Goal: Task Accomplishment & Management: Complete application form

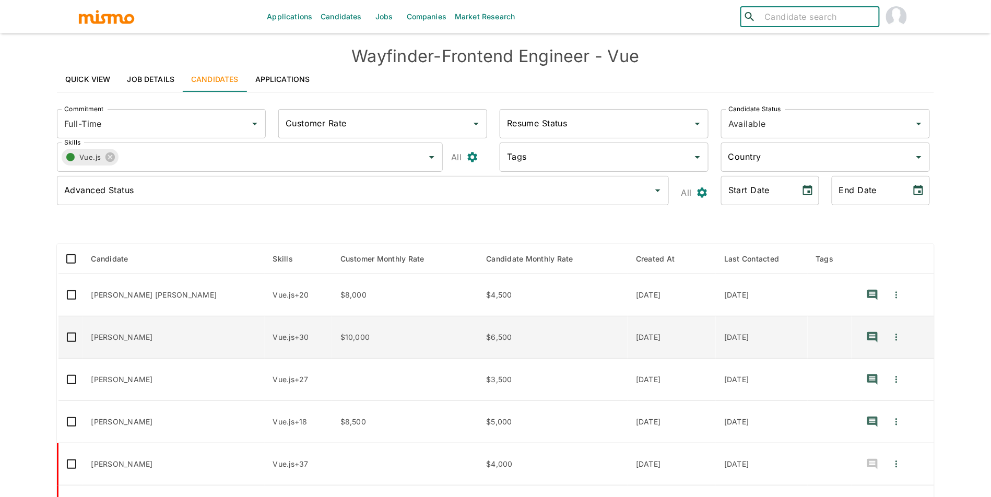
click at [184, 342] on td "Wilbur Suero" at bounding box center [174, 337] width 182 height 42
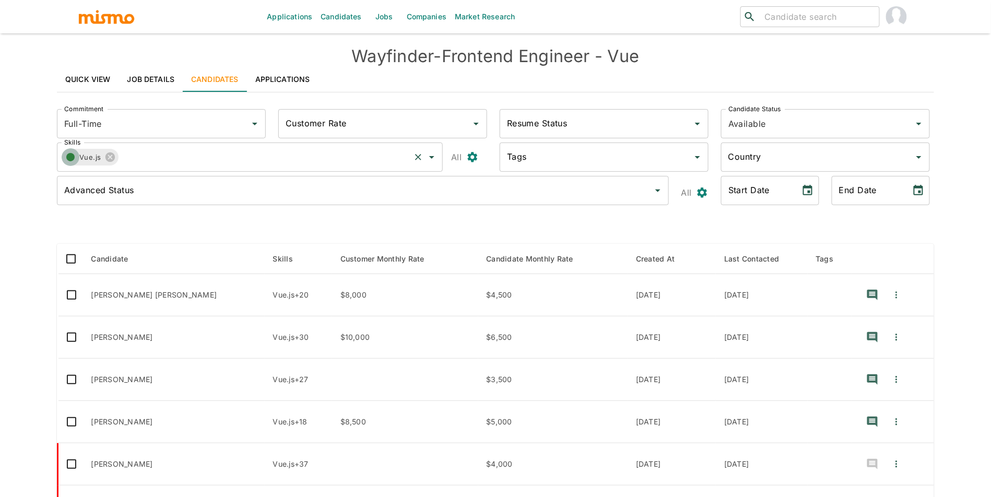
click at [76, 154] on icon "button" at bounding box center [70, 157] width 13 height 13
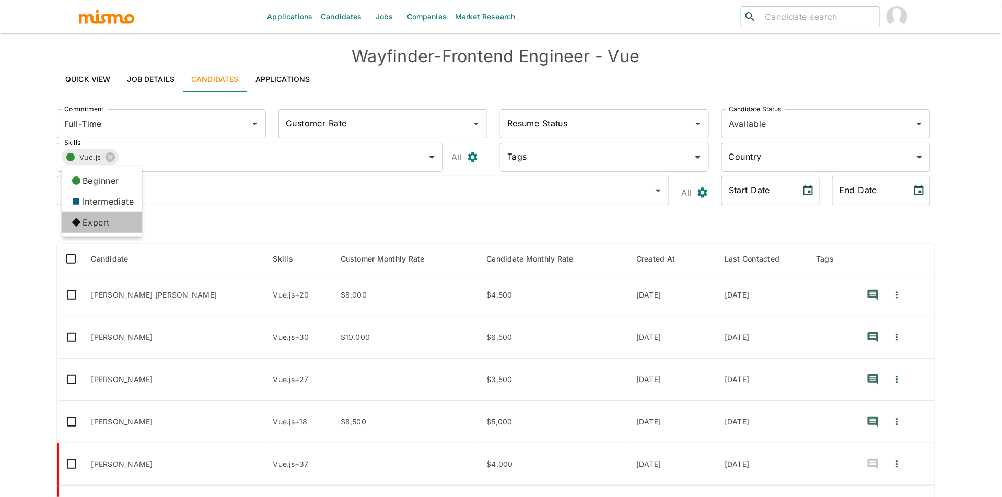
click at [99, 216] on li "Expert" at bounding box center [102, 222] width 80 height 21
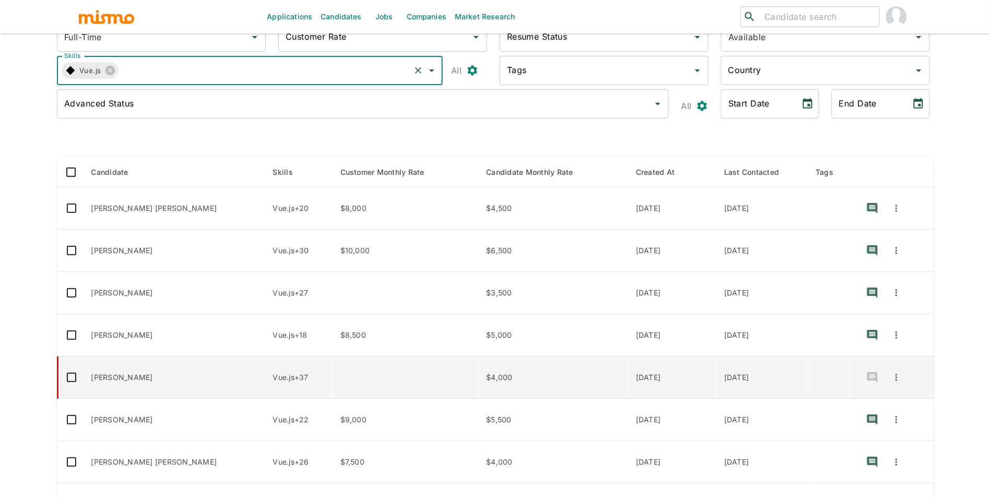
scroll to position [241, 0]
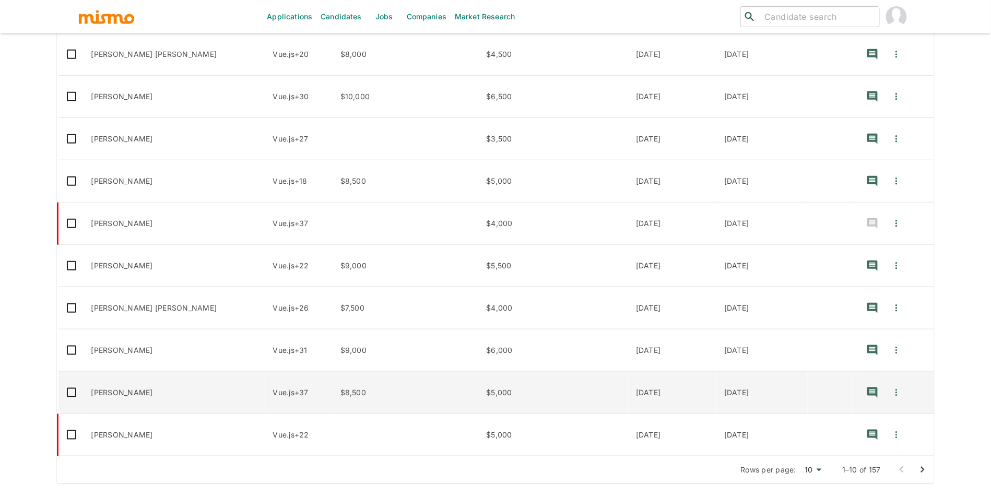
click at [165, 397] on td "Merli Mejía" at bounding box center [174, 393] width 182 height 42
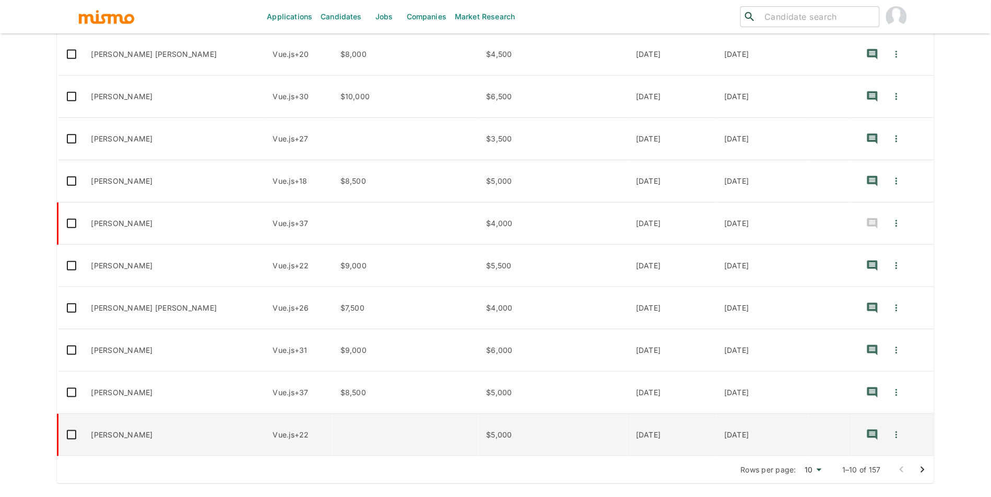
click at [161, 439] on td "Andres Matta" at bounding box center [174, 435] width 182 height 42
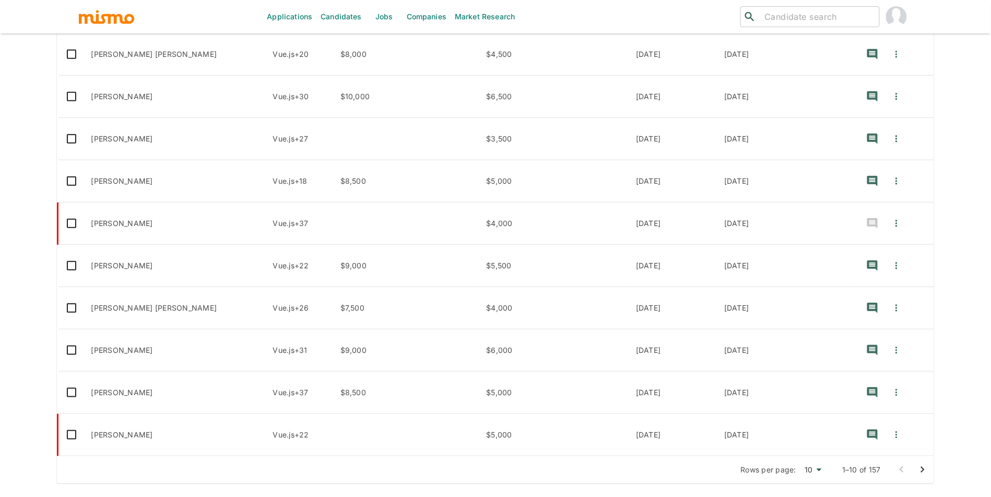
click at [918, 474] on icon "Go to next page" at bounding box center [923, 470] width 13 height 13
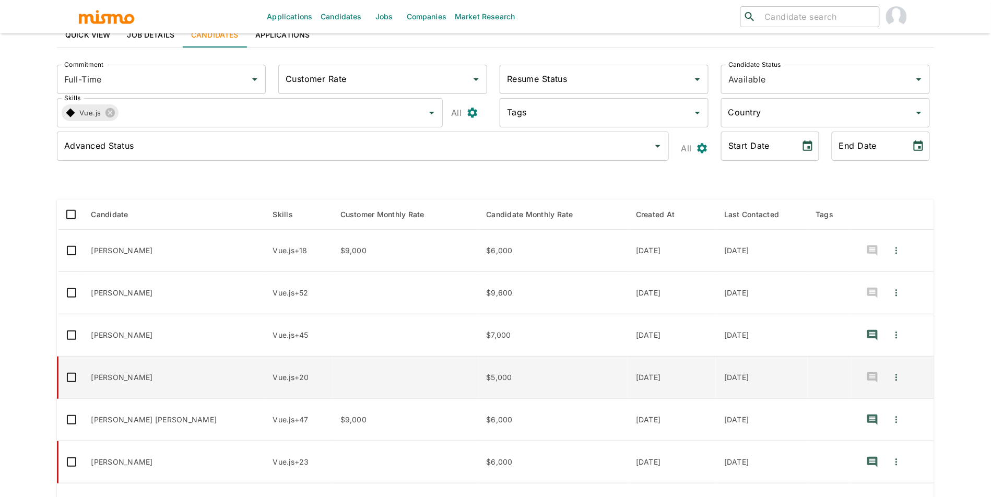
scroll to position [0, 0]
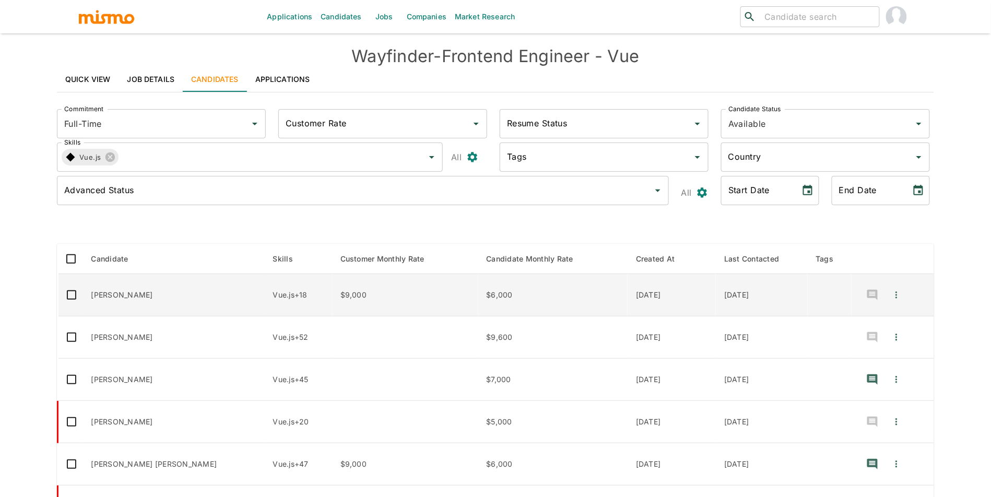
click at [125, 296] on td "Fábio Onofre" at bounding box center [174, 295] width 182 height 42
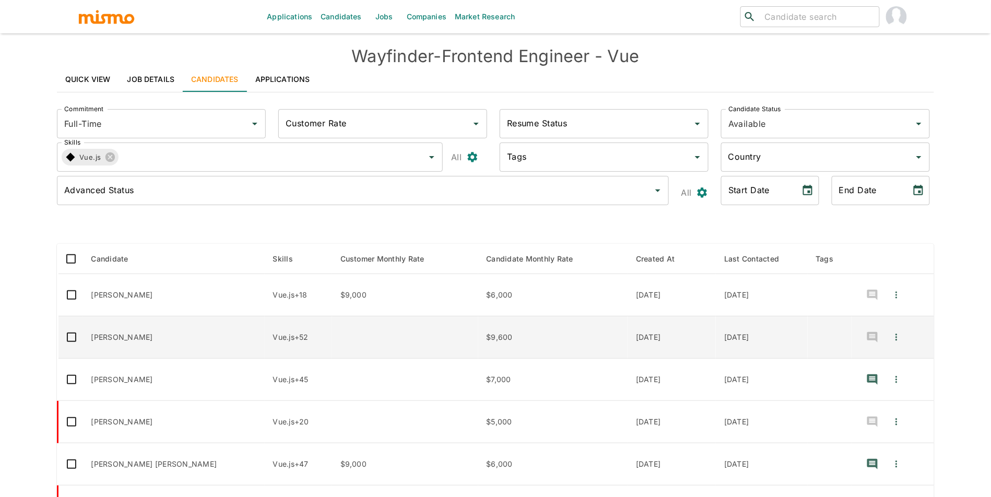
click at [143, 348] on td "Felipe Souza" at bounding box center [174, 337] width 182 height 42
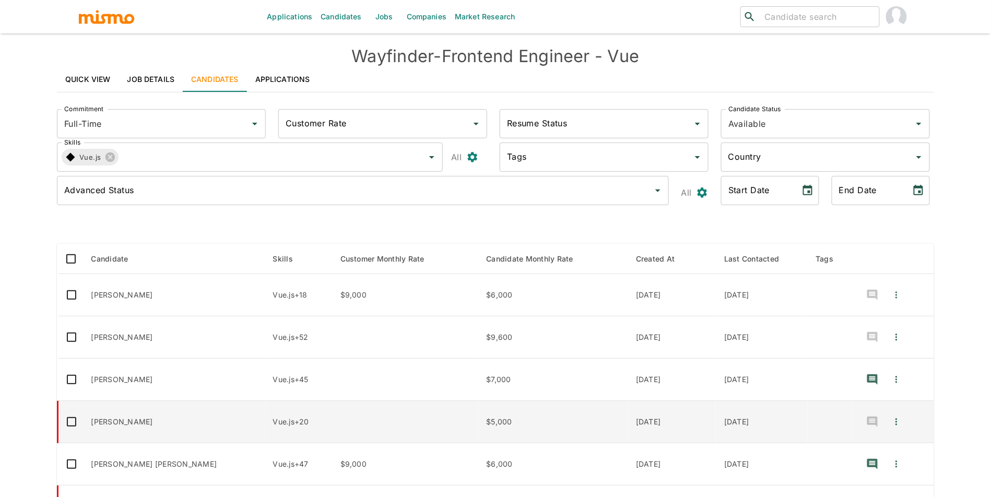
click at [154, 432] on td "Nicolas Mossmann" at bounding box center [174, 422] width 182 height 42
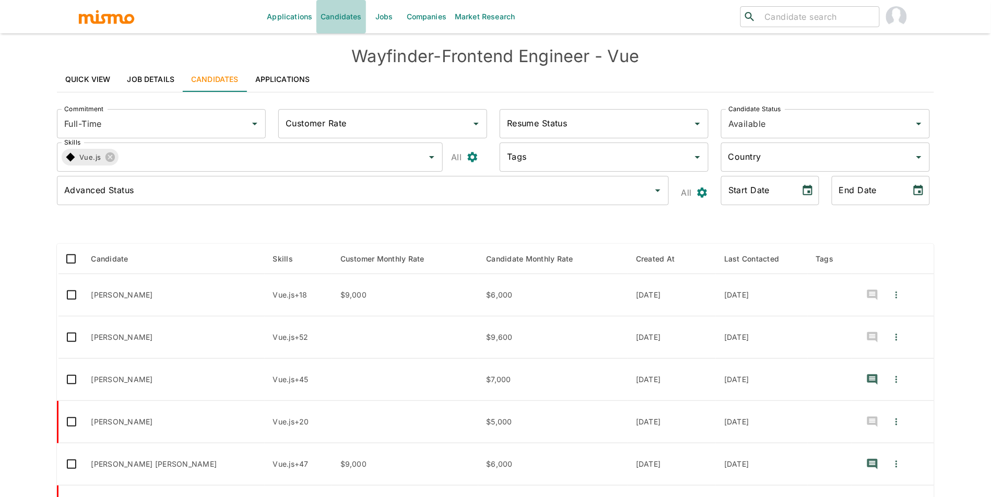
click at [347, 18] on link "Candidates" at bounding box center [341, 16] width 50 height 33
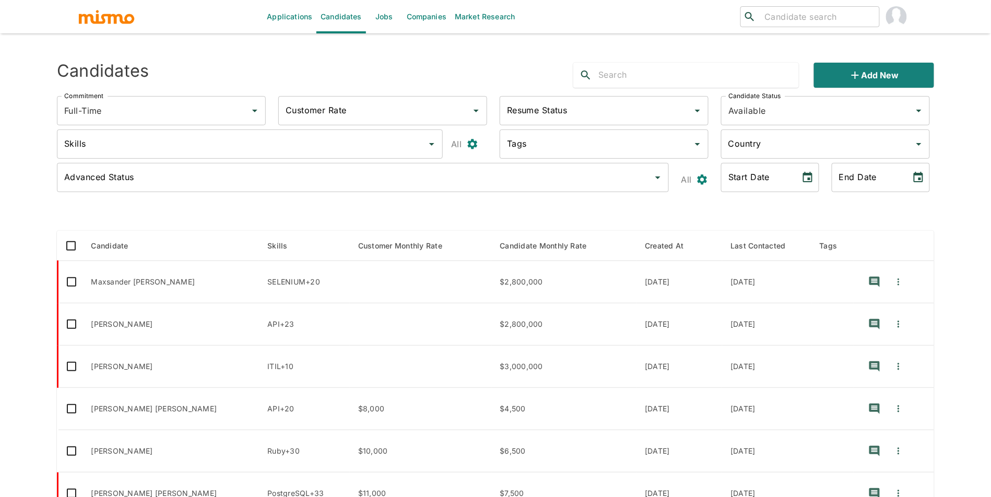
click at [774, 22] on input "search" at bounding box center [817, 16] width 115 height 15
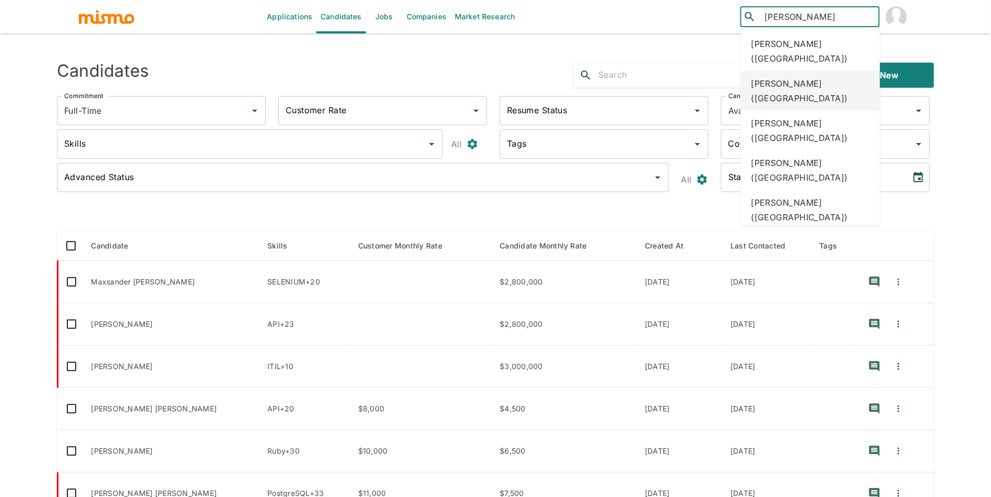
type input "gerald p"
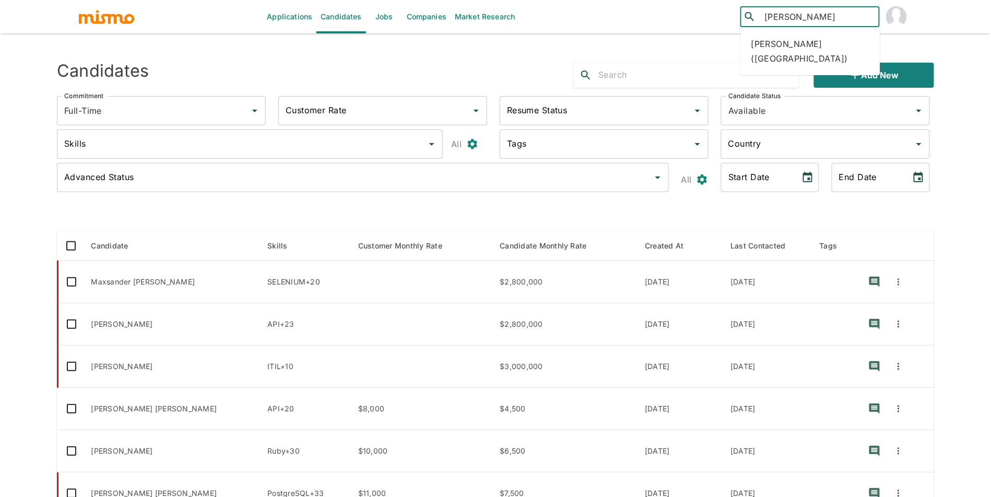
click at [796, 56] on ul "Gerald Padgett (Nicaragua)" at bounding box center [810, 51] width 139 height 48
click at [800, 48] on div "Gerald Padgett (Nicaragua)" at bounding box center [810, 51] width 139 height 40
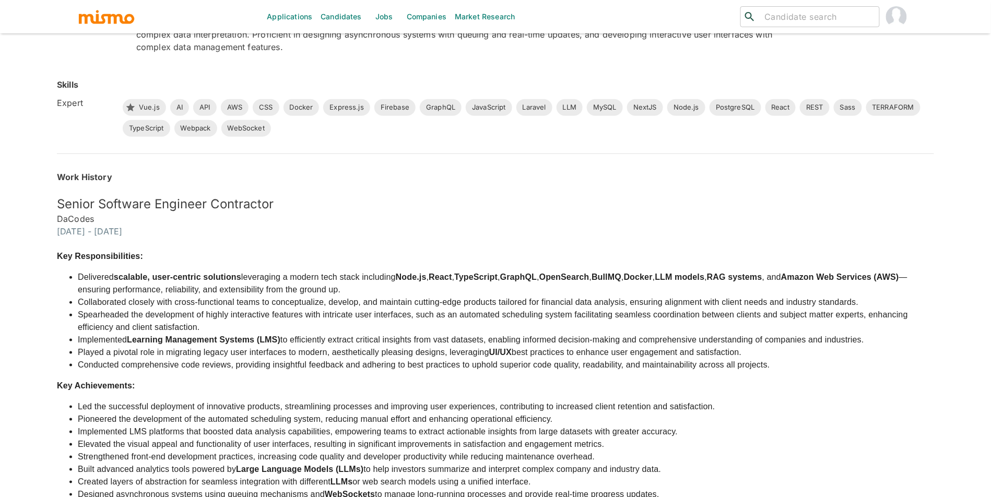
scroll to position [229, 0]
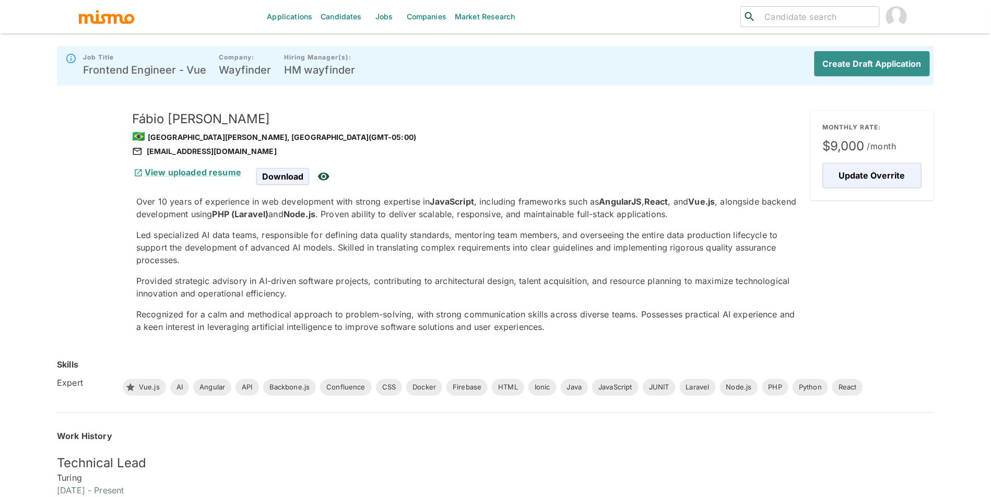
scroll to position [905, 0]
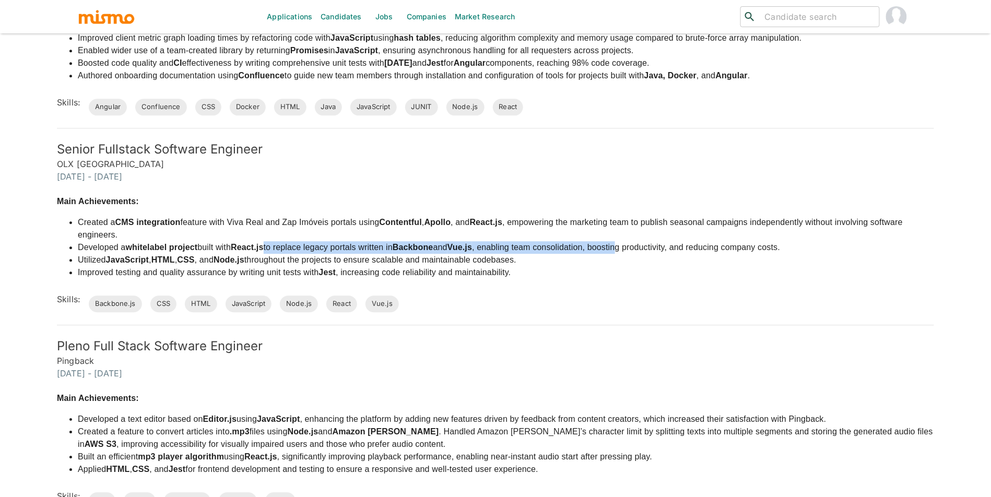
drag, startPoint x: 287, startPoint y: 245, endPoint x: 635, endPoint y: 251, distance: 347.9
click at [635, 251] on li "Developed a whitelabel project built with React.js to replace legacy portals wr…" at bounding box center [506, 247] width 857 height 13
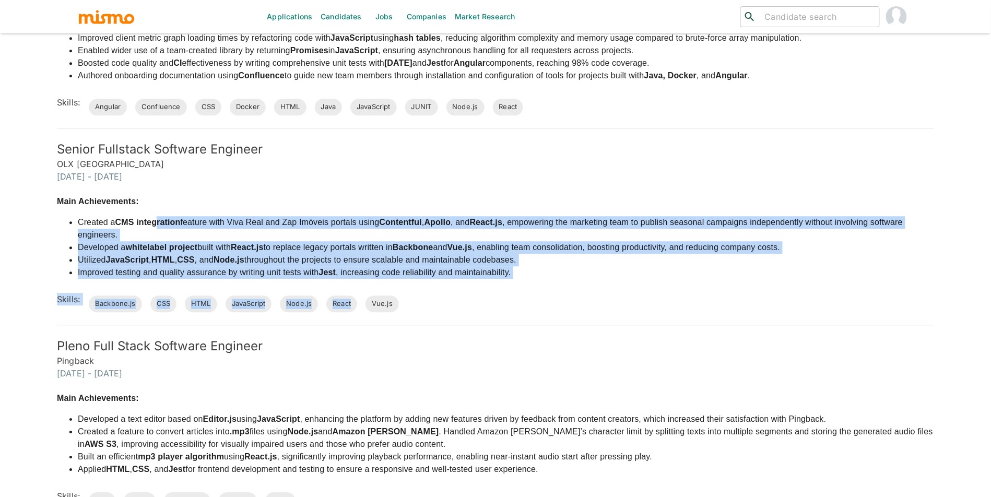
drag, startPoint x: 578, startPoint y: 289, endPoint x: 161, endPoint y: 218, distance: 422.8
click at [161, 218] on div "Main Achievements: Created a CMS integration feature with Viva Real and Zap Imó…" at bounding box center [489, 248] width 890 height 130
click at [161, 218] on strong "CMS integration" at bounding box center [147, 222] width 65 height 9
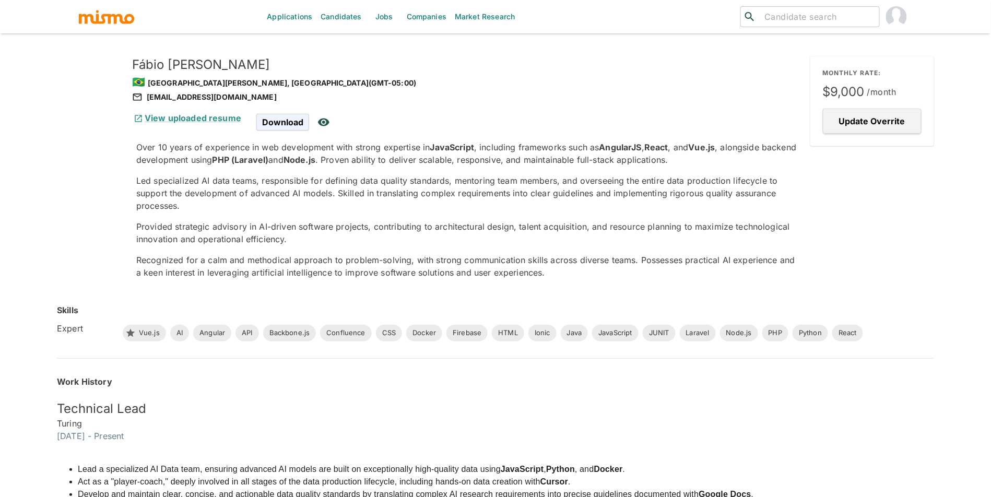
scroll to position [0, 0]
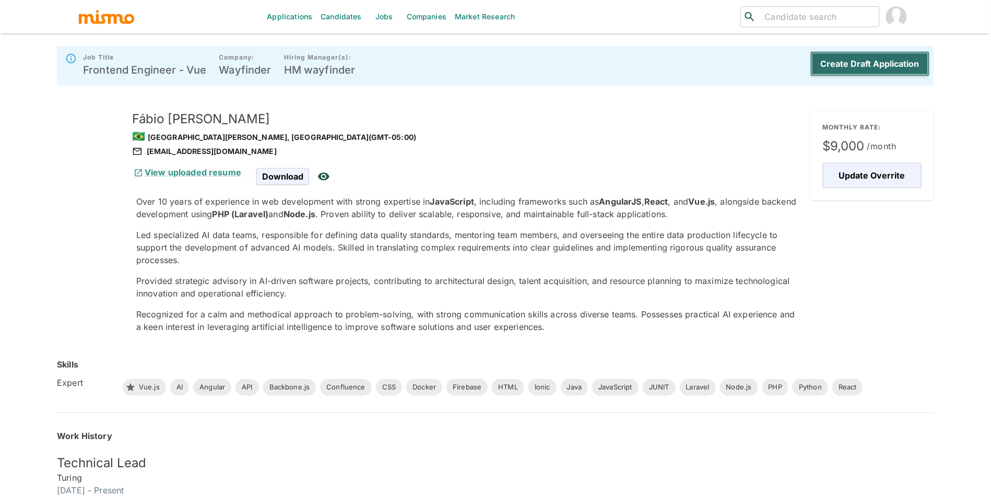
click at [874, 70] on button "Create Draft Application" at bounding box center [871, 63] width 120 height 25
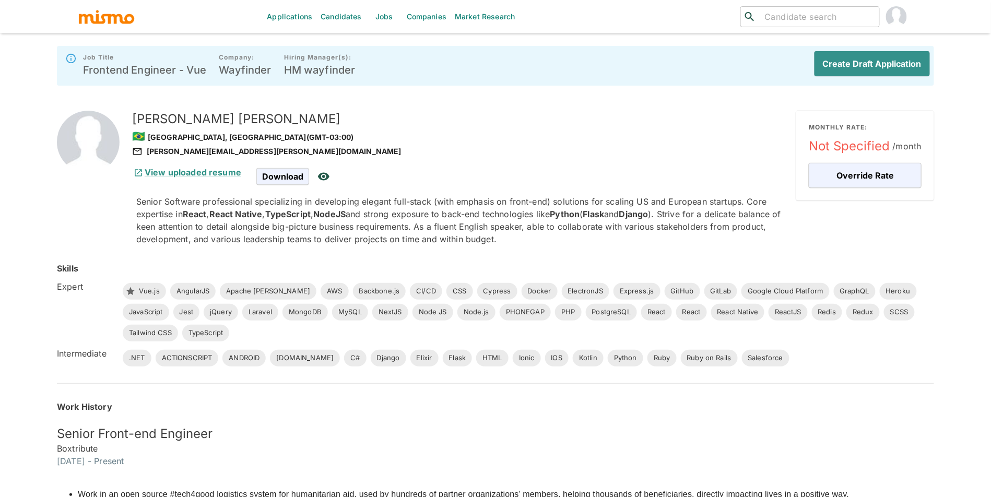
scroll to position [875, 0]
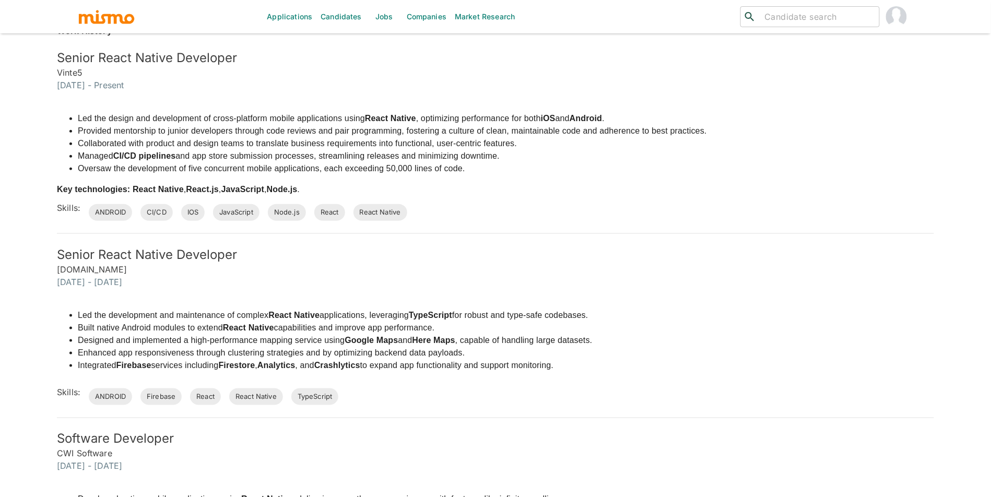
scroll to position [397, 0]
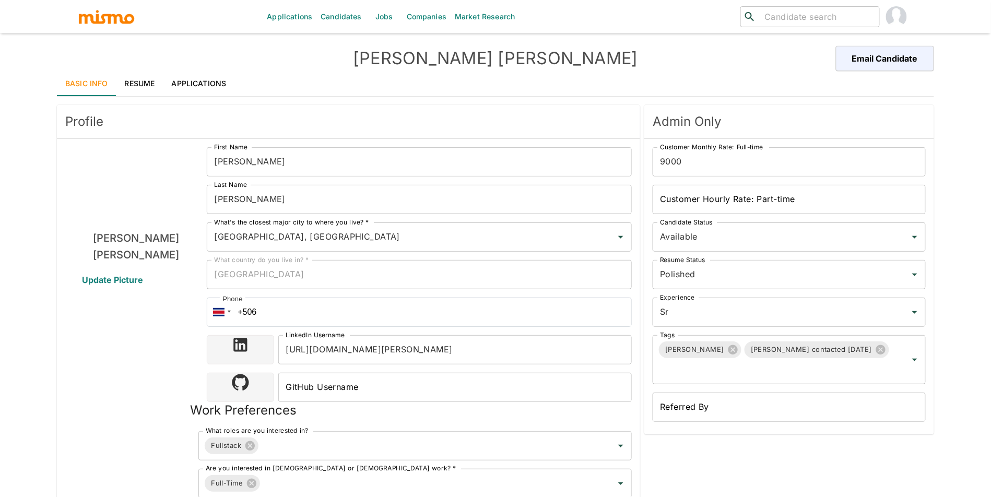
click at [146, 83] on link "Resume" at bounding box center [139, 83] width 47 height 25
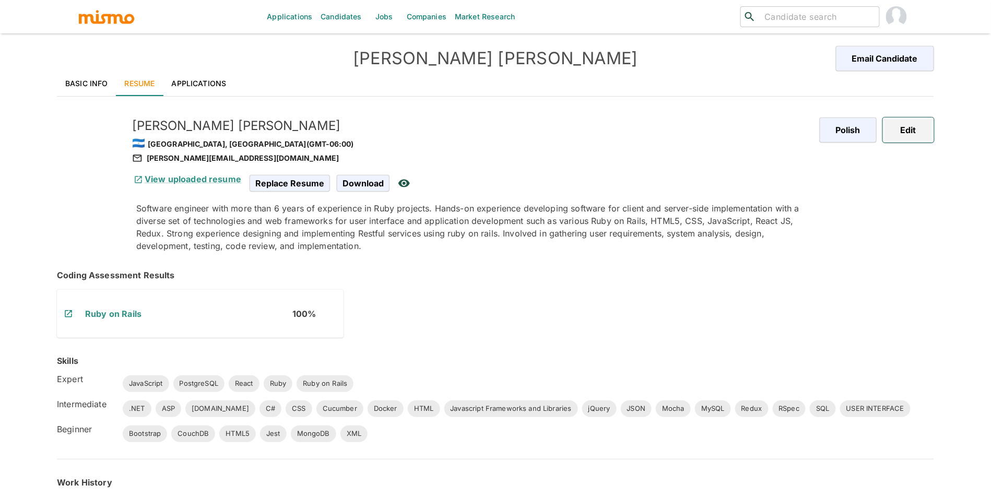
click at [914, 139] on button "Edit" at bounding box center [908, 130] width 51 height 25
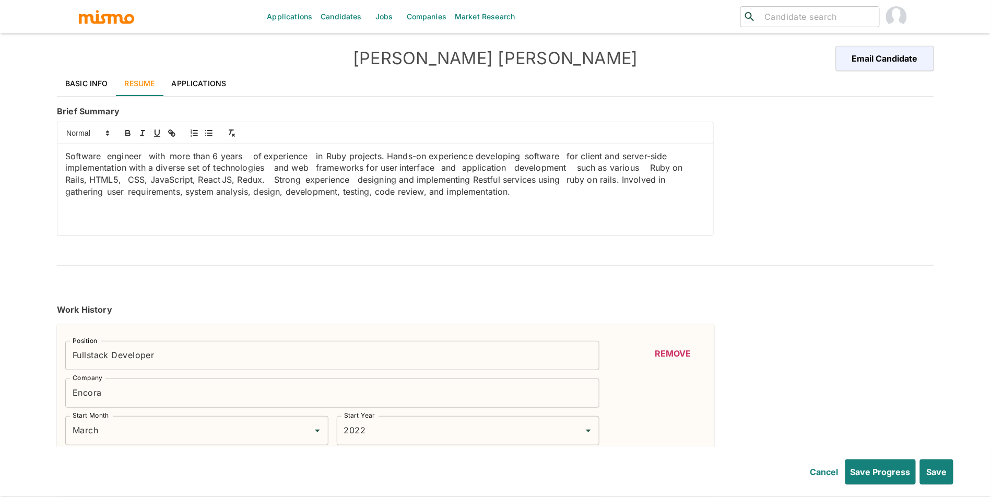
type input "March"
type input "2022"
type input "January"
type input "2019"
type input "June"
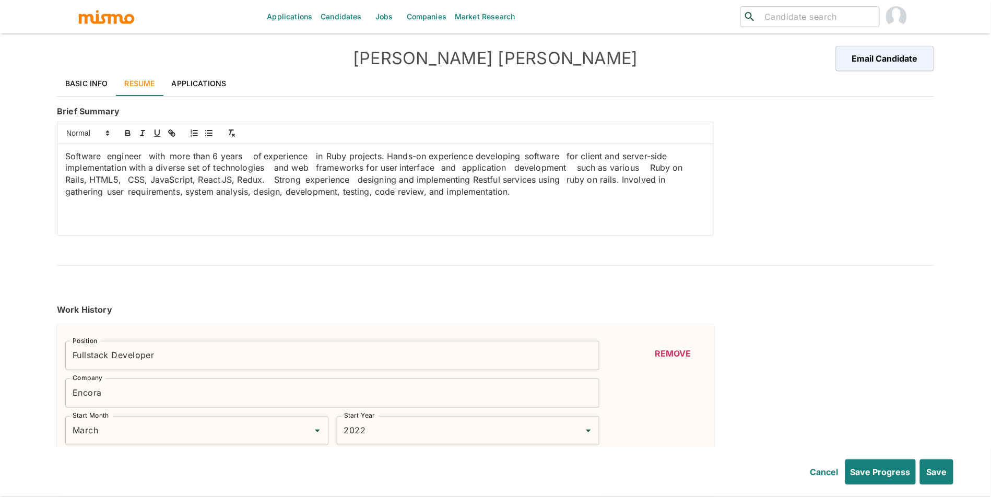
type input "2021"
type input "March"
type input "2016"
type input "January"
type input "2019"
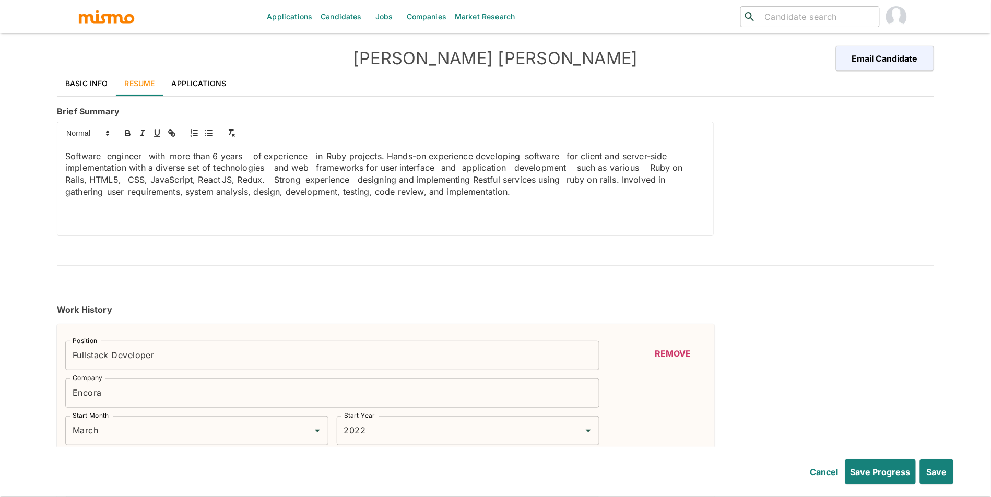
type input "September"
type input "2013"
type input "March"
type input "2016"
type input "Ruby"
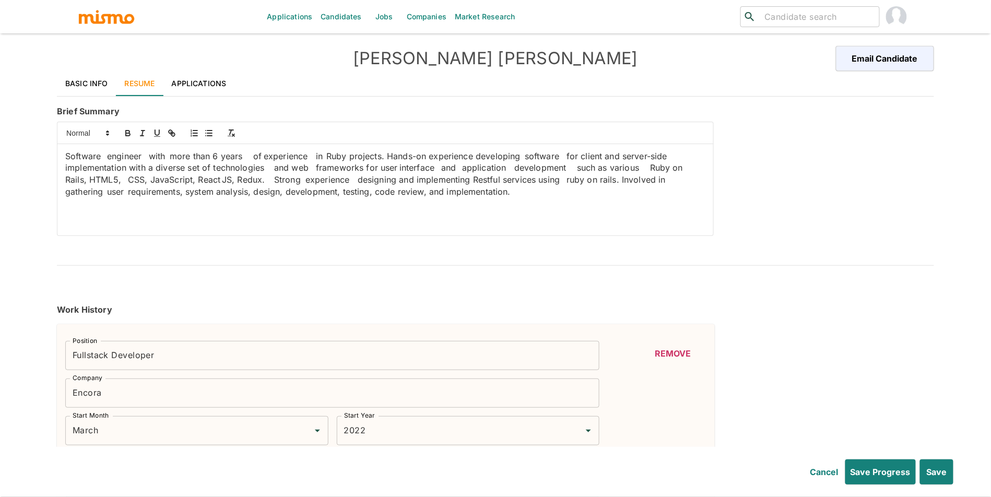
type input "Expert"
type input "6"
type input "Ruby on Rails"
type input "Expert"
type input "6"
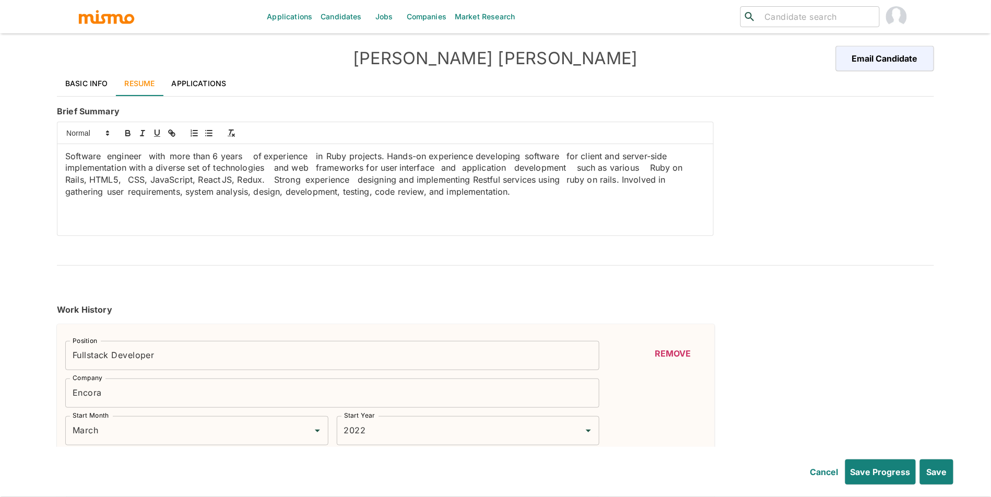
type input "HTML"
type input "Intermediate"
type input "5"
type input "CSS"
type input "Intermediate"
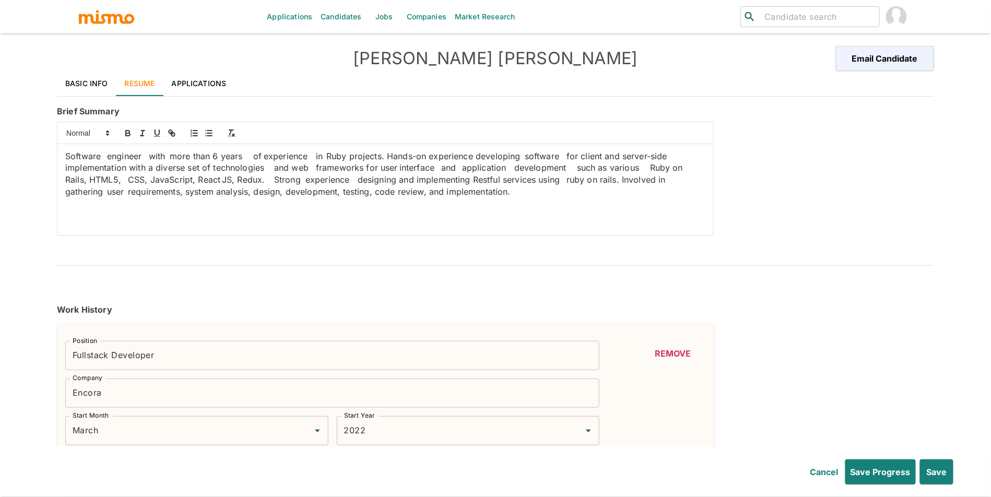
type input "5"
type input "PostgreSQL"
type input "Expert"
type input "5"
type input "RSpec"
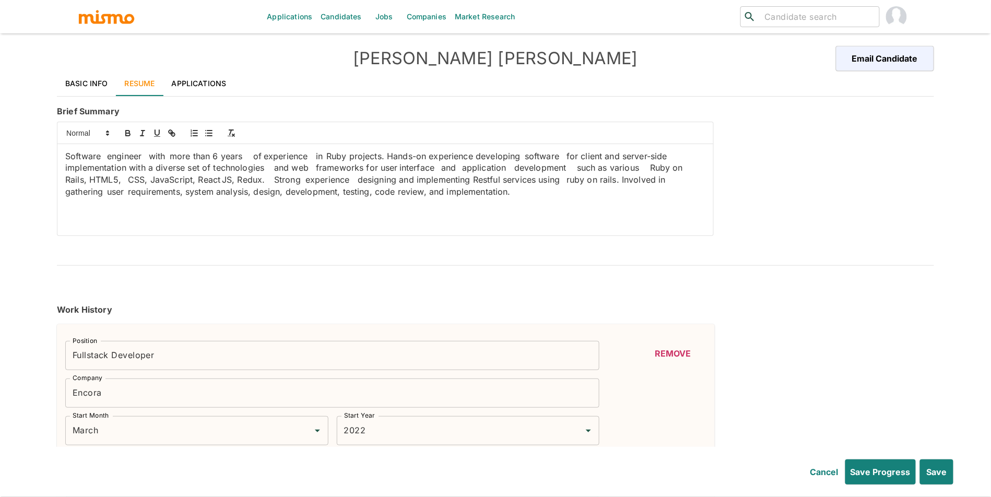
type input "Intermediate"
type input "5"
type input "Cucumber"
type input "Intermediate"
type input "5"
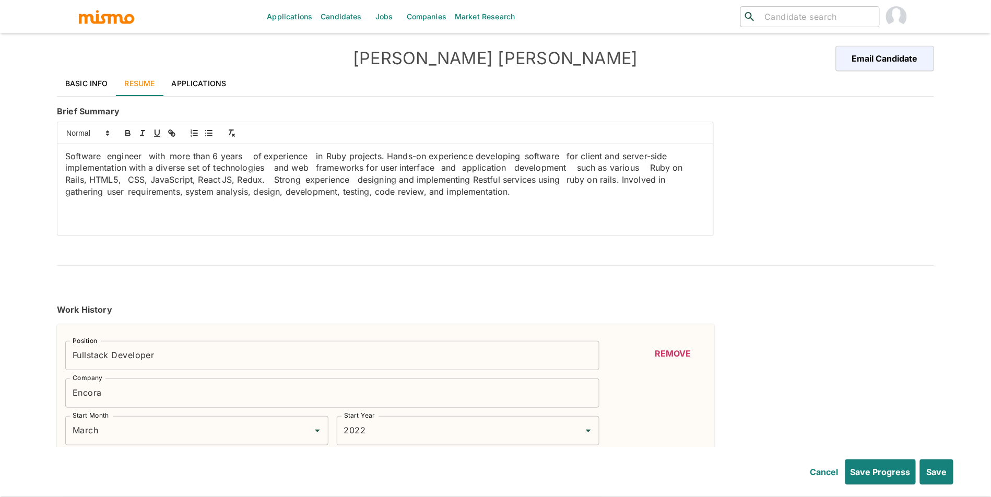
type input "React"
type input "Expert"
type input "3"
type input "Redux"
type input "Intermediate"
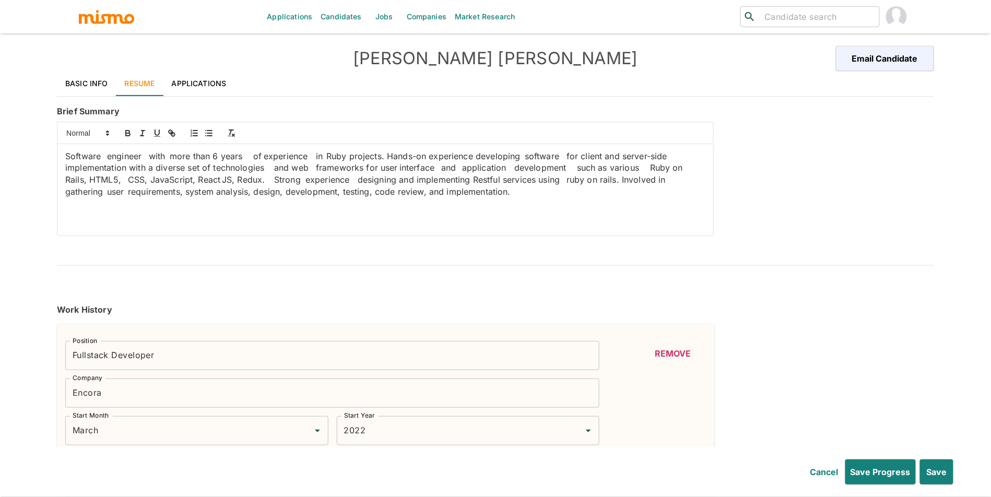
type input "3"
type input "Docker"
type input "Intermediate"
type input "3"
type input "JavaScript"
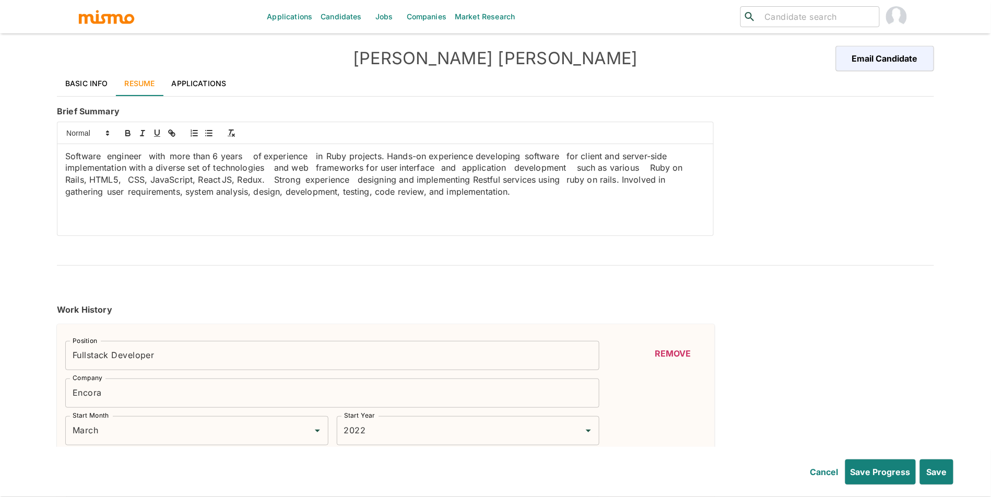
type input "Expert"
type input "3"
type input "Javascript Frameworks and Libraries"
type input "Intermediate"
type input "3"
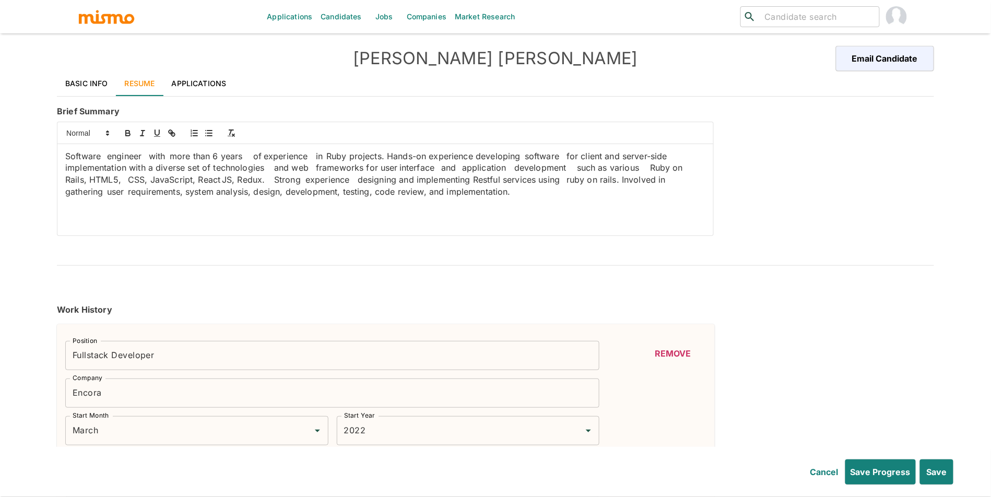
type input "USER INTERFACE"
type input "Intermediate"
type input "3"
type input "MySQL"
type input "Intermediate"
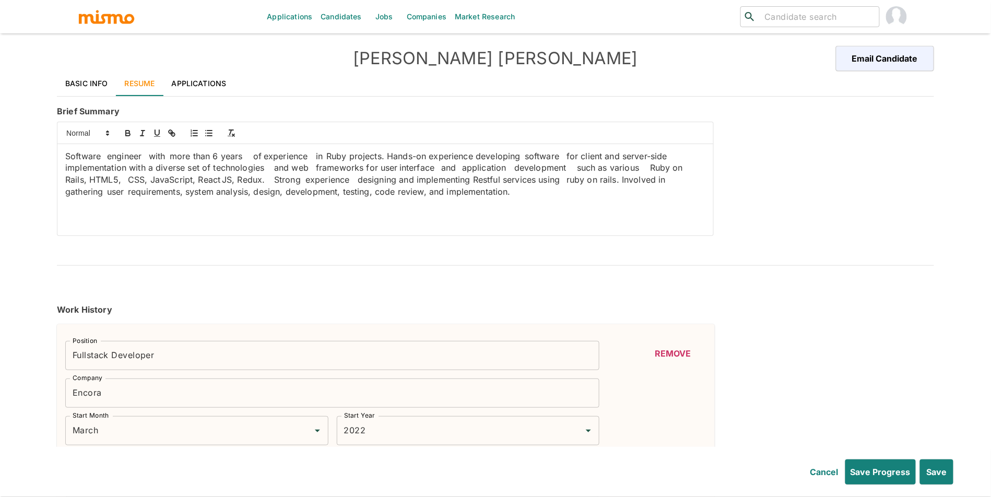
type input "2"
type input "SQL"
type input "Intermediate"
type input "2"
type input "ASP"
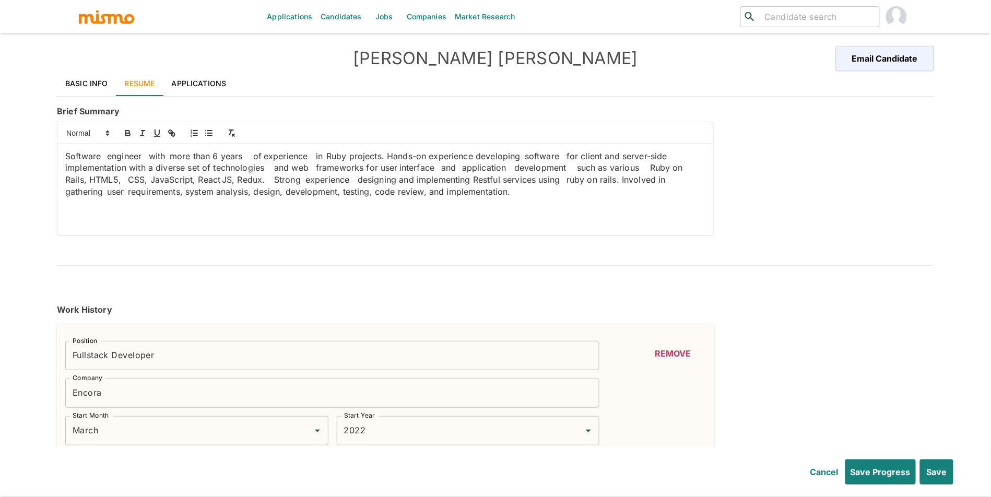
type input "Intermediate"
type input "2"
type input "C#"
type input "Intermediate"
type input "2"
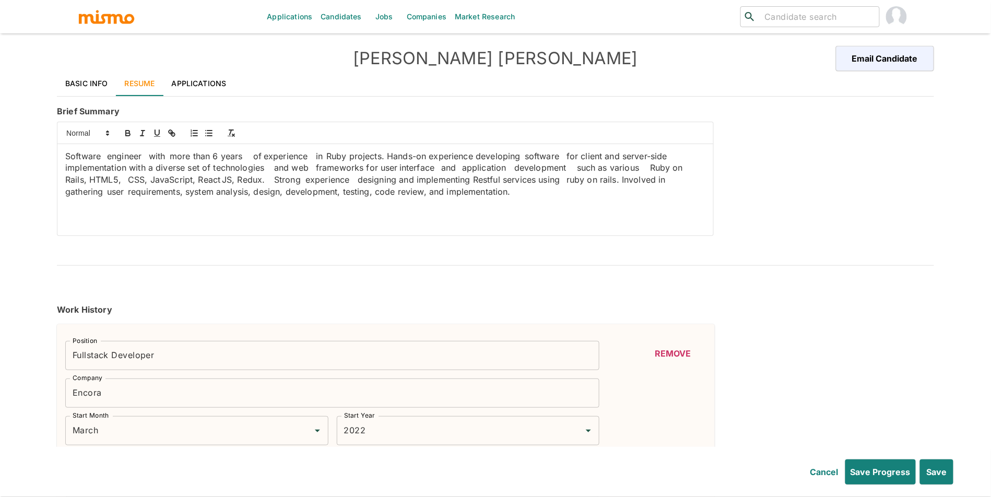
type input "ASP.NET"
type input "Intermediate"
type input "2"
type input "JSON"
type input "Intermediate"
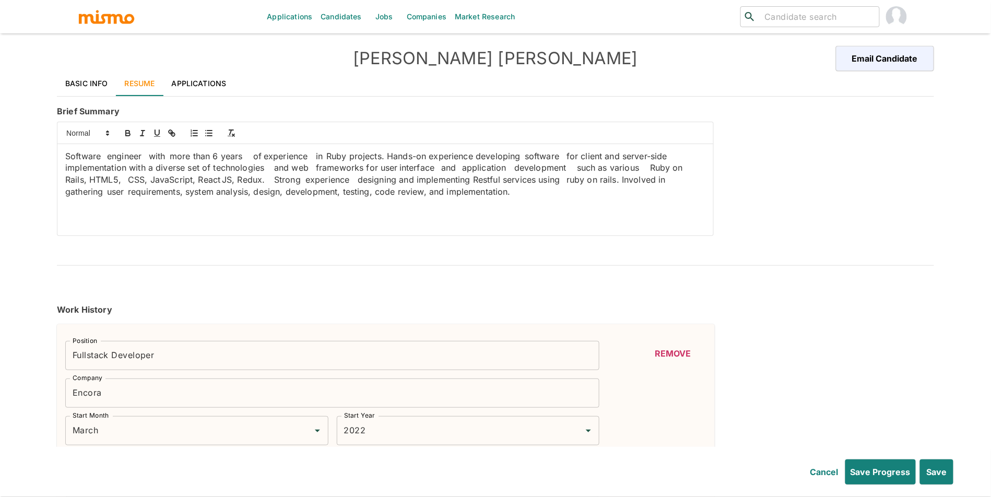
type input "2"
type input "jQuery"
type input "Intermediate"
type input "2"
type input "Mocha"
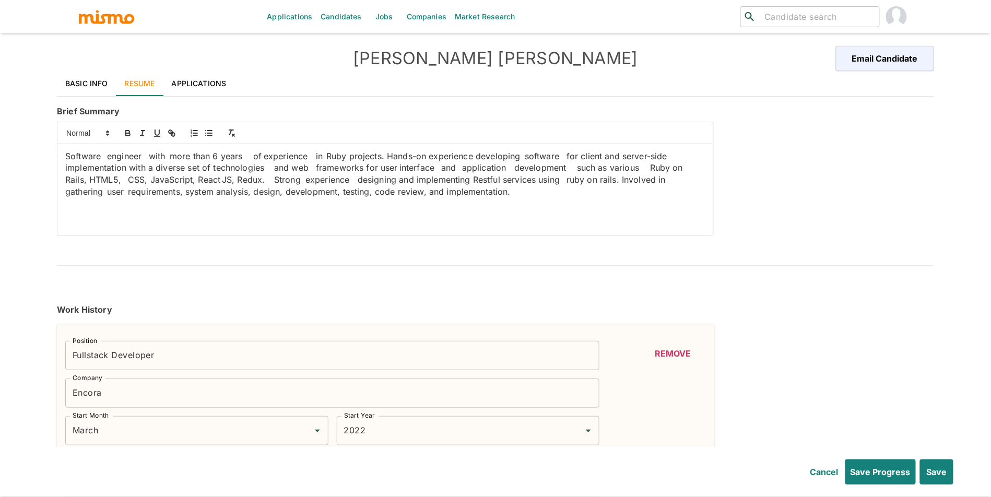
type input "Intermediate"
type input "2"
type input ".NET"
type input "Intermediate"
type input "2"
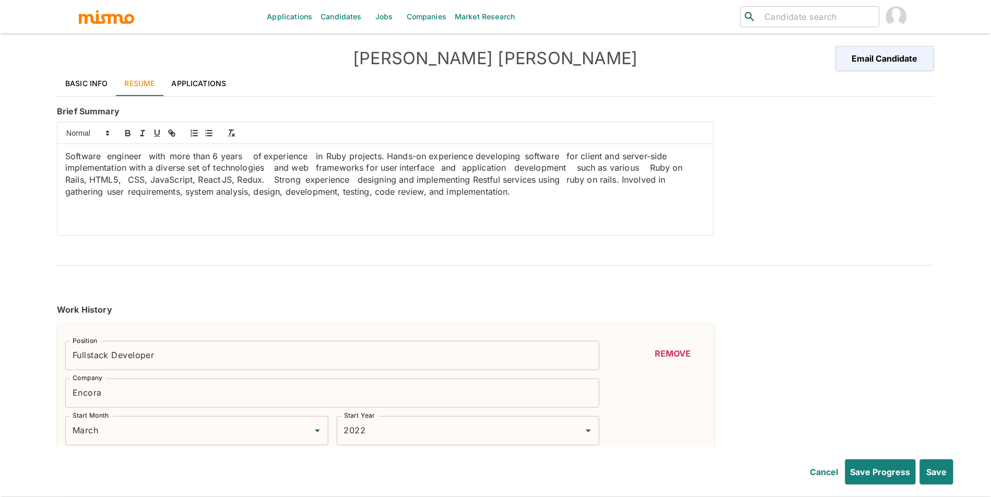
type input "XML"
type input "Beginner"
type input "1"
type input "Bootstrap"
type input "Beginner"
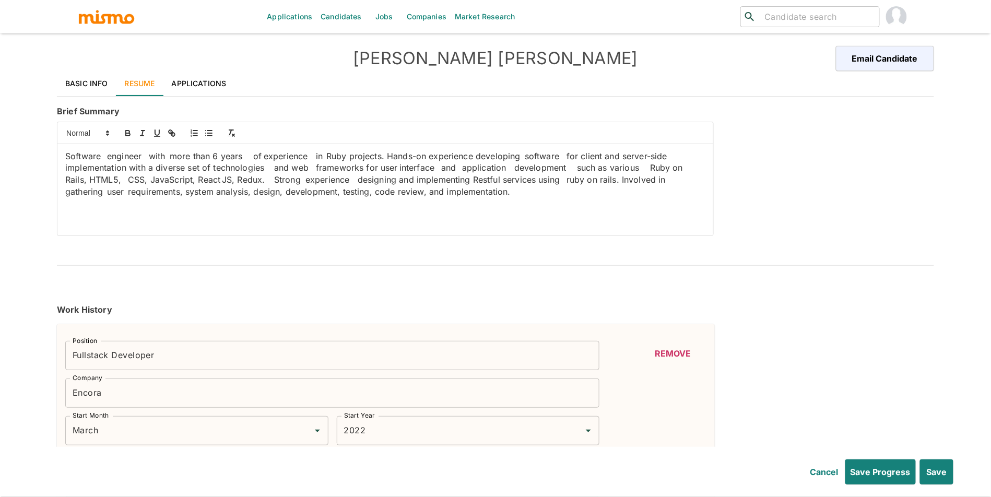
type input "1"
type input "HTML5"
type input "Beginner"
type input "1"
type input "CouchDB"
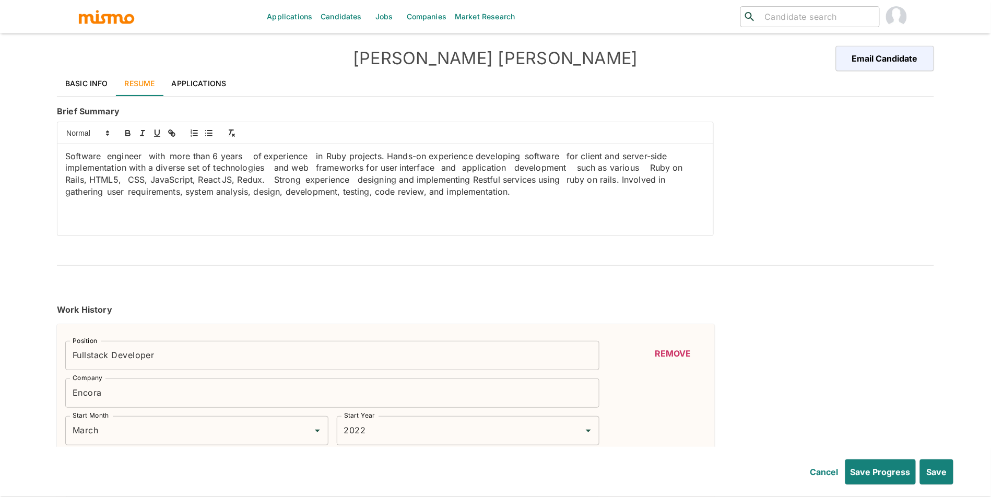
type input "Beginner"
type input "1"
type input "MongoDB"
type input "Beginner"
type input "1"
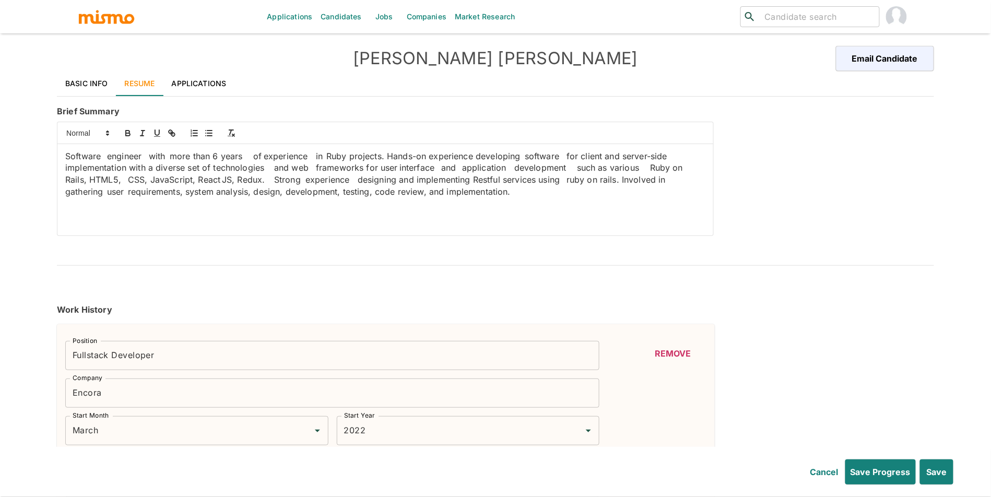
type input "Jest"
type input "Beginner"
type input "1"
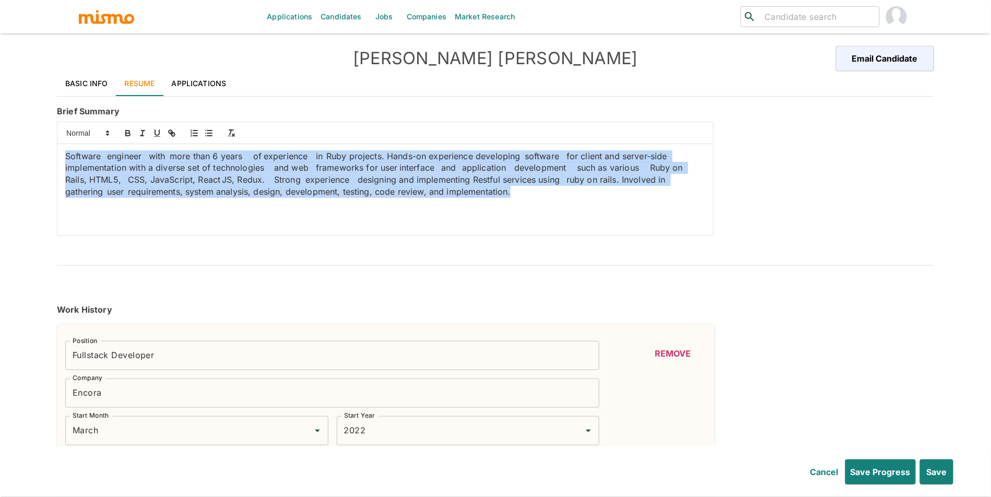
drag, startPoint x: 417, startPoint y: 211, endPoint x: 71, endPoint y: 147, distance: 352.1
click at [71, 147] on div "Software engineer with more than 6 years of experience in Ruby projects. Hands-…" at bounding box center [385, 189] width 656 height 91
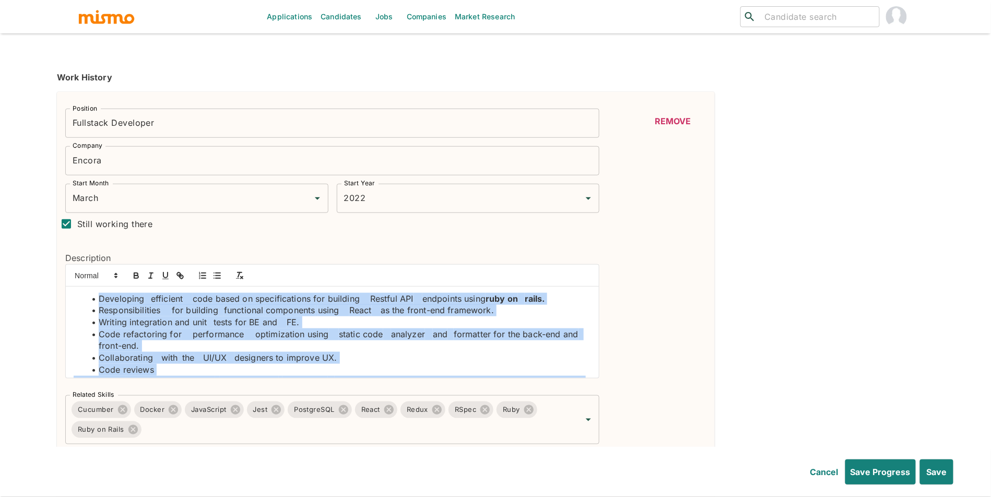
scroll to position [16, 0]
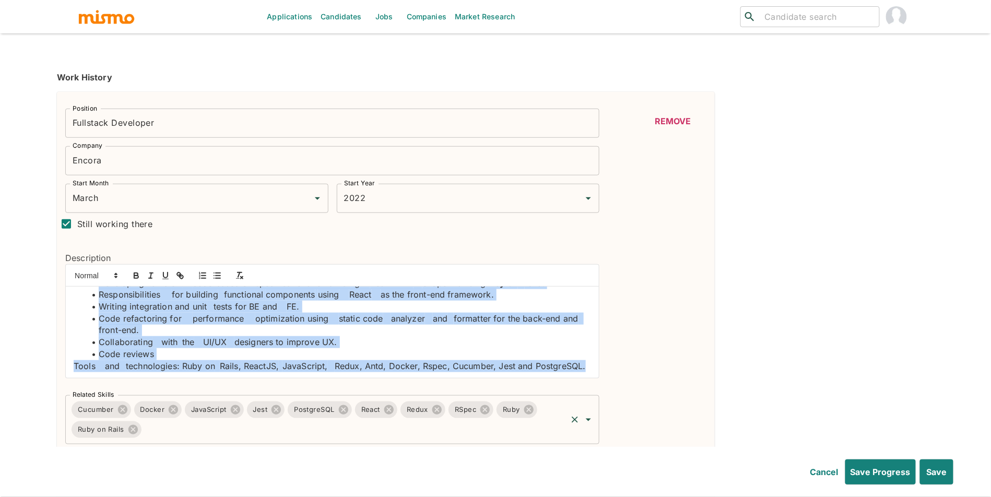
drag, startPoint x: 92, startPoint y: 296, endPoint x: 254, endPoint y: 400, distance: 192.2
click at [254, 400] on div "Position Fullstack Developer Position Company Encora Company Start Month March …" at bounding box center [328, 272] width 543 height 344
copy div "Developing efficient code based on specifications for building Restful API endp…"
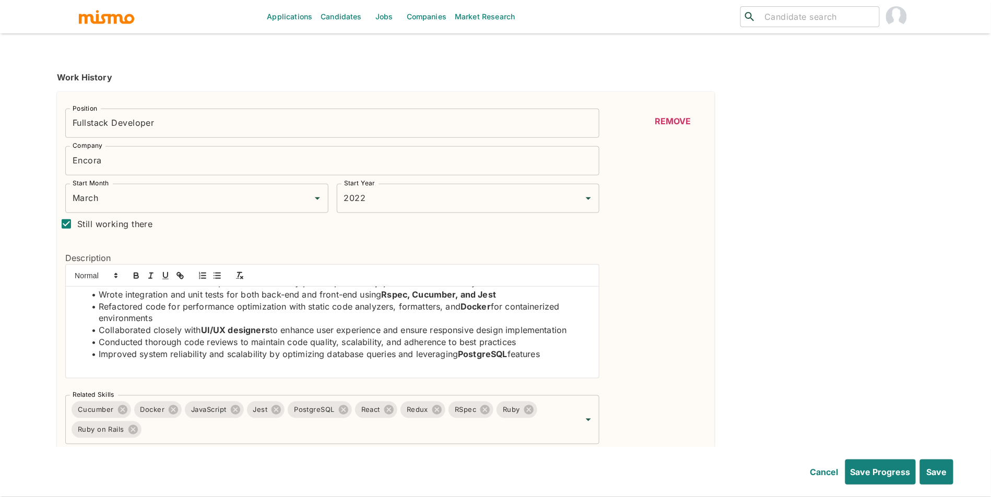
scroll to position [28, 0]
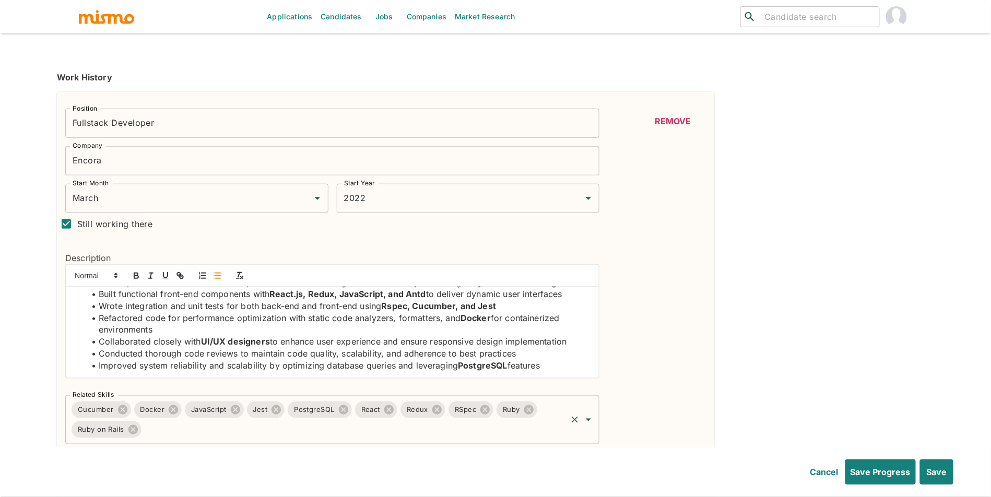
click at [319, 439] on input "Related Skills" at bounding box center [354, 430] width 423 height 20
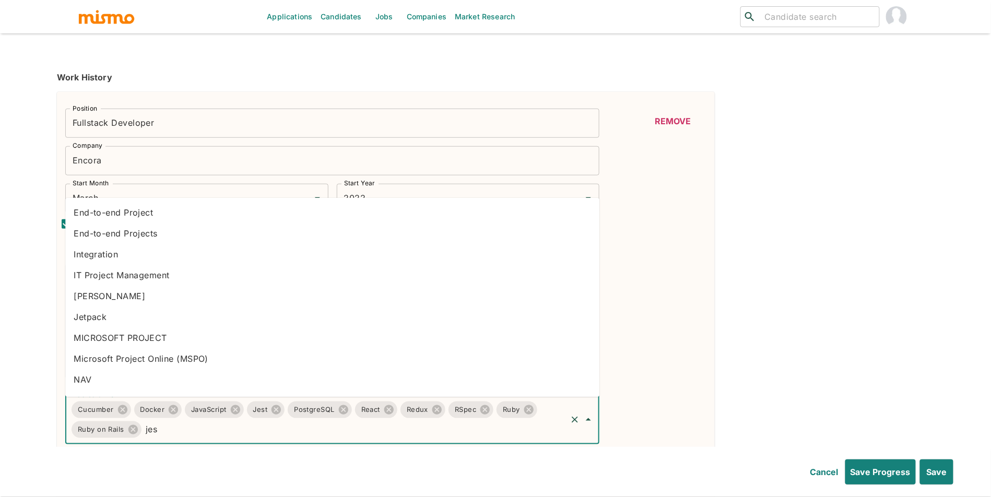
type input "jest"
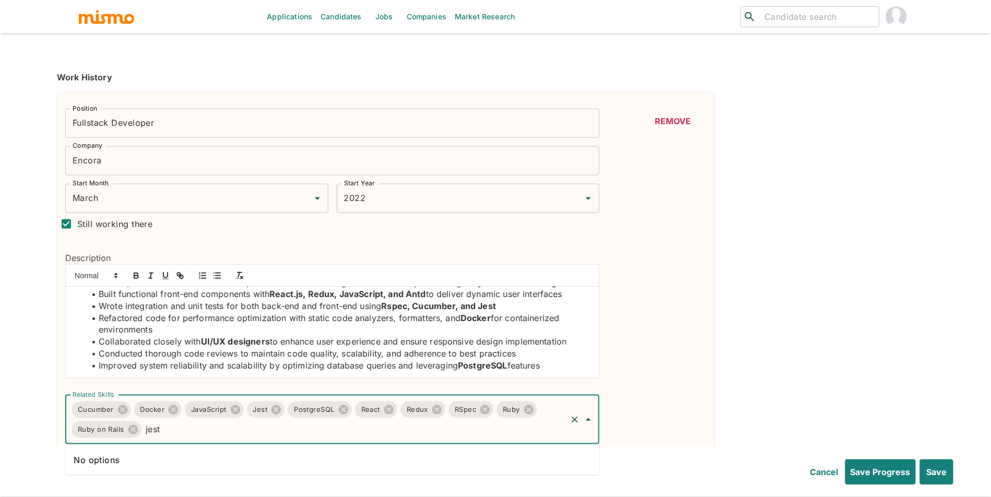
click at [270, 436] on input "jest" at bounding box center [354, 430] width 423 height 20
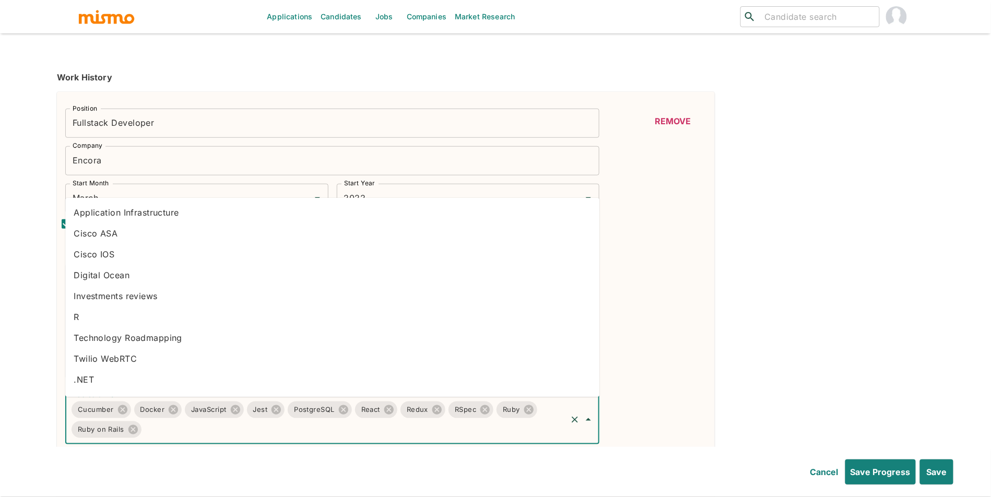
click at [543, 397] on div "Cucumber Docker JavaScript Jest PostgreSQL React Redux RSpec Ruby Ruby on Rails…" at bounding box center [332, 419] width 534 height 49
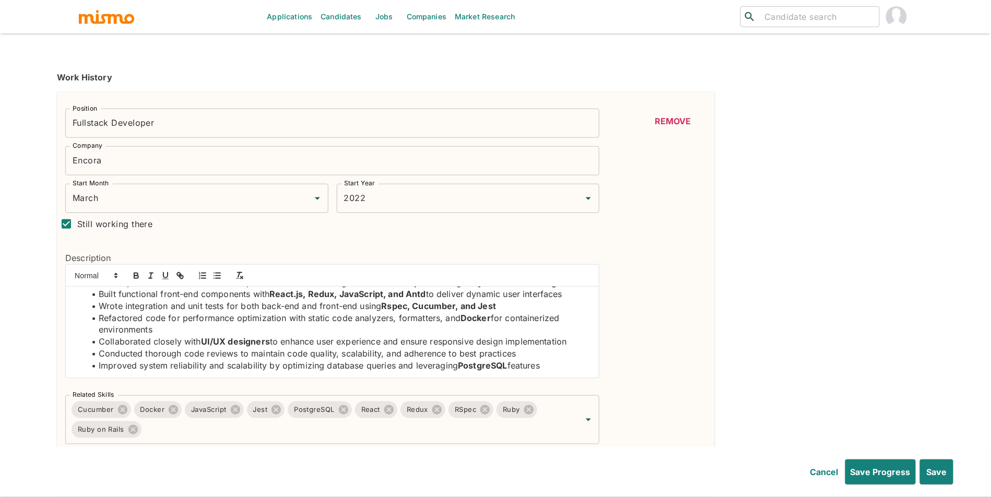
scroll to position [0, 0]
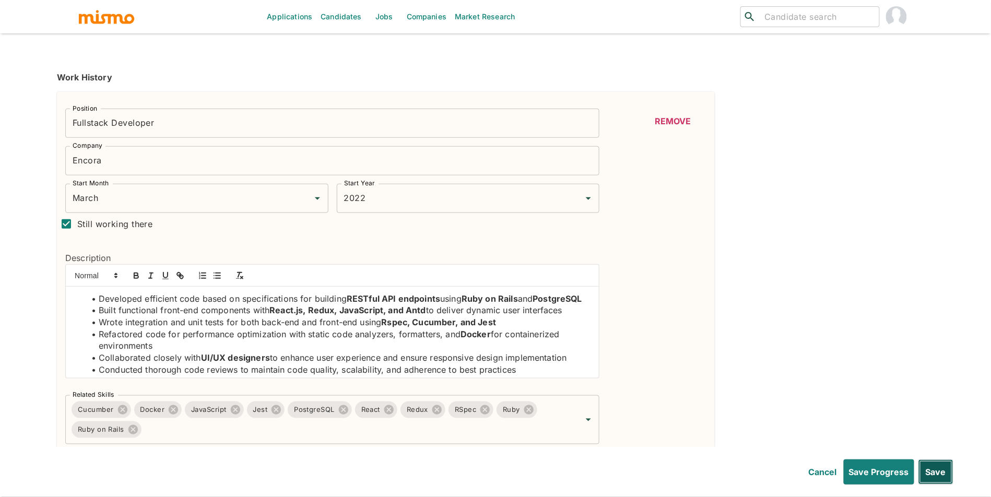
click at [932, 468] on button "Save" at bounding box center [936, 472] width 35 height 25
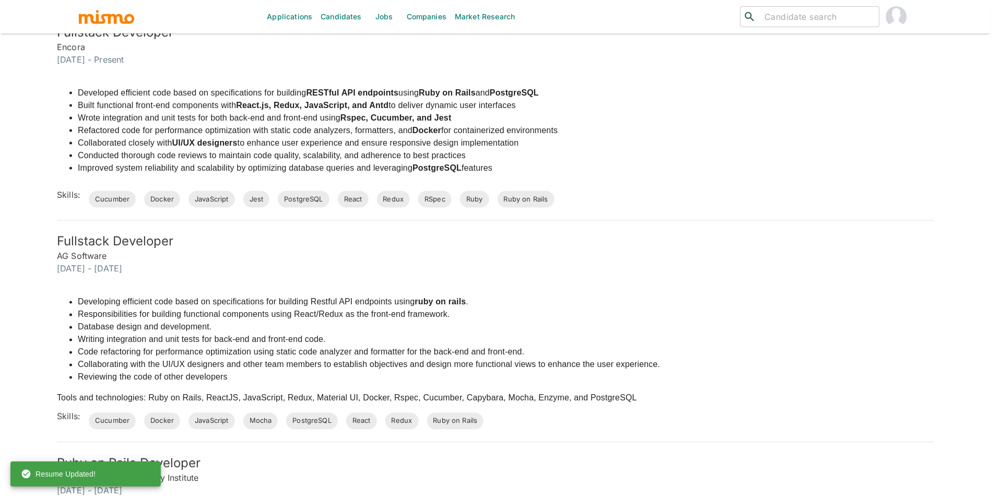
scroll to position [87, 0]
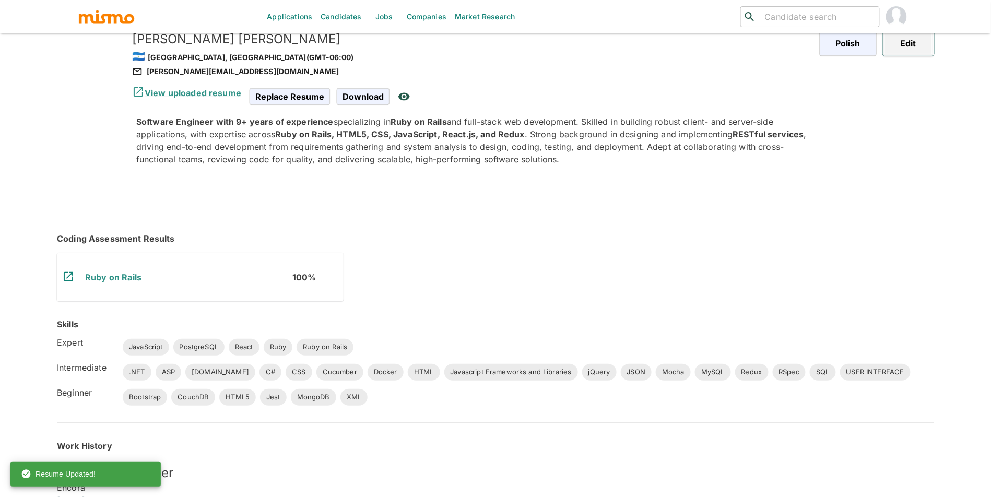
click at [926, 49] on button "Edit" at bounding box center [908, 43] width 51 height 25
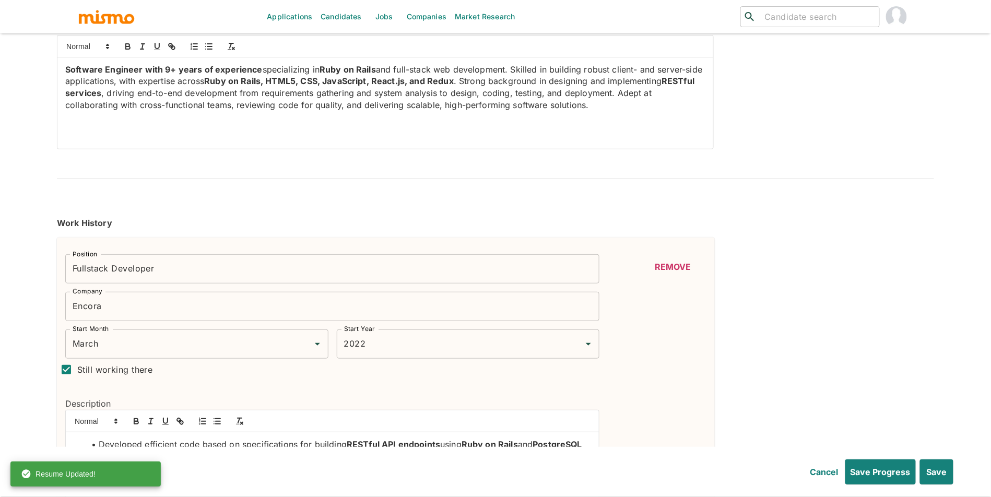
type input "March"
type input "2022"
type input "January"
type input "2019"
type input "June"
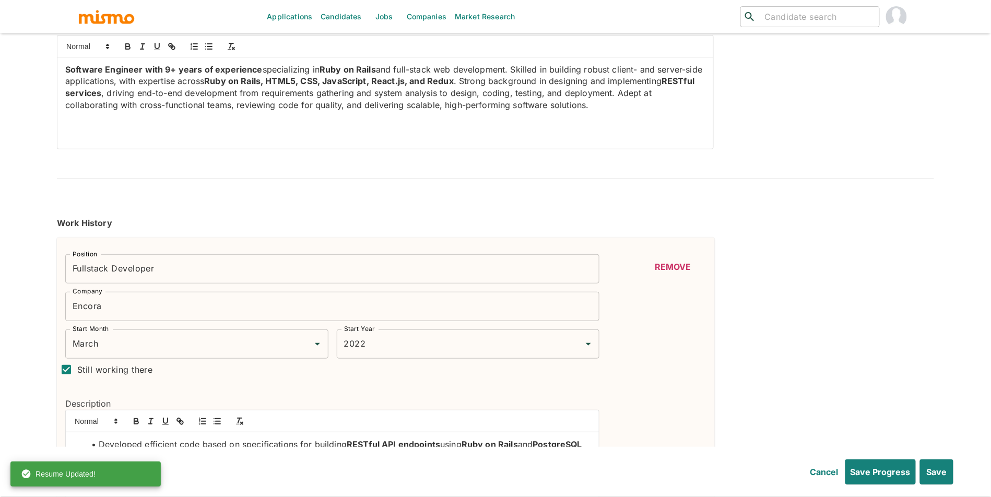
type input "2021"
type input "March"
type input "2016"
type input "January"
type input "2019"
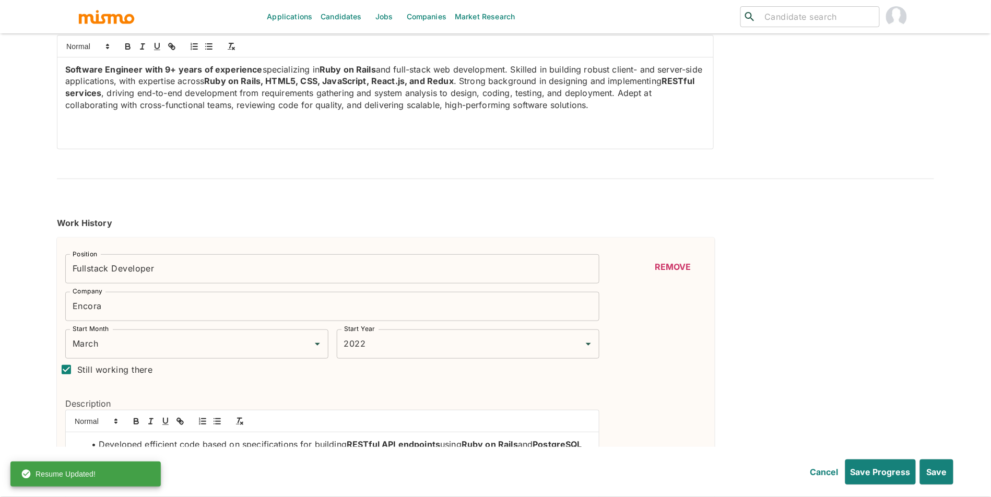
type input "September"
type input "2013"
type input "March"
type input "2016"
type input "Ruby"
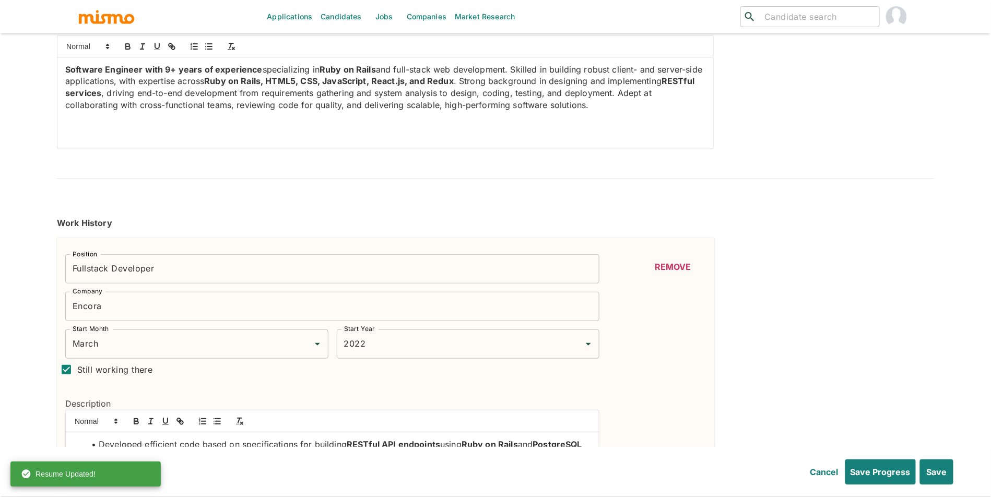
type input "Expert"
type input "6"
type input "Ruby on Rails"
type input "Expert"
type input "6"
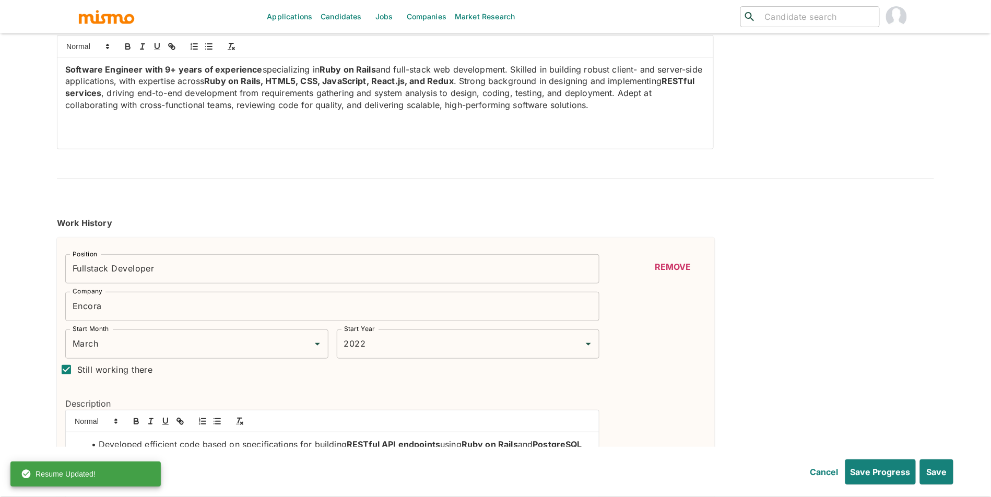
type input "HTML"
type input "Intermediate"
type input "5"
type input "CSS"
type input "Intermediate"
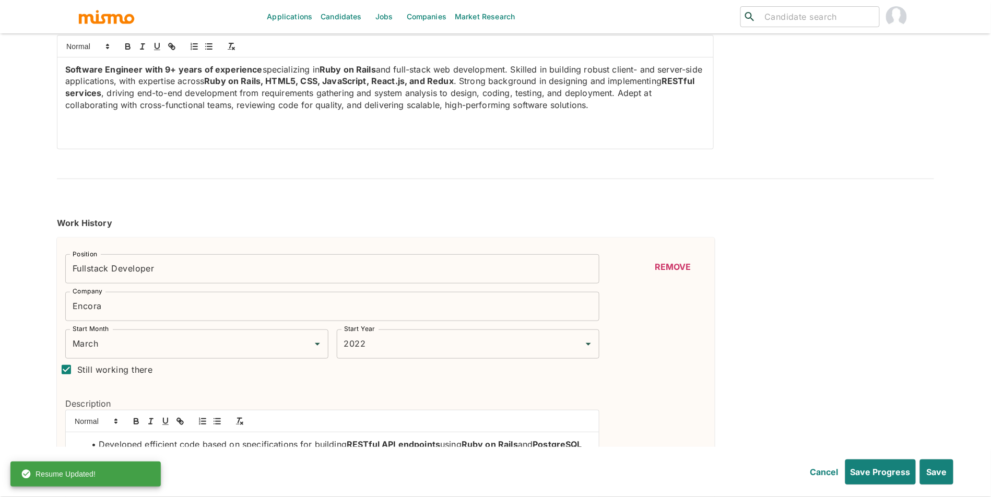
type input "5"
type input "PostgreSQL"
type input "Expert"
type input "5"
type input "RSpec"
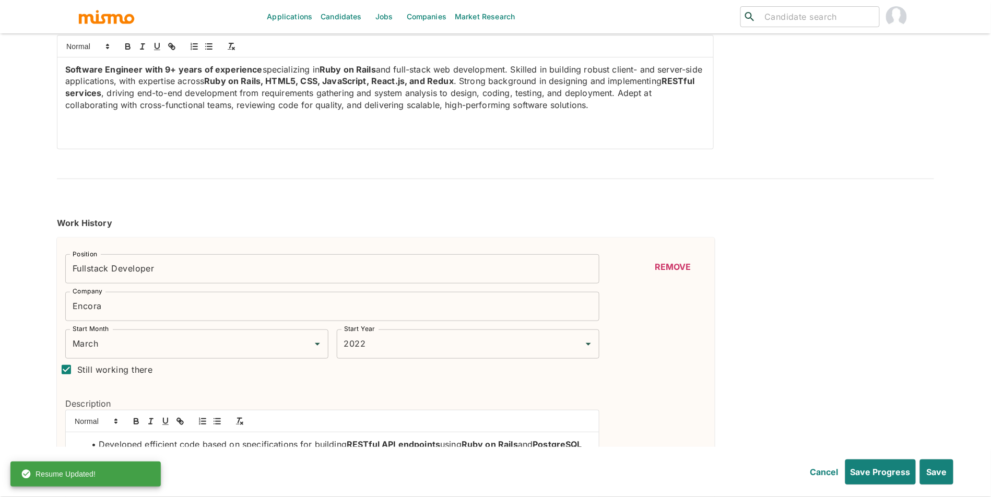
type input "Intermediate"
type input "5"
type input "Cucumber"
type input "Intermediate"
type input "5"
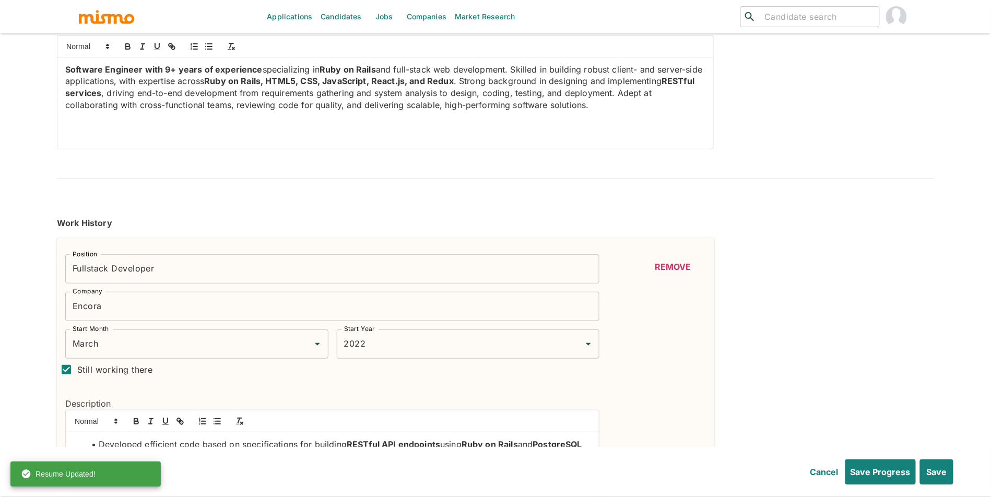
type input "React"
type input "Expert"
type input "3"
type input "Redux"
type input "Intermediate"
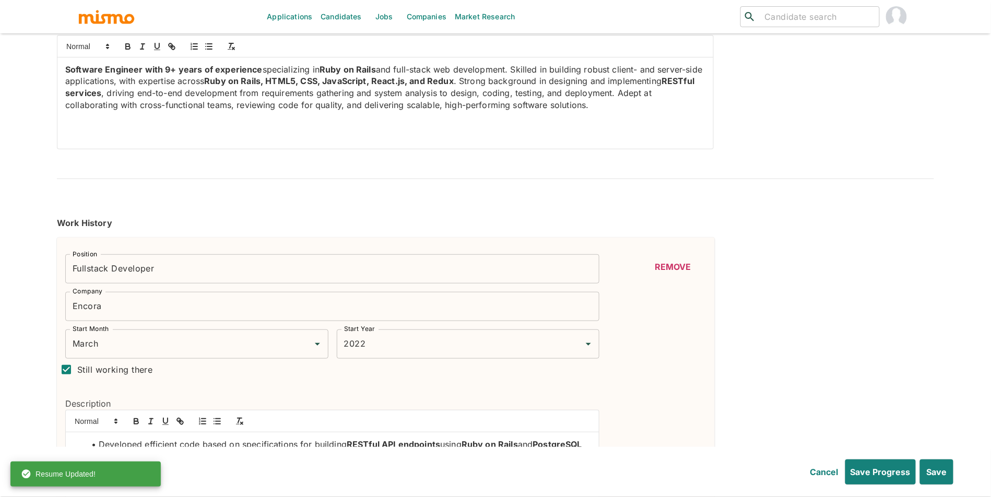
type input "3"
type input "Docker"
type input "Intermediate"
type input "3"
type input "JavaScript"
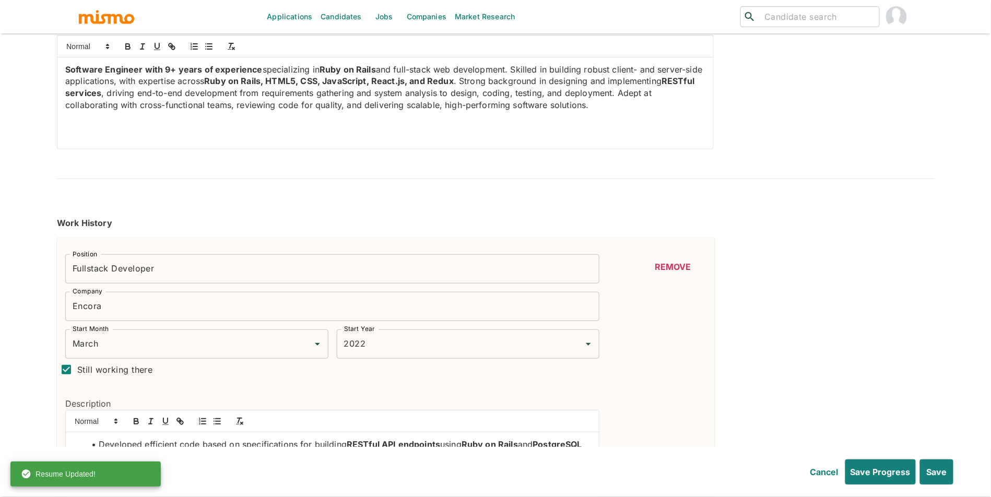
type input "Expert"
type input "3"
type input "Javascript Frameworks and Libraries"
type input "Intermediate"
type input "3"
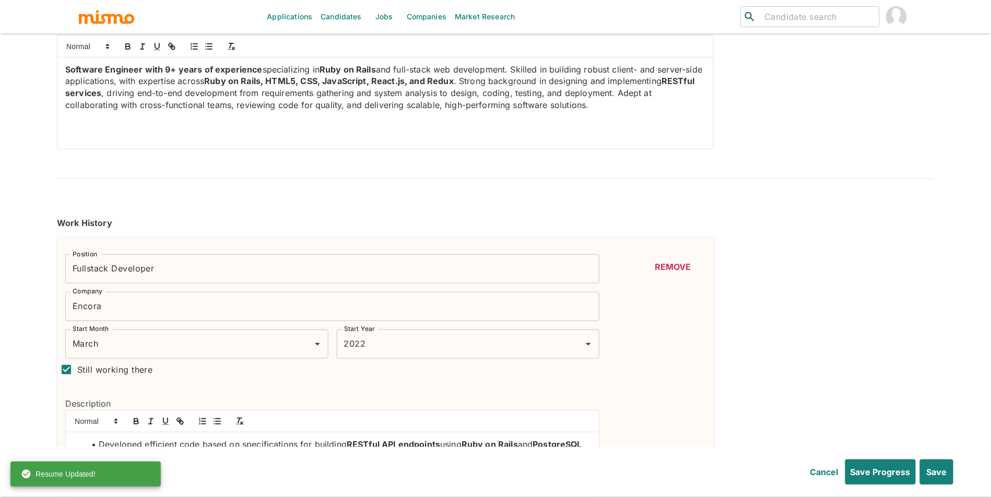
type input "USER INTERFACE"
type input "Intermediate"
type input "3"
type input "MySQL"
type input "Intermediate"
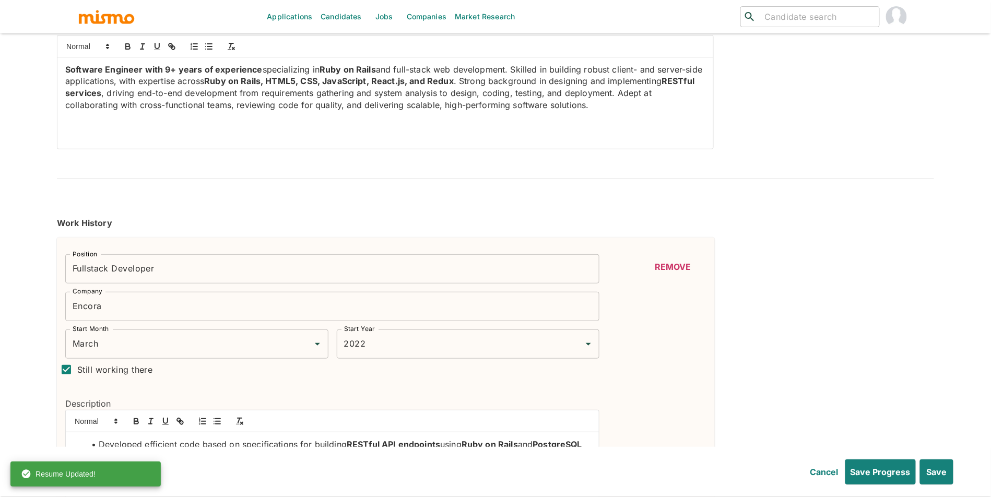
type input "2"
type input "SQL"
type input "Intermediate"
type input "2"
type input "ASP"
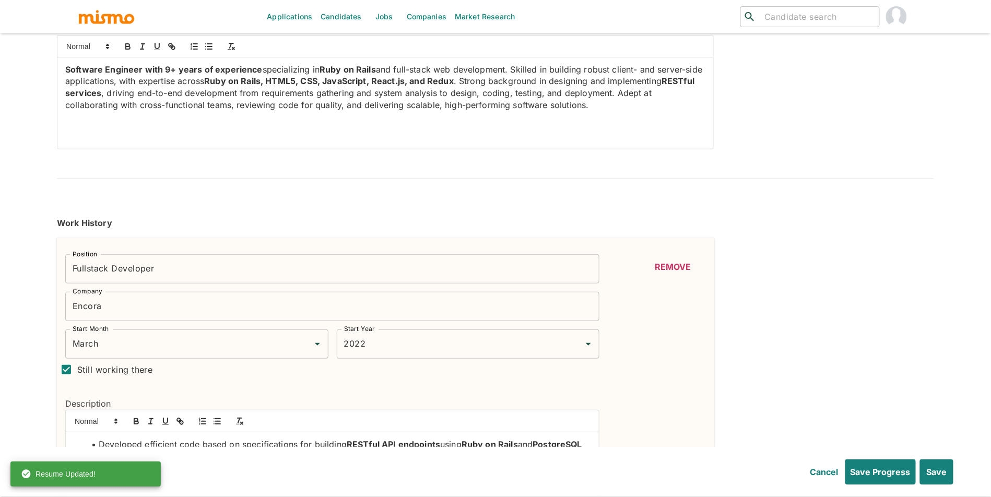
type input "Intermediate"
type input "2"
type input "C#"
type input "Intermediate"
type input "2"
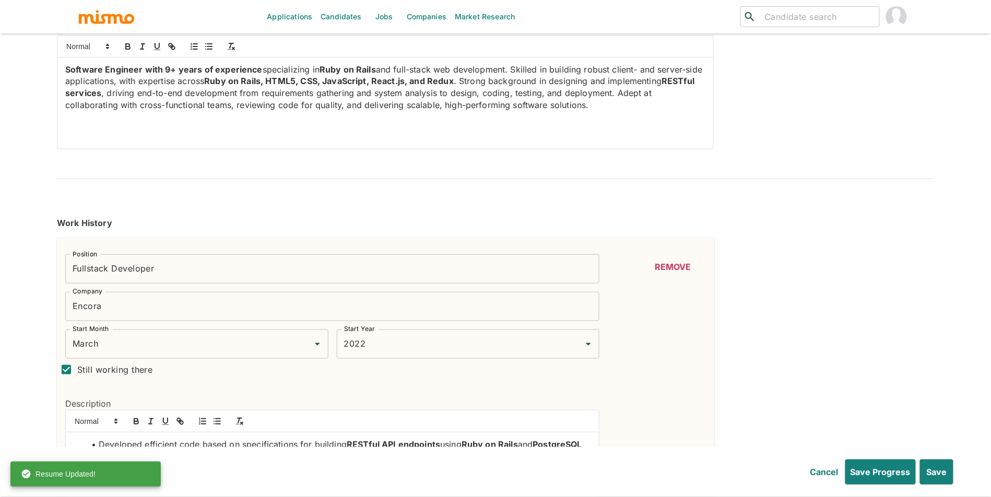
type input "ASP.NET"
type input "Intermediate"
type input "2"
type input "JSON"
type input "Intermediate"
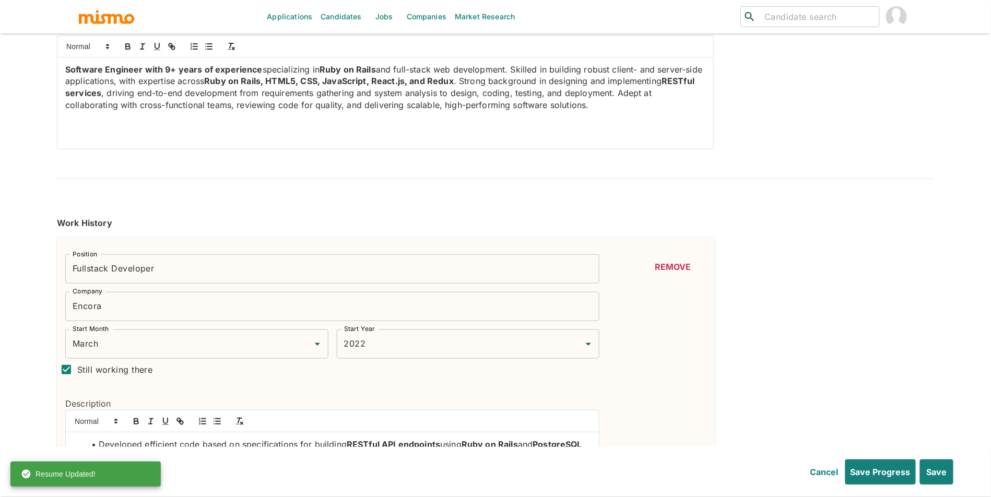
type input "2"
type input "jQuery"
type input "Intermediate"
type input "2"
type input "Mocha"
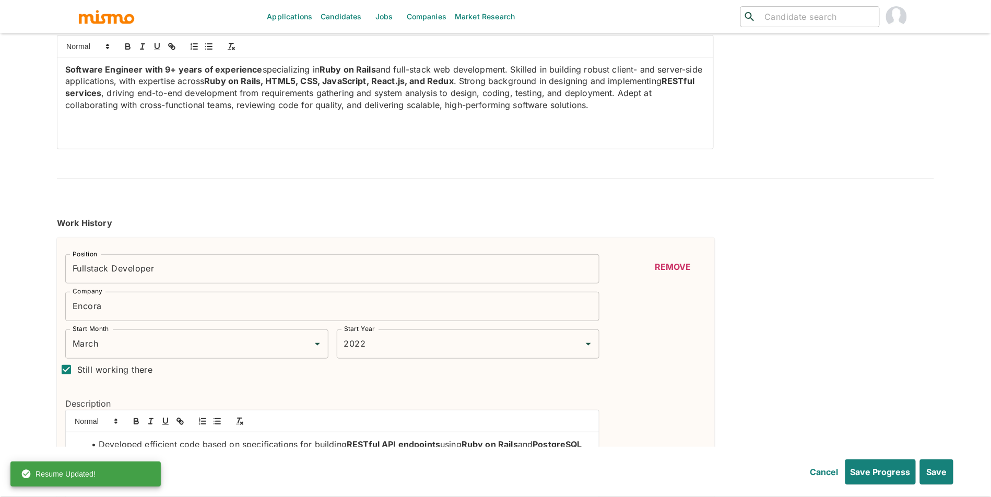
type input "Intermediate"
type input "2"
type input ".NET"
type input "Intermediate"
type input "2"
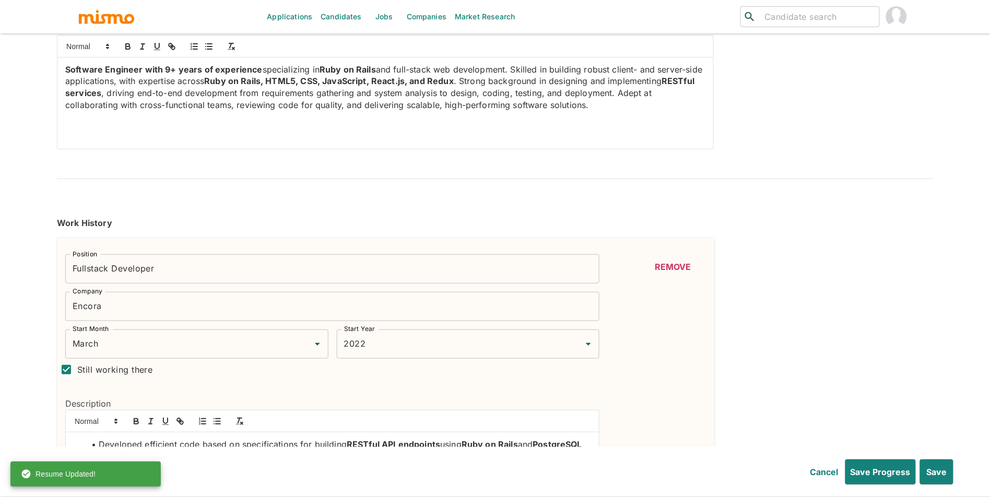
type input "XML"
type input "Beginner"
type input "1"
type input "Bootstrap"
type input "Beginner"
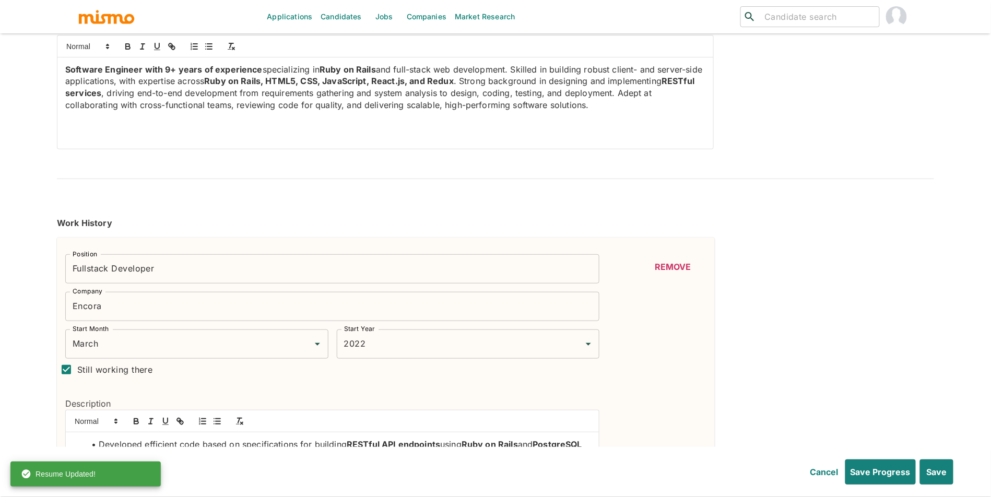
type input "1"
type input "HTML5"
type input "Beginner"
type input "1"
type input "CouchDB"
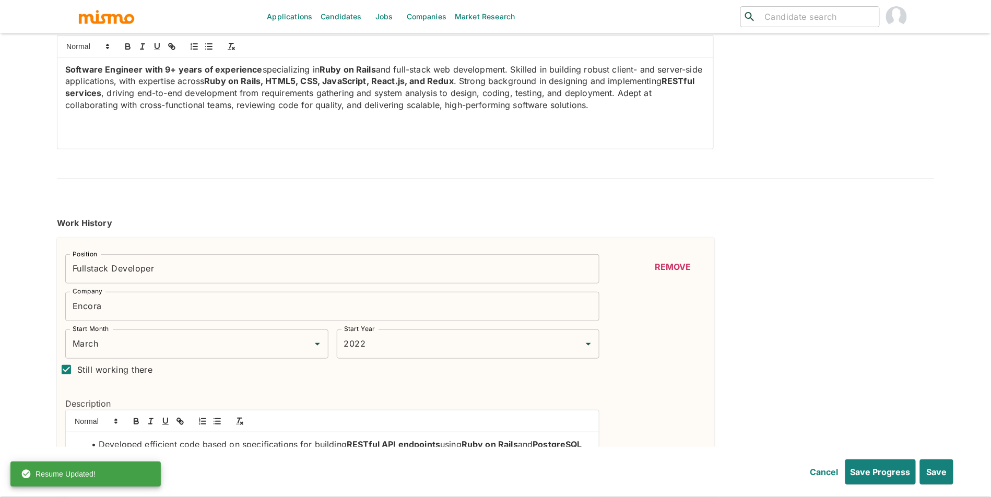
type input "Beginner"
type input "1"
type input "MongoDB"
type input "Beginner"
type input "1"
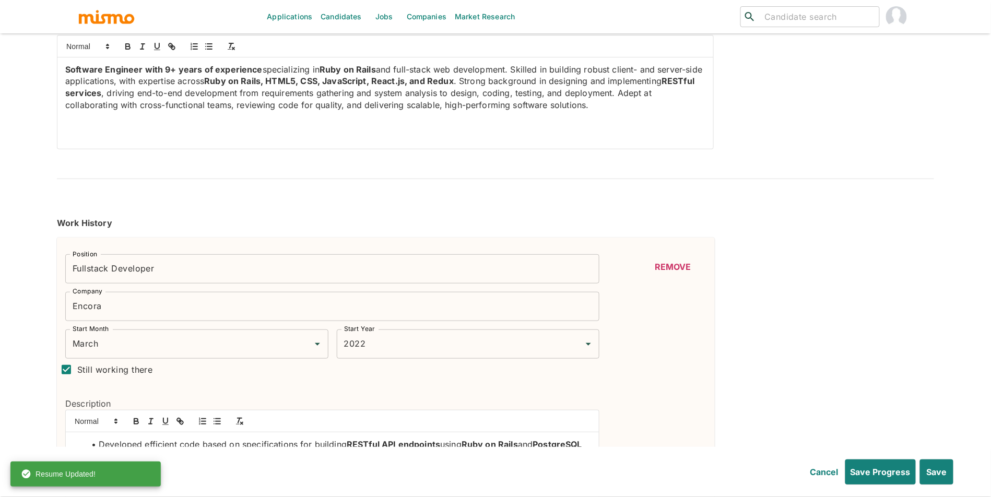
type input "Jest"
type input "Beginner"
type input "1"
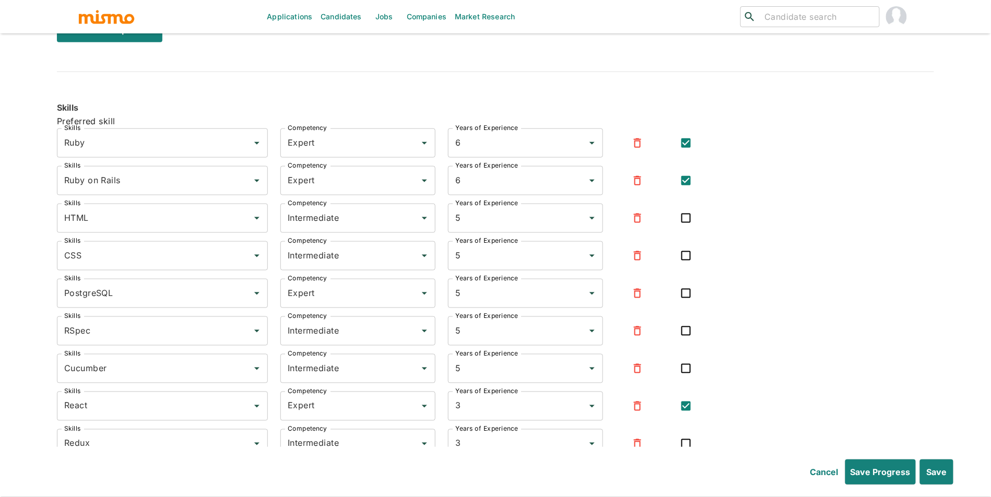
scroll to position [1927, 0]
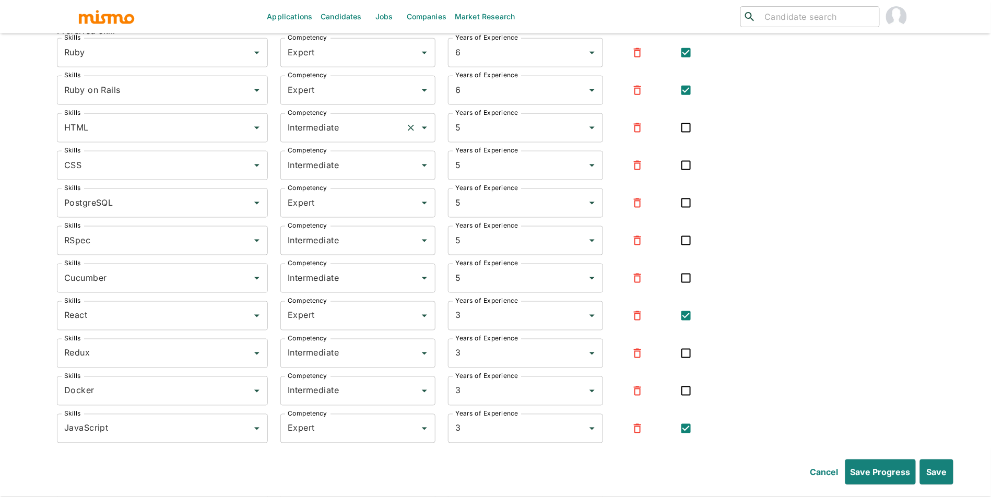
click at [377, 133] on input "Intermediate" at bounding box center [343, 128] width 116 height 20
click at [356, 179] on li "Expert" at bounding box center [357, 182] width 155 height 21
type input "Expert"
click at [370, 174] on input "Intermediate" at bounding box center [343, 166] width 116 height 20
click at [351, 213] on li "Expert" at bounding box center [357, 219] width 155 height 21
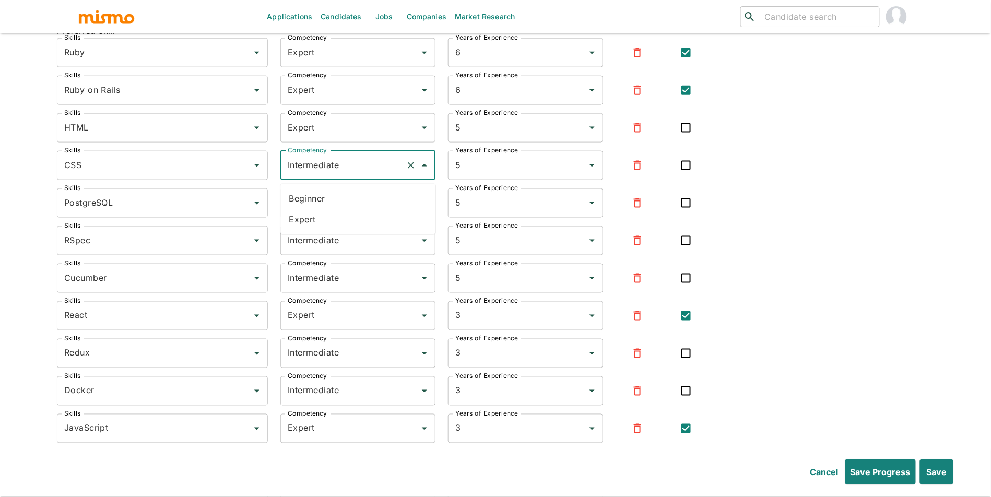
type input "Expert"
click at [360, 247] on input "Intermediate" at bounding box center [343, 241] width 116 height 20
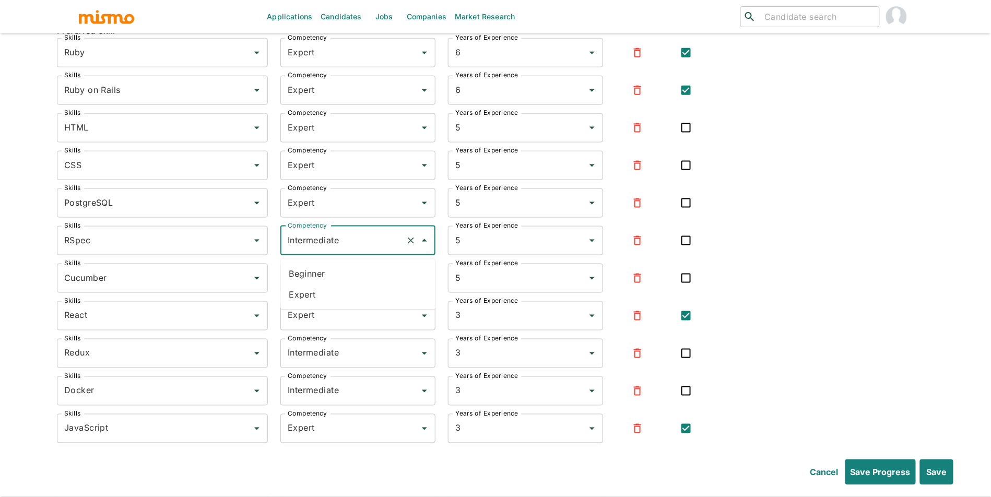
click at [345, 294] on li "Expert" at bounding box center [357, 295] width 155 height 21
click at [362, 285] on input "Intermediate" at bounding box center [343, 278] width 116 height 20
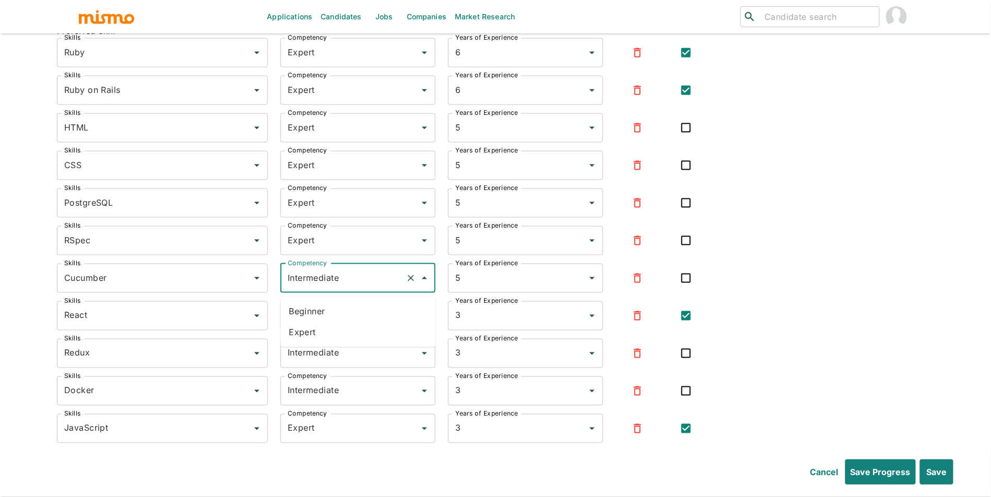
click at [349, 332] on li "Expert" at bounding box center [357, 332] width 155 height 21
click at [360, 324] on input "Expert" at bounding box center [343, 316] width 116 height 20
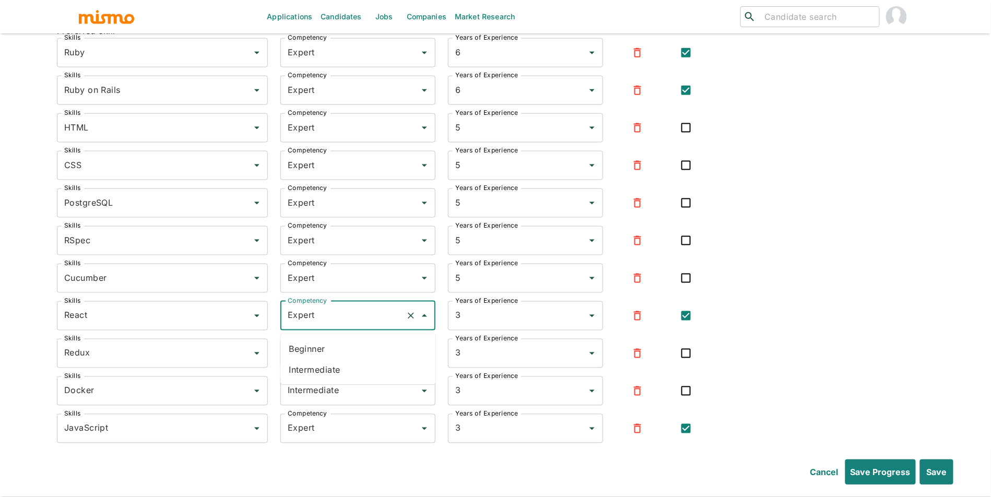
click at [353, 364] on li "Intermediate" at bounding box center [357, 370] width 155 height 21
click at [350, 307] on div "Intermediate Competency" at bounding box center [357, 315] width 155 height 29
click at [342, 379] on li "Expert" at bounding box center [357, 370] width 155 height 21
click at [365, 361] on input "Intermediate" at bounding box center [343, 354] width 116 height 20
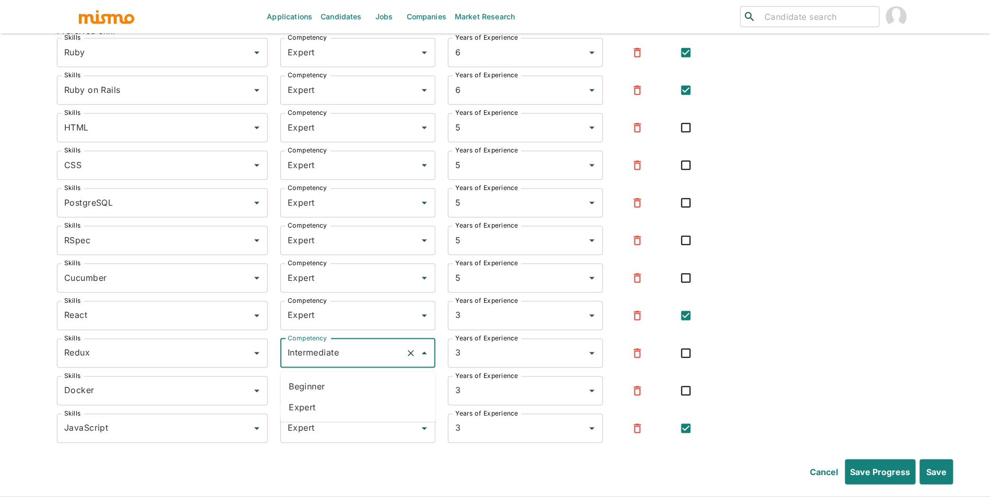
click at [354, 410] on li "Expert" at bounding box center [357, 407] width 155 height 21
click at [371, 401] on input "Intermediate" at bounding box center [343, 391] width 116 height 20
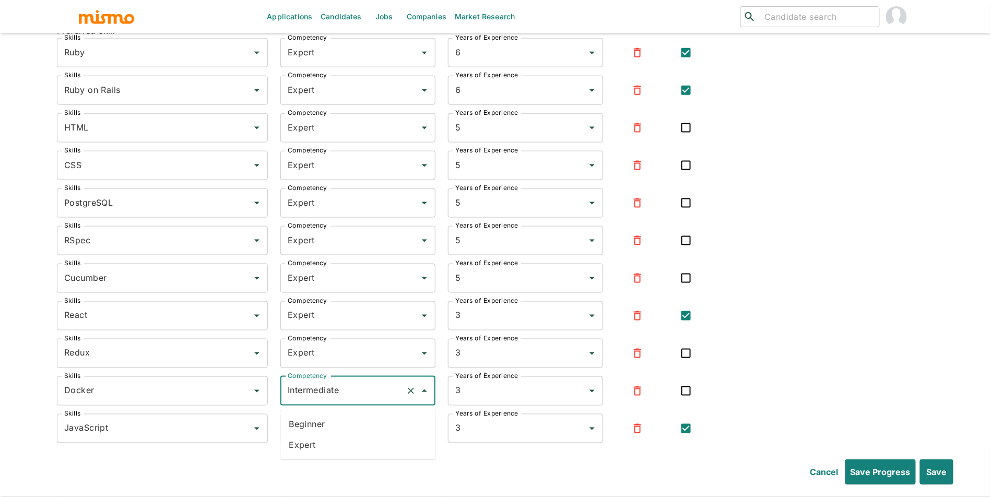
click at [365, 438] on li "Expert" at bounding box center [357, 445] width 155 height 21
drag, startPoint x: 991, startPoint y: 316, endPoint x: 990, endPoint y: 356, distance: 39.7
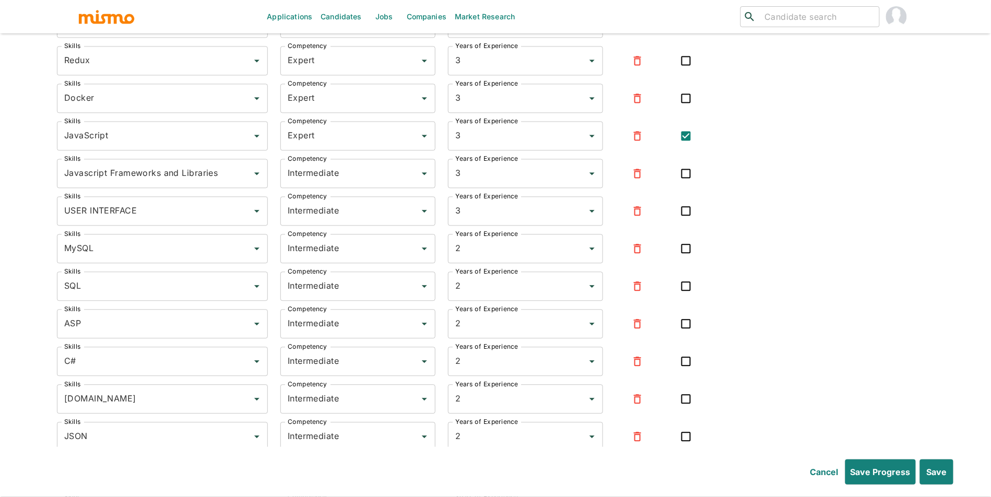
scroll to position [2260, 0]
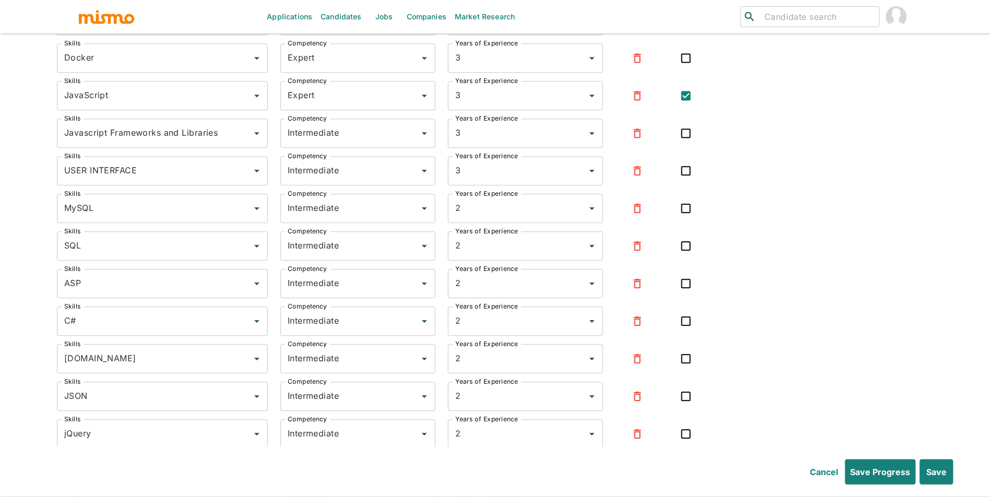
click at [649, 145] on div at bounding box center [637, 133] width 43 height 25
click at [647, 142] on button "button" at bounding box center [637, 133] width 25 height 25
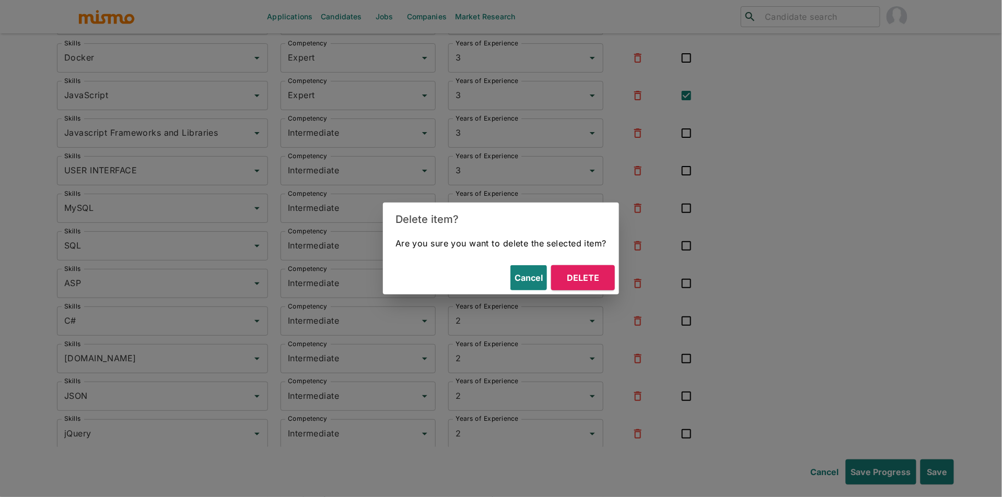
drag, startPoint x: 611, startPoint y: 260, endPoint x: 611, endPoint y: 267, distance: 6.8
click at [611, 266] on div "Delete item? Are you sure you want to delete the selected item? Cancel Delete" at bounding box center [501, 249] width 236 height 92
click at [611, 272] on button "Delete" at bounding box center [583, 277] width 64 height 25
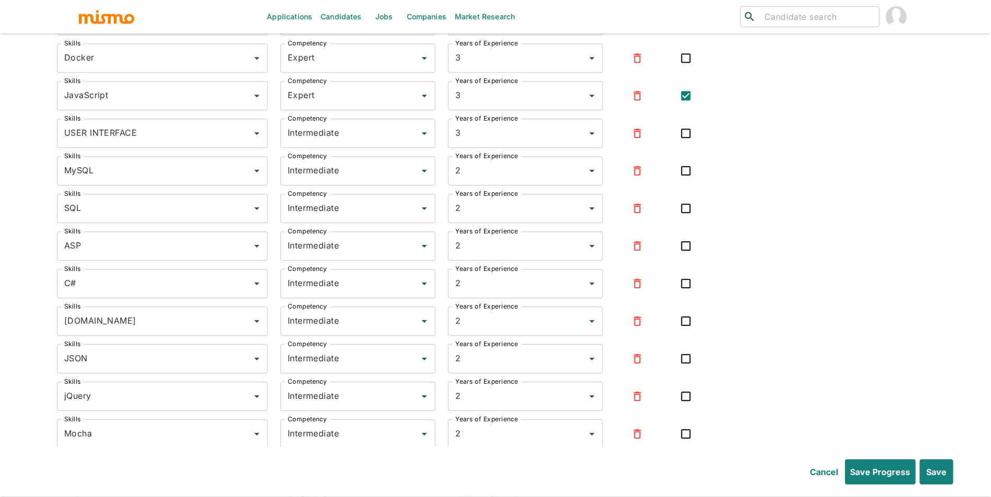
click at [661, 131] on div at bounding box center [687, 127] width 56 height 34
click at [646, 140] on button "button" at bounding box center [637, 133] width 25 height 25
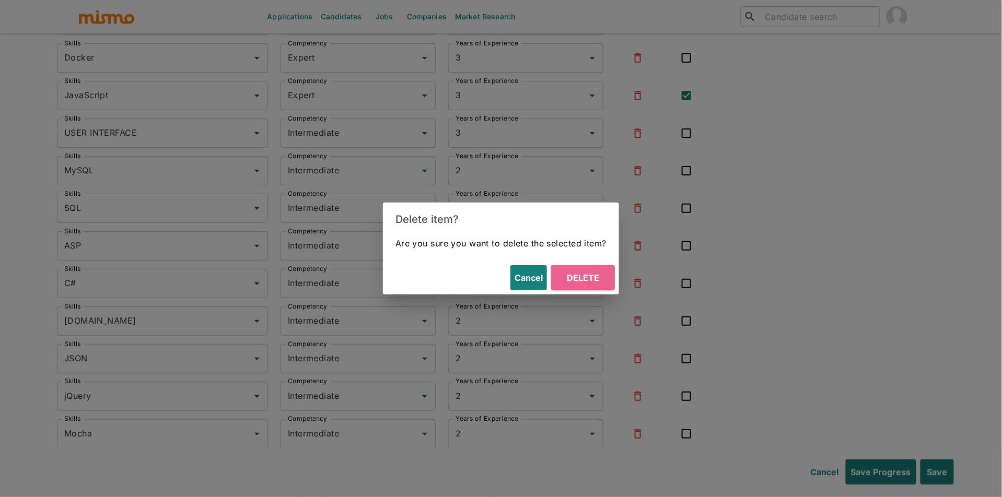
click at [586, 272] on button "Delete" at bounding box center [583, 277] width 64 height 25
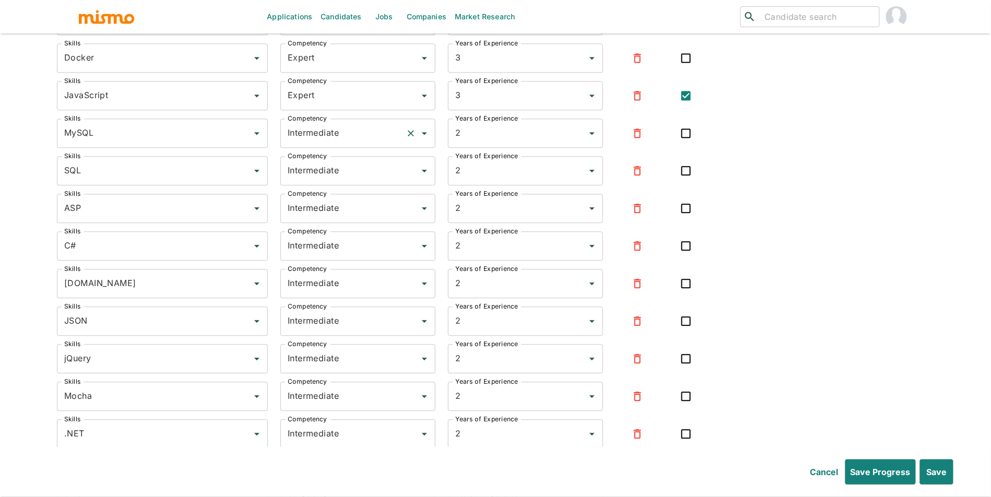
click at [347, 136] on input "Intermediate" at bounding box center [343, 133] width 116 height 20
click at [336, 182] on li "Expert" at bounding box center [357, 187] width 155 height 21
click at [353, 172] on input "Intermediate" at bounding box center [343, 171] width 116 height 20
click at [345, 227] on li "Expert" at bounding box center [357, 225] width 155 height 21
click at [342, 218] on input "Intermediate" at bounding box center [343, 208] width 116 height 20
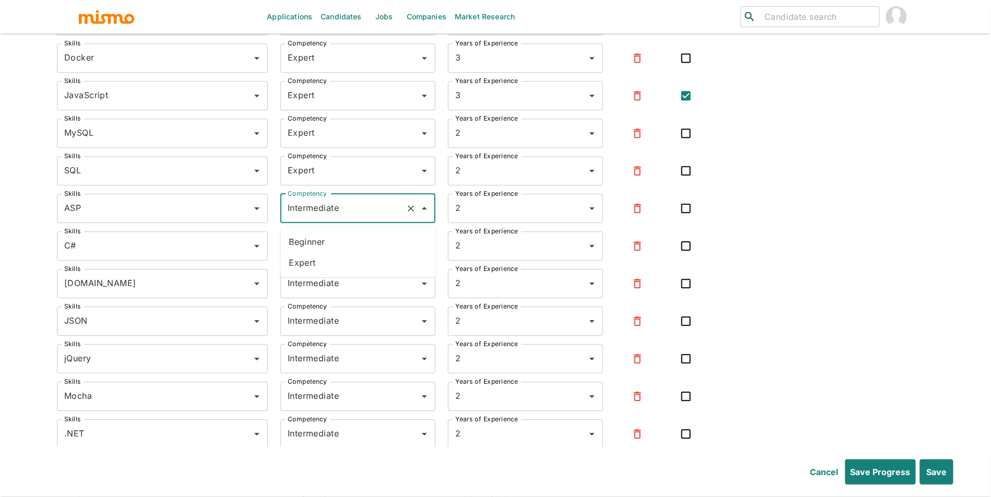
click at [327, 262] on li "Expert" at bounding box center [357, 262] width 155 height 21
click at [355, 256] on input "Intermediate" at bounding box center [343, 246] width 116 height 20
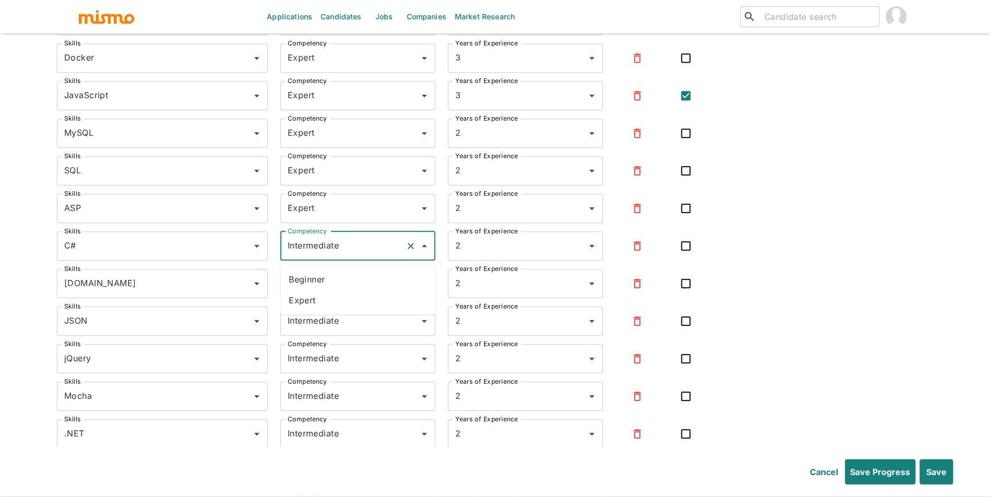
click at [342, 306] on li "Expert" at bounding box center [357, 300] width 155 height 21
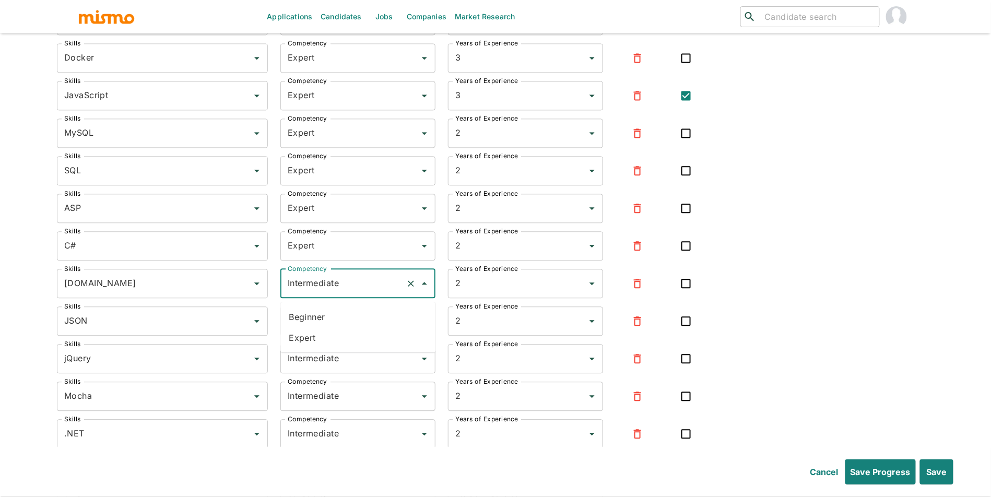
click at [352, 290] on input "Intermediate" at bounding box center [343, 284] width 116 height 20
click at [343, 341] on li "Expert" at bounding box center [357, 337] width 155 height 21
click at [355, 330] on input "Intermediate" at bounding box center [343, 321] width 116 height 20
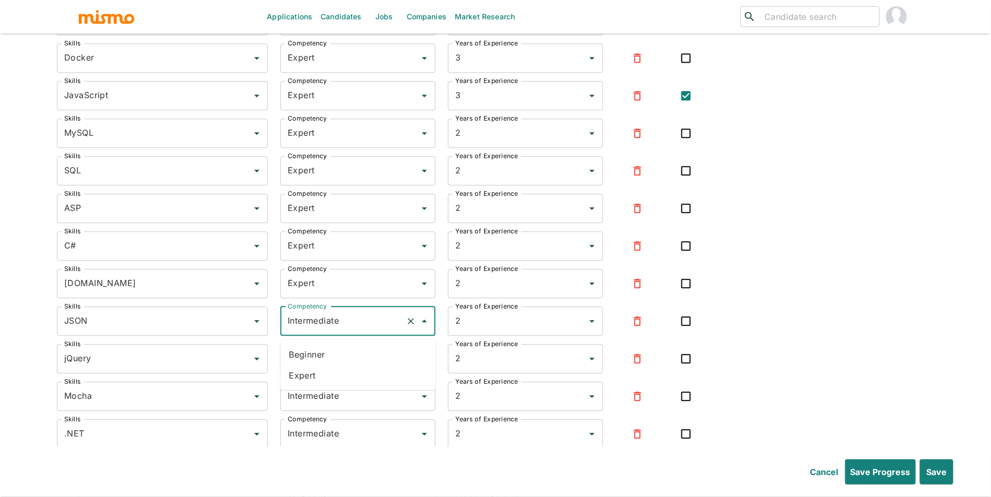
click at [345, 366] on li "Expert" at bounding box center [357, 375] width 155 height 21
click at [356, 363] on input "Intermediate" at bounding box center [343, 359] width 116 height 20
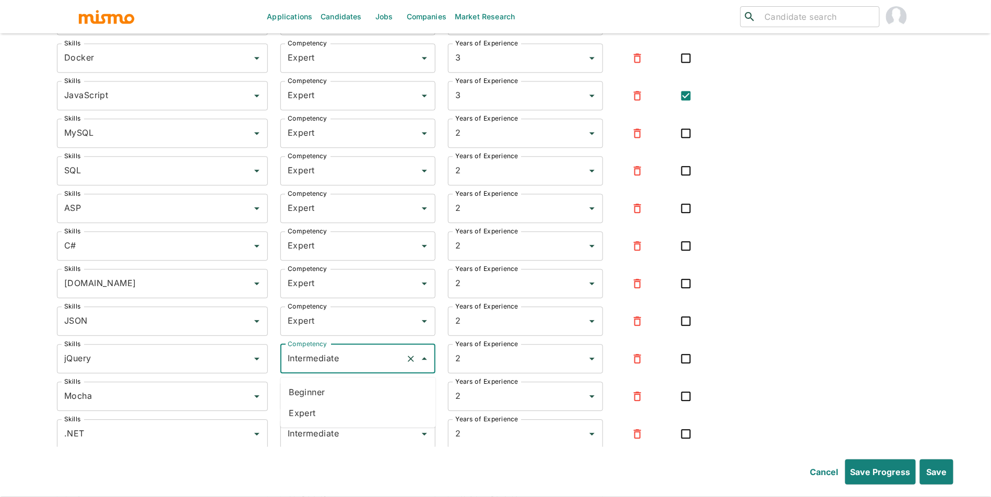
click at [350, 413] on li "Expert" at bounding box center [357, 413] width 155 height 21
click at [362, 404] on input "Intermediate" at bounding box center [343, 396] width 116 height 20
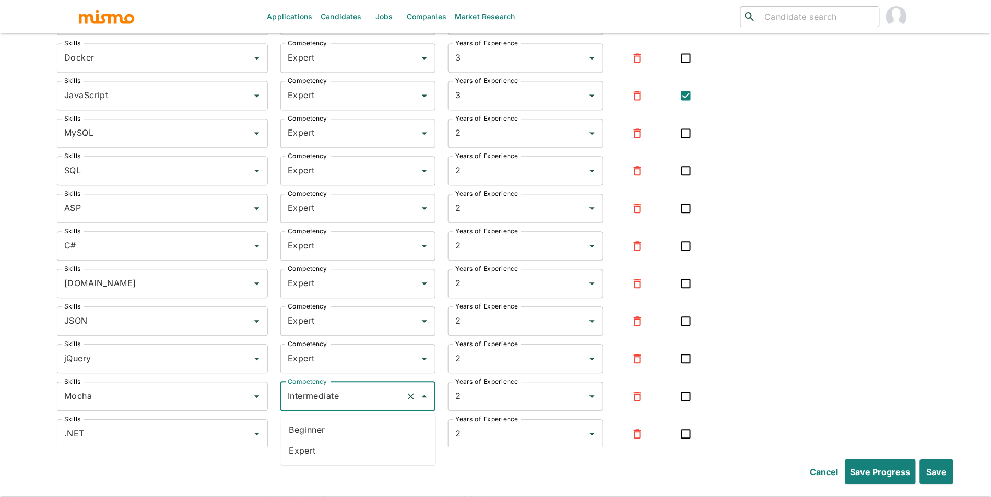
click at [359, 447] on li "Expert" at bounding box center [357, 450] width 155 height 21
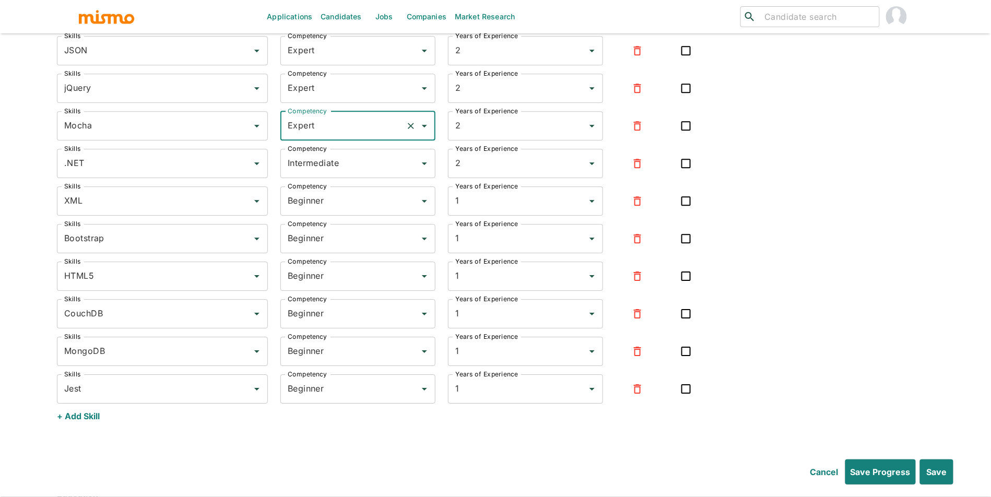
scroll to position [2558, 0]
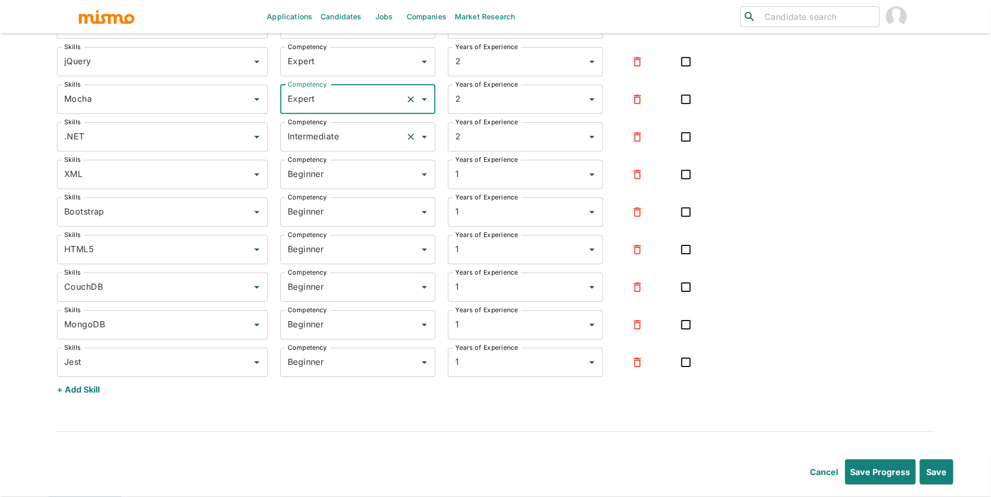
click at [357, 140] on input "Intermediate" at bounding box center [343, 137] width 116 height 20
click at [349, 196] on li "Expert" at bounding box center [357, 191] width 155 height 21
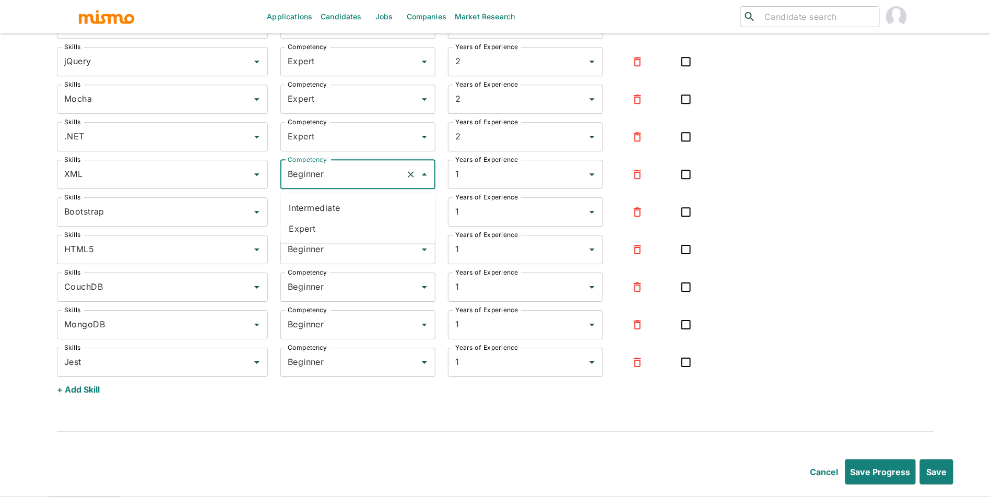
click at [354, 184] on input "Beginner" at bounding box center [343, 175] width 116 height 20
click at [347, 216] on li "Intermediate" at bounding box center [357, 207] width 155 height 21
click at [363, 189] on div "Intermediate Competency" at bounding box center [357, 174] width 155 height 29
click at [353, 225] on li "Expert" at bounding box center [357, 228] width 155 height 21
click at [348, 227] on div "Beginner Competency" at bounding box center [357, 211] width 155 height 29
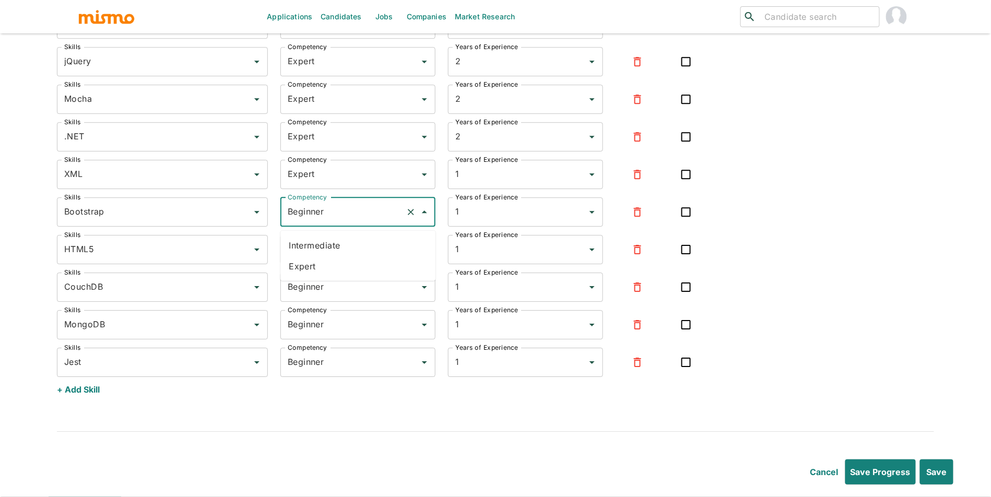
click at [349, 279] on ul "Intermediate Expert" at bounding box center [357, 256] width 155 height 50
click at [354, 271] on li "Expert" at bounding box center [357, 266] width 155 height 21
click at [355, 260] on input "Beginner" at bounding box center [343, 250] width 116 height 20
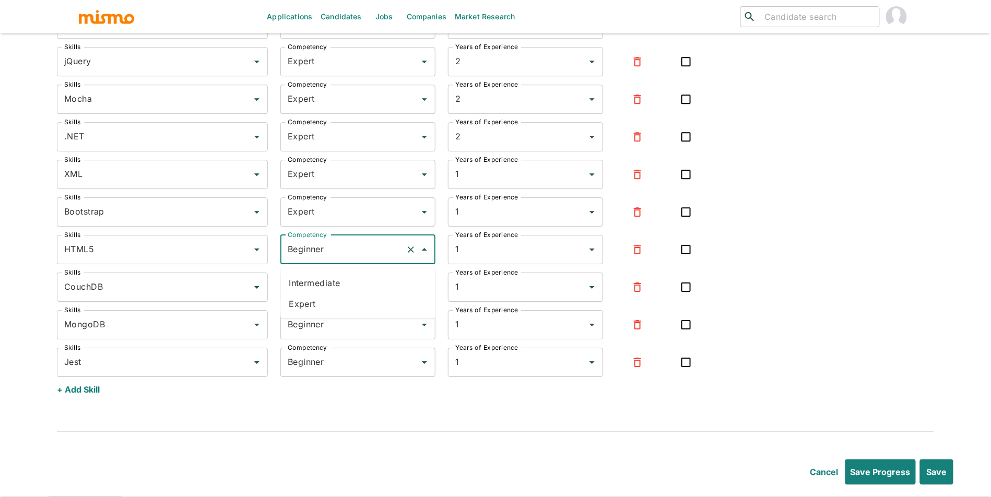
click at [350, 297] on li "Expert" at bounding box center [357, 304] width 155 height 21
click at [355, 290] on input "Beginner" at bounding box center [343, 287] width 116 height 20
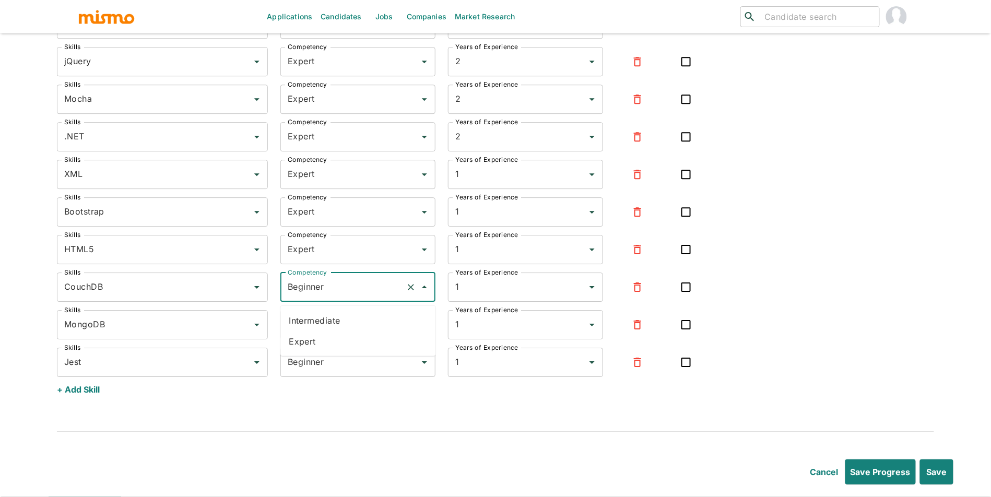
click at [349, 331] on li "Expert" at bounding box center [357, 341] width 155 height 21
click at [350, 329] on input "Beginner" at bounding box center [343, 325] width 116 height 20
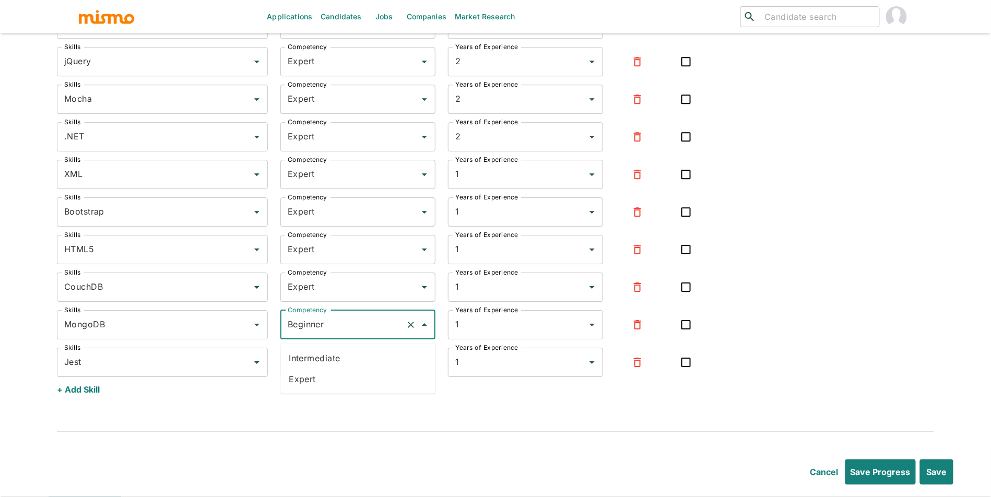
click at [350, 371] on li "Expert" at bounding box center [357, 379] width 155 height 21
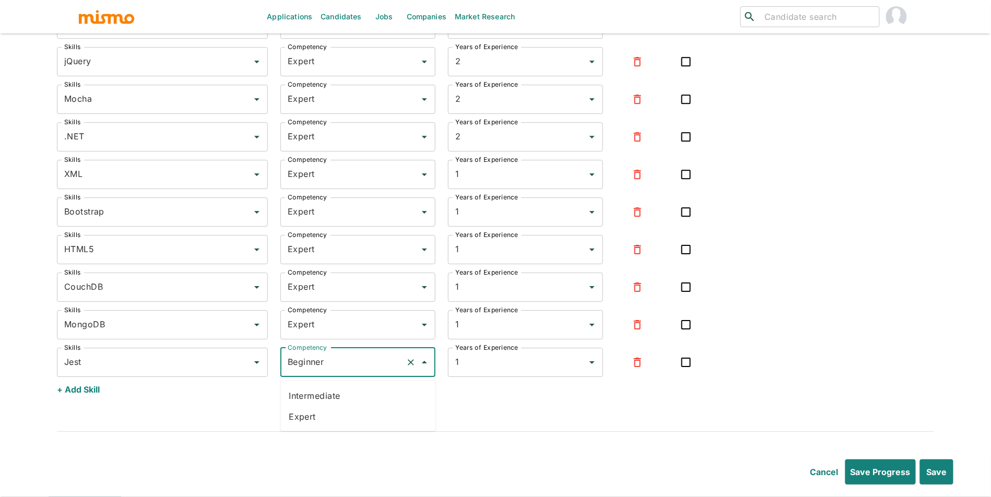
click at [356, 372] on input "Beginner" at bounding box center [343, 363] width 116 height 20
click at [353, 411] on li "Expert" at bounding box center [357, 416] width 155 height 21
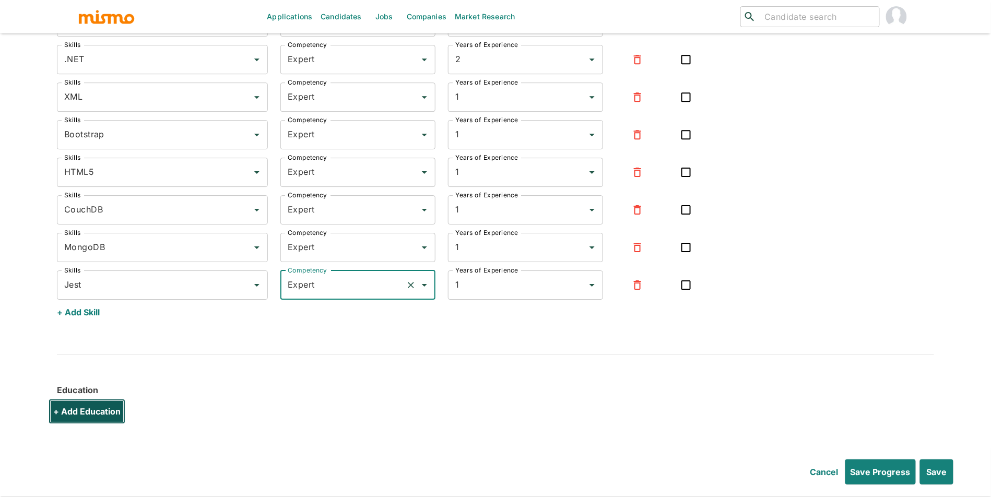
click at [97, 421] on button "+ Add Education" at bounding box center [87, 411] width 77 height 25
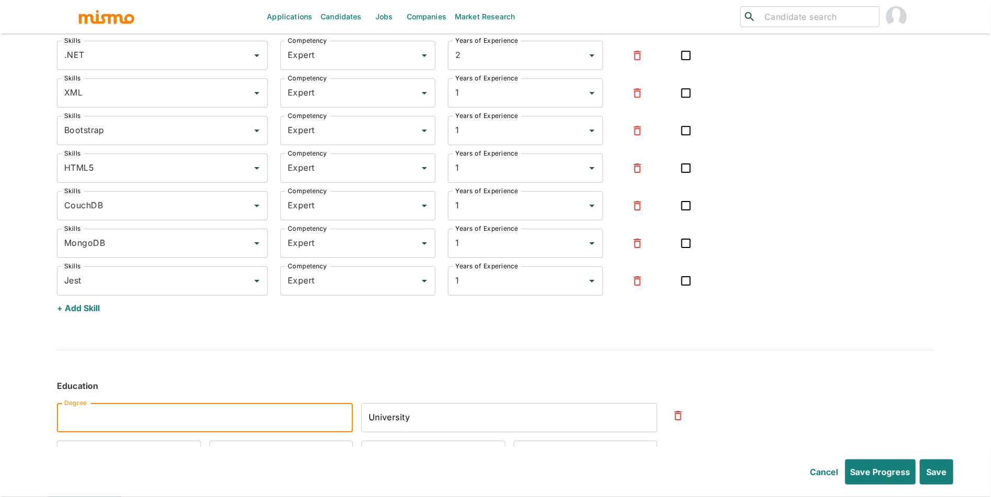
click at [131, 421] on input "Degree" at bounding box center [205, 417] width 296 height 29
paste input "B.S. degree in Systems Engineer"
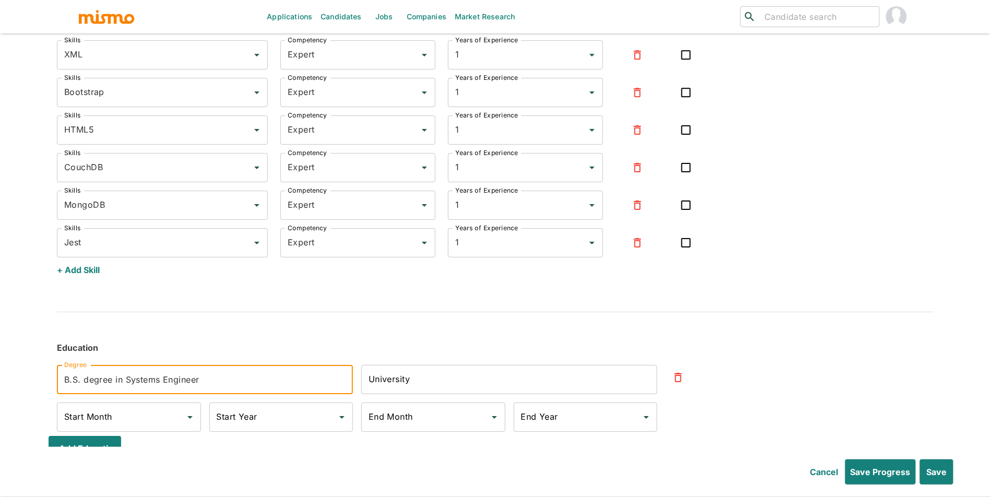
scroll to position [2718, 0]
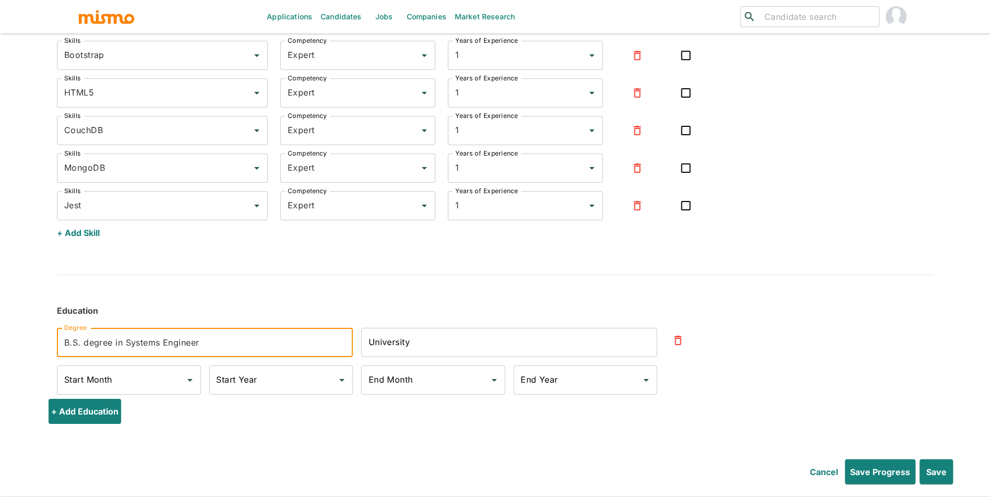
click at [435, 354] on input "University" at bounding box center [509, 342] width 296 height 29
paste input "Universidad Politécnica de Nicaragua"
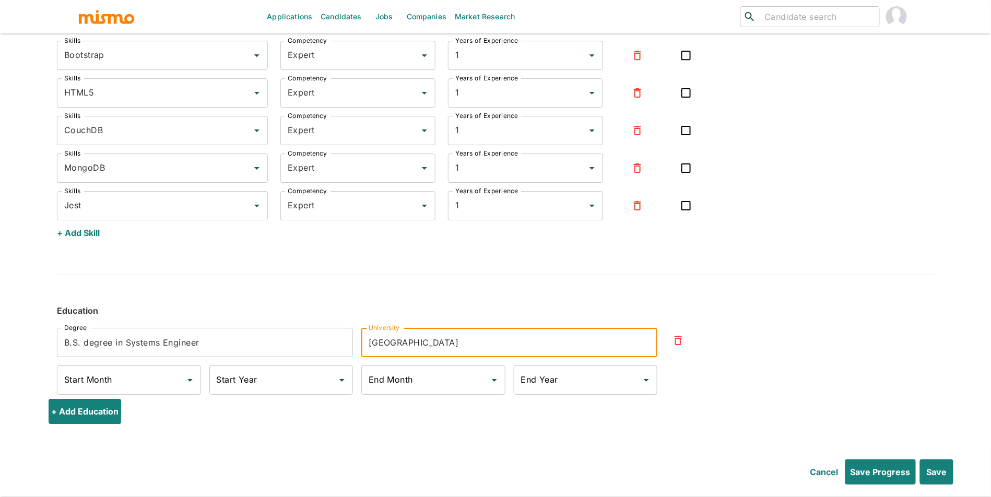
click at [559, 372] on input "End Year" at bounding box center [578, 380] width 119 height 20
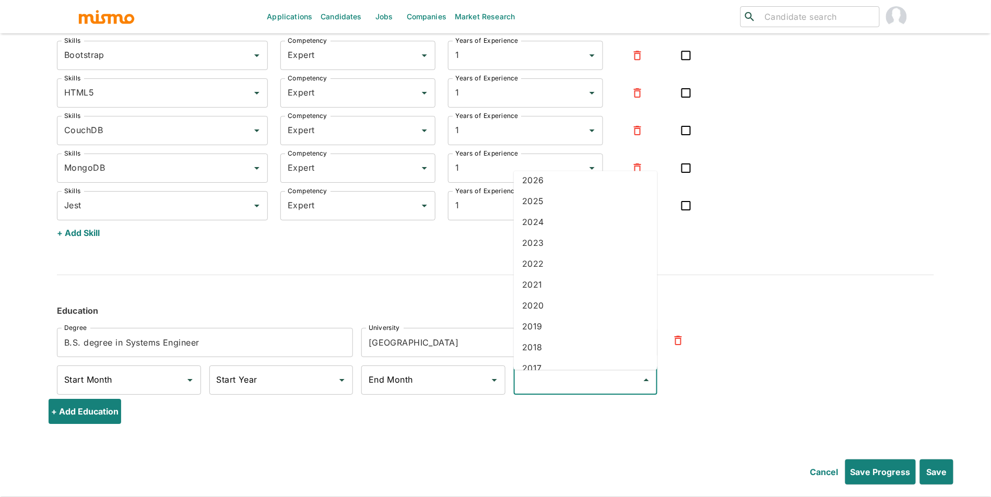
scroll to position [145, 0]
click at [578, 344] on li "2015" at bounding box center [586, 354] width 144 height 21
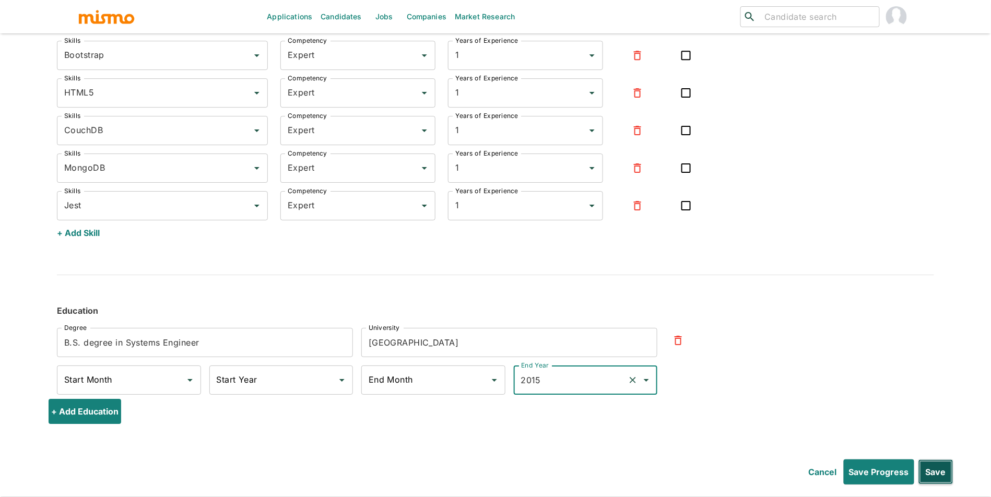
click at [942, 471] on button "Save" at bounding box center [936, 472] width 35 height 25
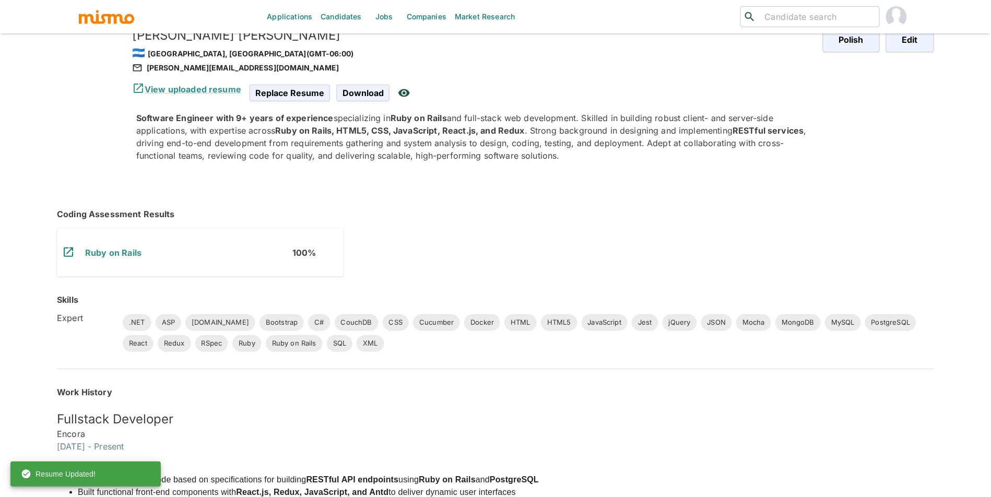
scroll to position [0, 0]
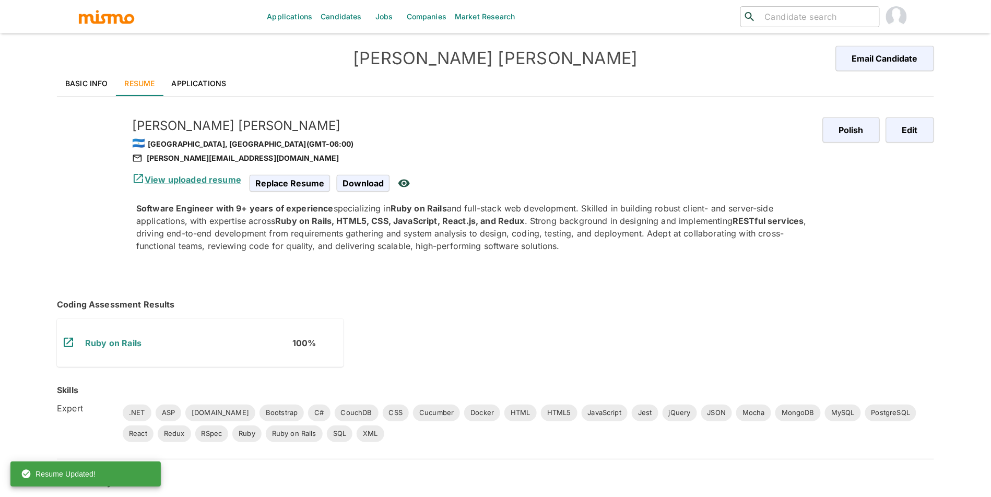
click at [207, 85] on link "Applications" at bounding box center [199, 83] width 72 height 25
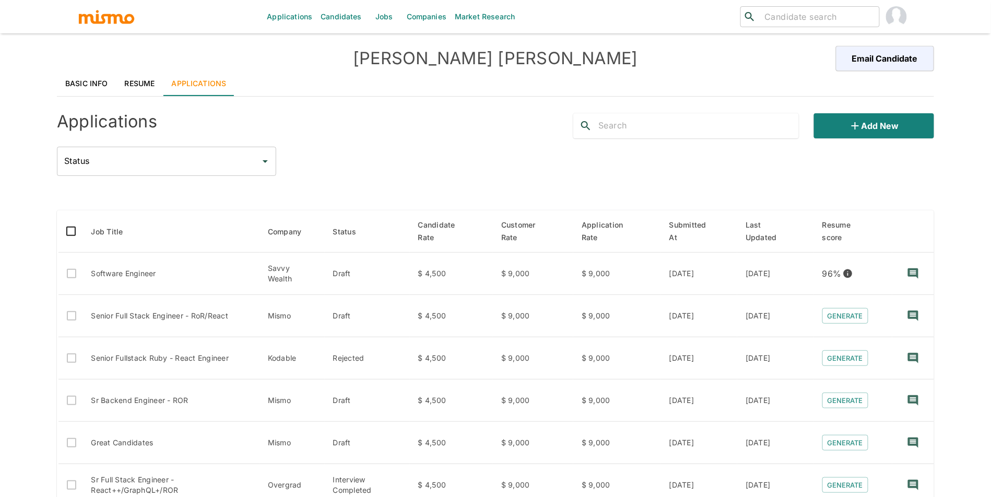
click at [64, 80] on link "Basic Info" at bounding box center [87, 83] width 60 height 25
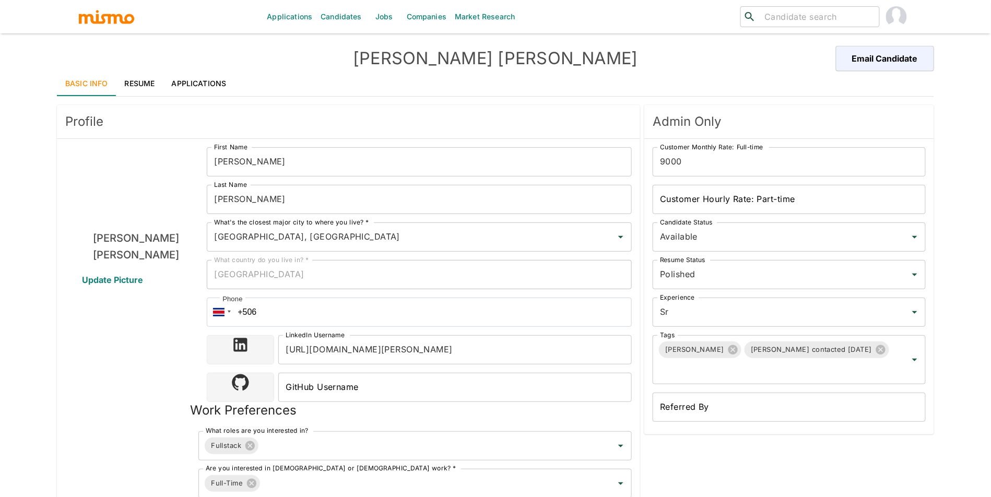
click at [206, 80] on link "Applications" at bounding box center [199, 83] width 72 height 25
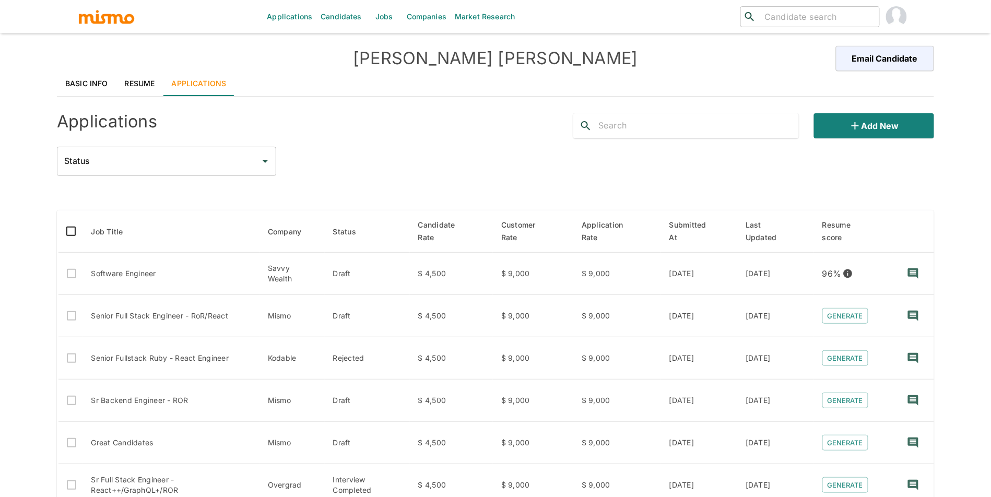
click at [154, 88] on link "Resume" at bounding box center [139, 83] width 47 height 25
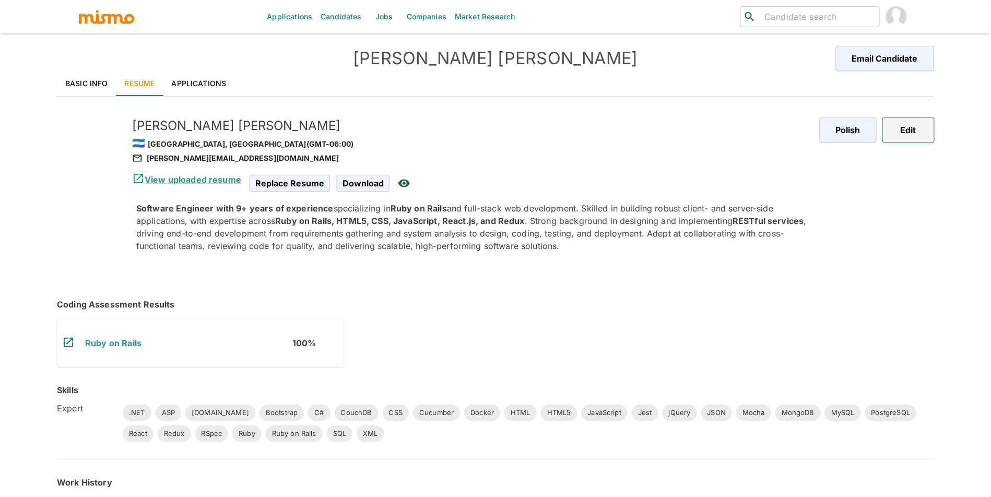
click at [917, 125] on button "Edit" at bounding box center [908, 130] width 51 height 25
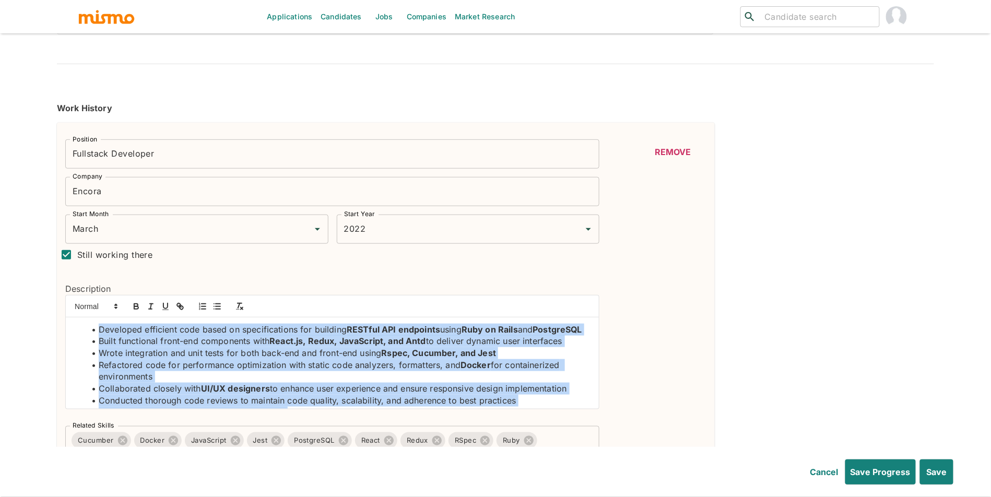
scroll to position [28, 0]
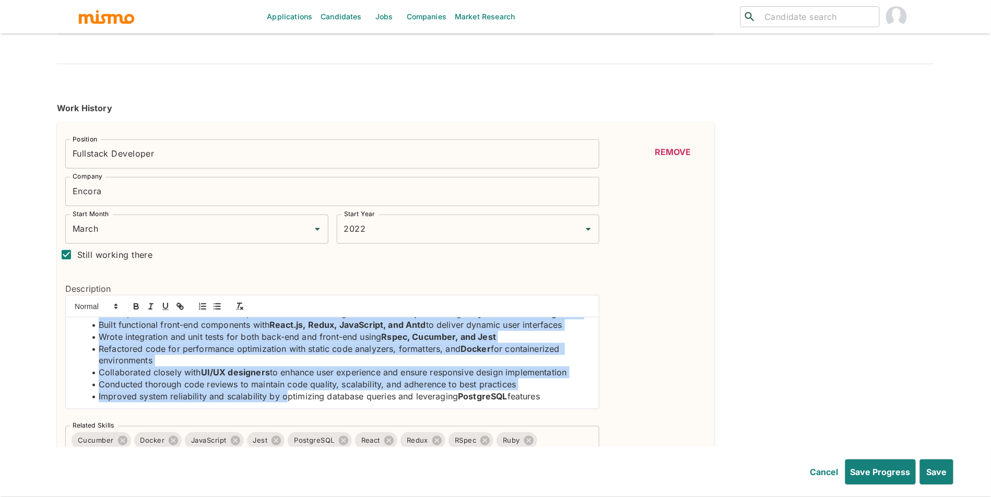
drag, startPoint x: 92, startPoint y: 334, endPoint x: 310, endPoint y: 431, distance: 238.7
click at [310, 431] on div "Position Fullstack Developer Position Company Encora Company Start Month March …" at bounding box center [328, 303] width 543 height 344
copy ul "Developed efficient code based on specifications for building RESTful API endpo…"
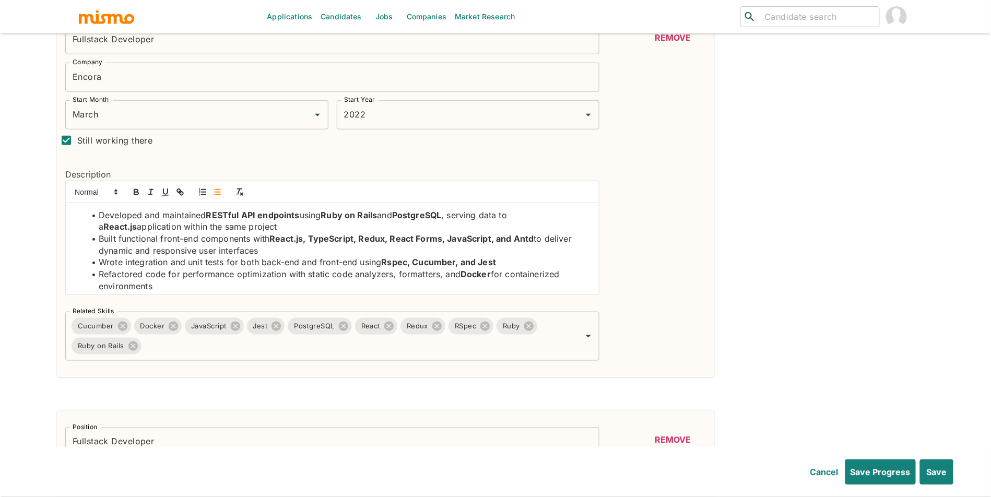
scroll to position [338, 0]
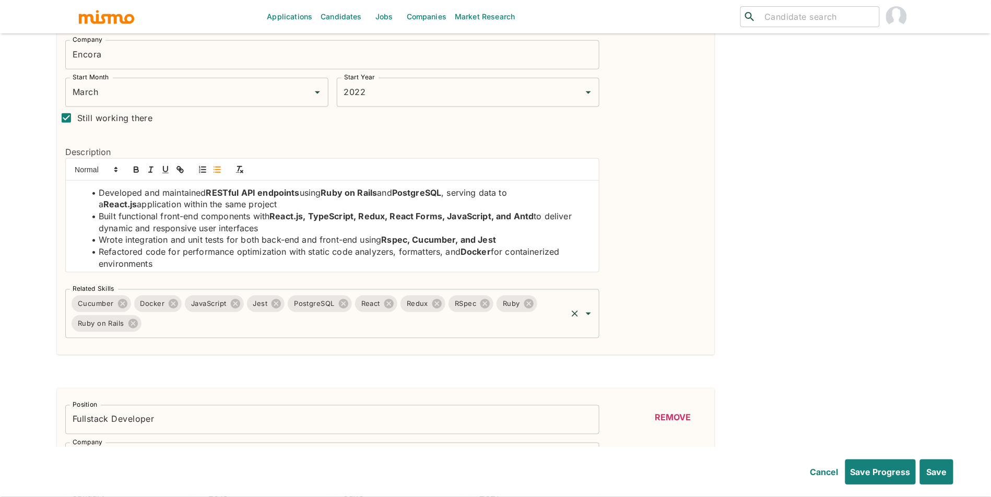
click at [414, 327] on input "Related Skills" at bounding box center [354, 324] width 423 height 20
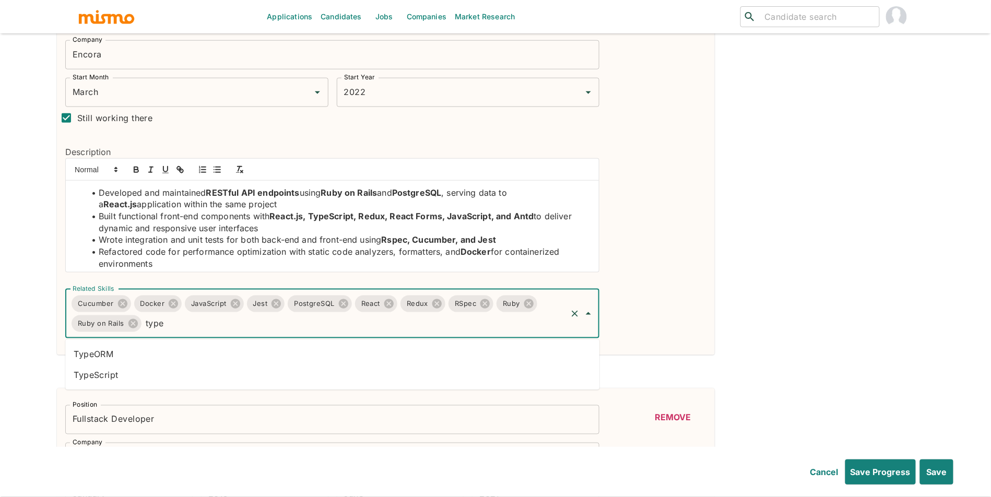
click at [335, 372] on li "TypeScript" at bounding box center [332, 375] width 534 height 21
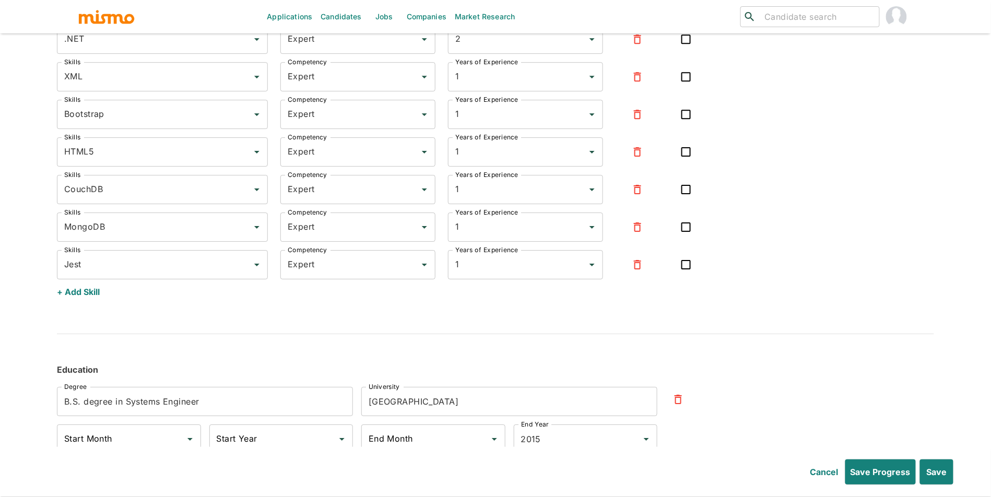
scroll to position [2659, 0]
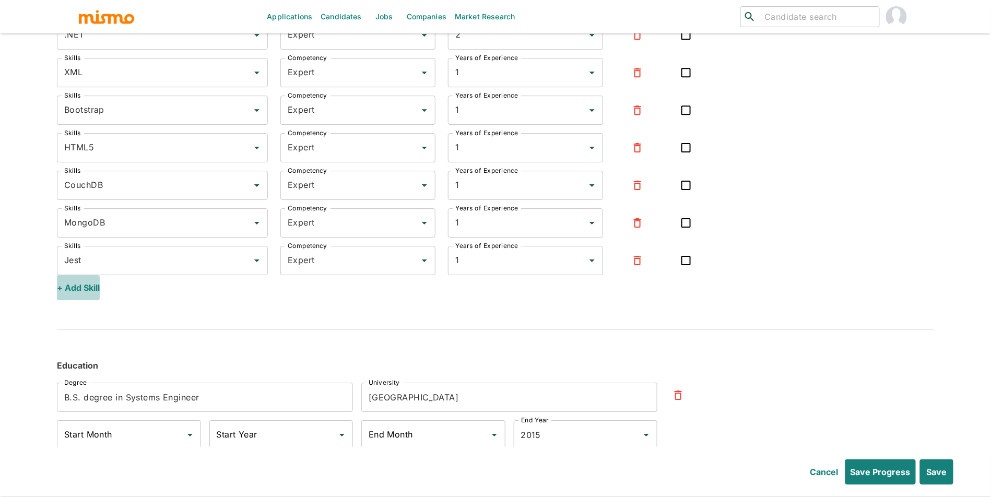
click at [79, 296] on button "+ Add Skill" at bounding box center [78, 287] width 43 height 25
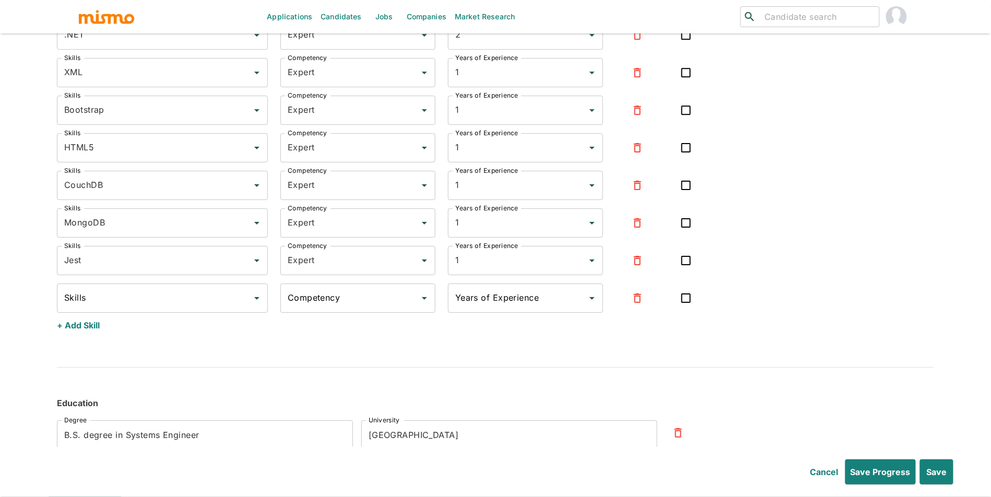
click at [128, 302] on input "Skills" at bounding box center [155, 298] width 186 height 20
click at [118, 274] on li "TypeScript" at bounding box center [162, 273] width 211 height 21
click at [287, 297] on div "Competency Competency" at bounding box center [357, 298] width 155 height 29
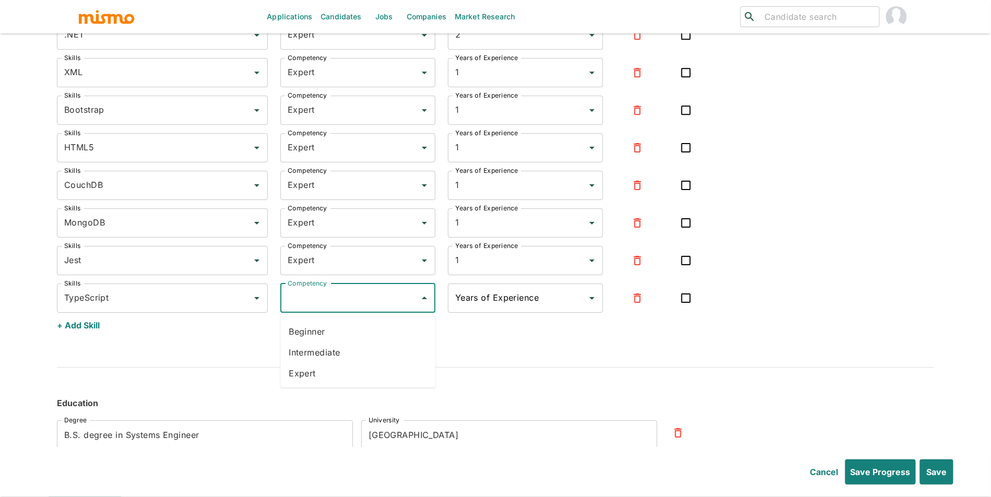
click at [326, 377] on li "Expert" at bounding box center [357, 373] width 155 height 21
click at [490, 302] on input "Years of Experience" at bounding box center [518, 298] width 130 height 20
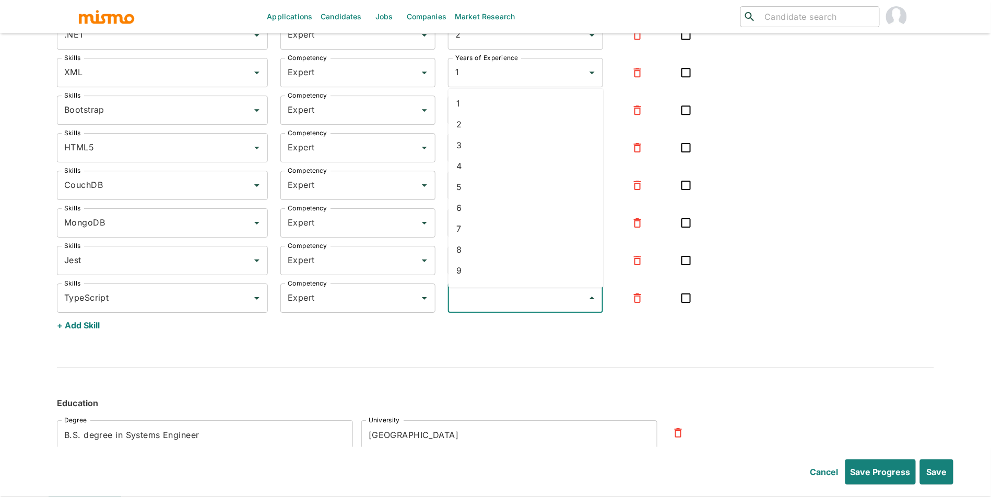
click at [482, 194] on li "5" at bounding box center [526, 187] width 155 height 21
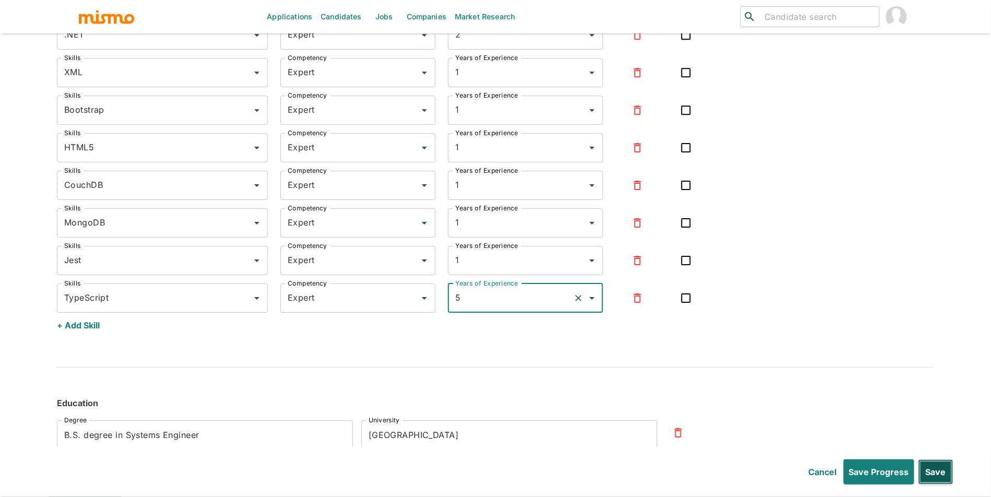
click at [941, 473] on button "Save" at bounding box center [936, 472] width 35 height 25
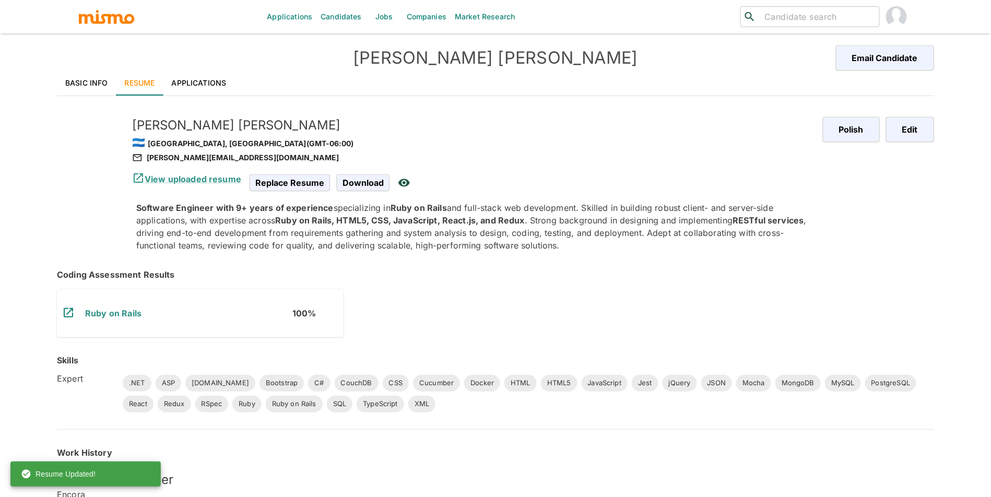
scroll to position [0, 0]
click at [198, 89] on link "Applications" at bounding box center [199, 83] width 72 height 25
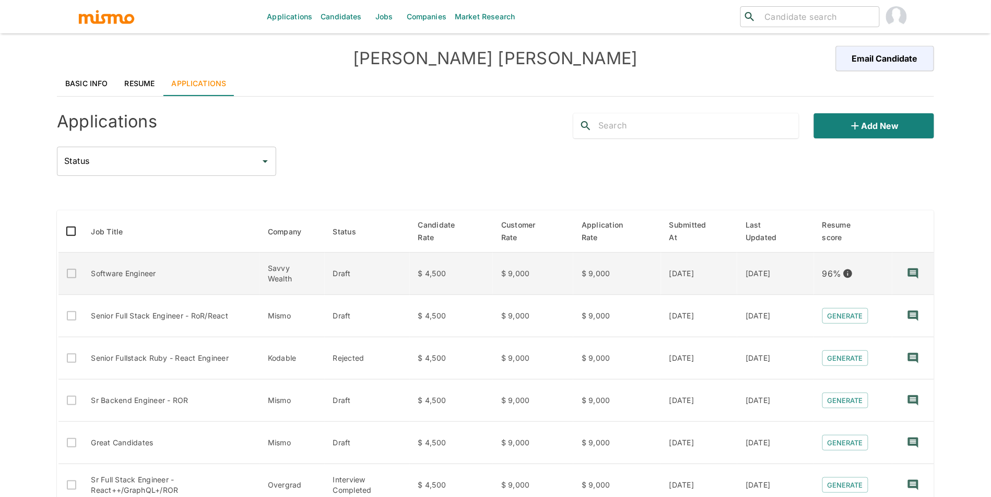
click at [342, 277] on td "Draft" at bounding box center [367, 274] width 85 height 42
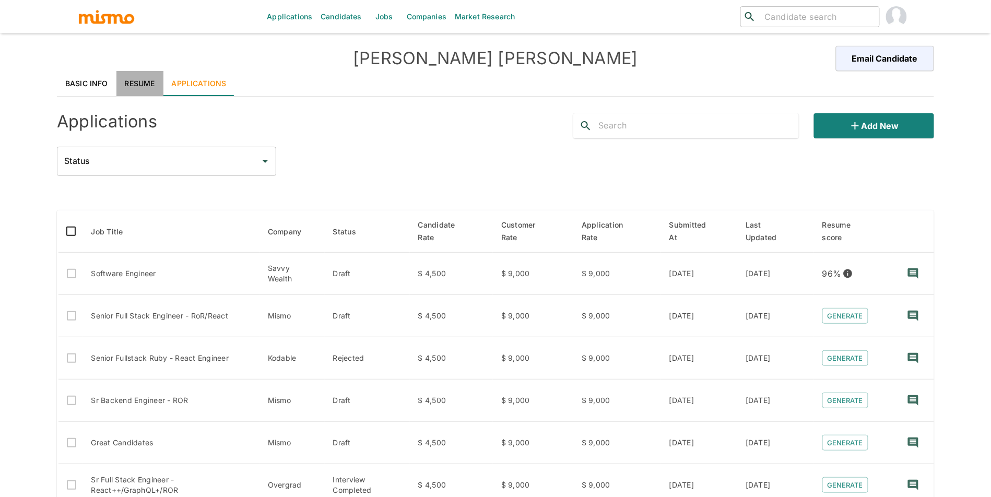
click at [116, 90] on link "Resume" at bounding box center [139, 83] width 47 height 25
click at [137, 83] on link "Resume" at bounding box center [139, 83] width 47 height 25
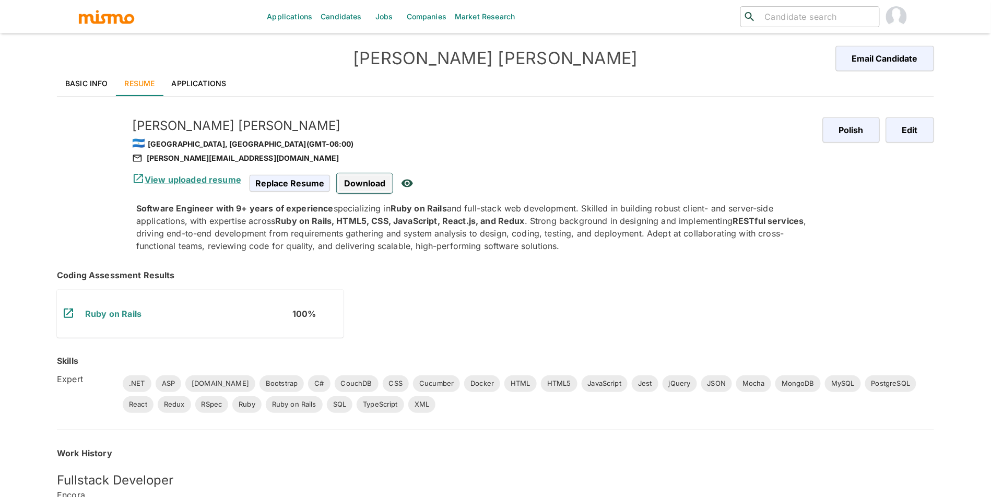
click at [352, 187] on span "Download" at bounding box center [365, 183] width 56 height 20
click at [218, 158] on div "padgett.gerald93@gmail.com" at bounding box center [473, 158] width 683 height 13
copy div "padgett.gerald93@gmail.com"
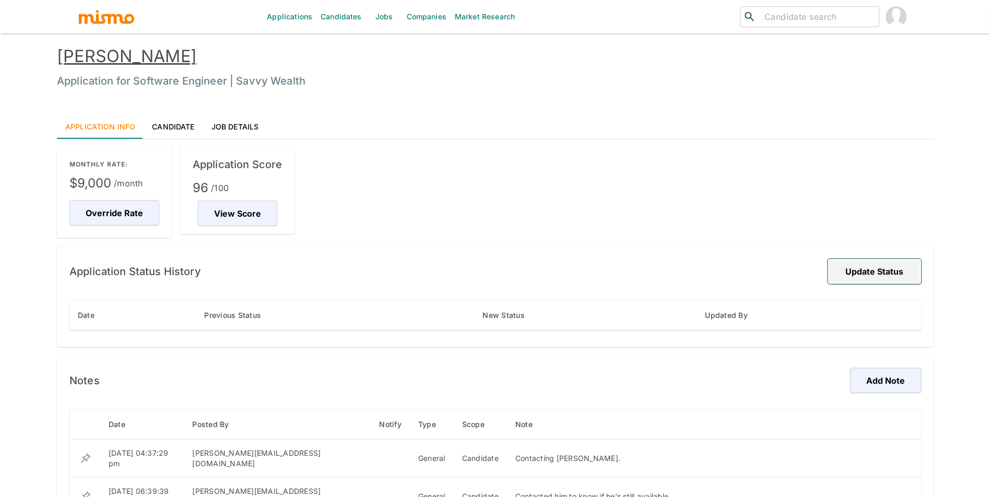
click at [869, 277] on button "Update Status" at bounding box center [874, 271] width 93 height 25
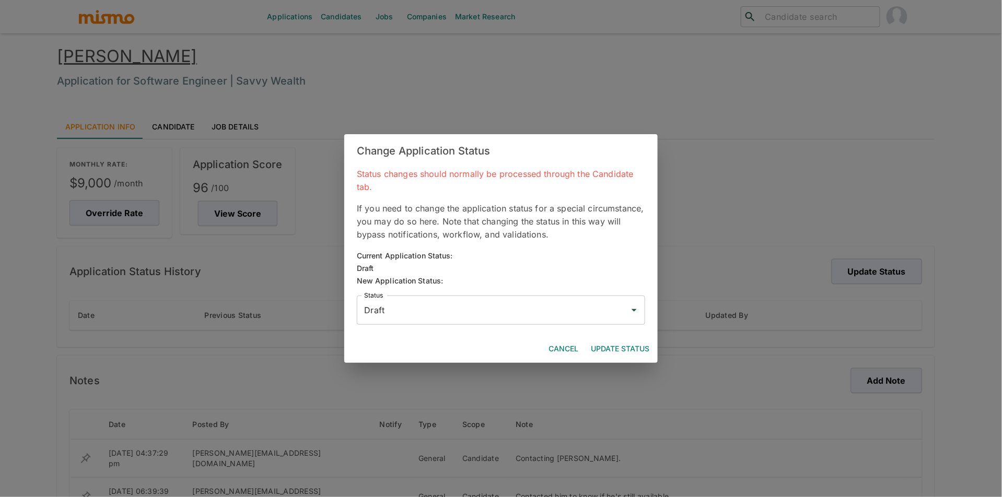
click at [612, 303] on input "Draft" at bounding box center [492, 310] width 263 height 20
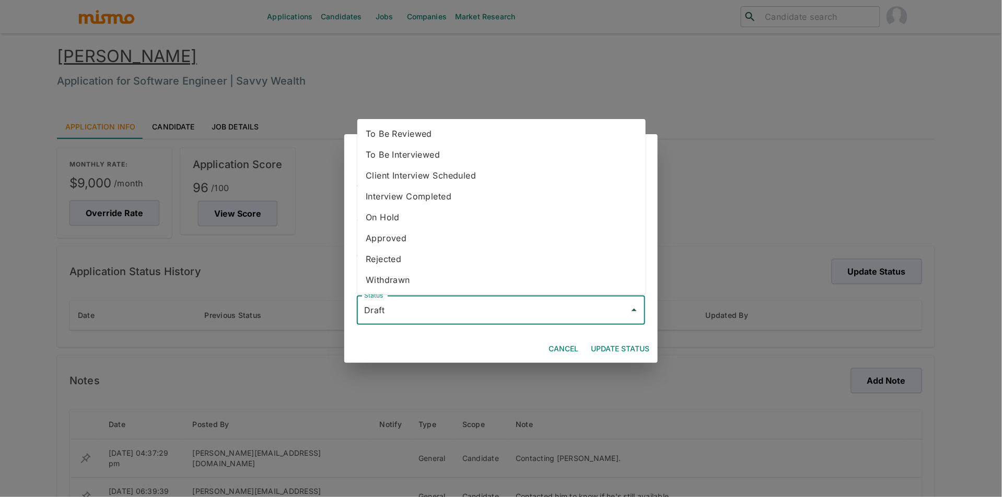
click at [521, 135] on li "To Be Reviewed" at bounding box center [501, 133] width 288 height 21
type input "To Be Reviewed"
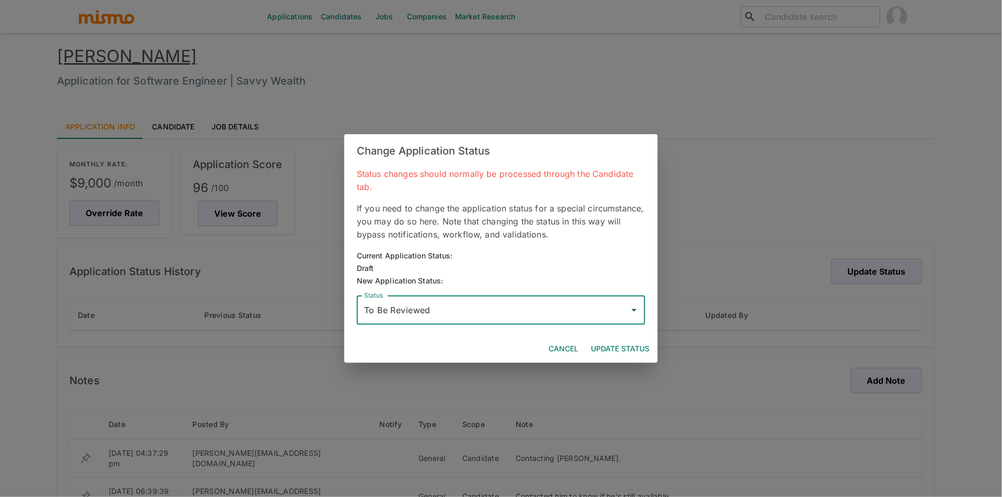
click at [642, 341] on button "Update Status" at bounding box center [620, 348] width 67 height 19
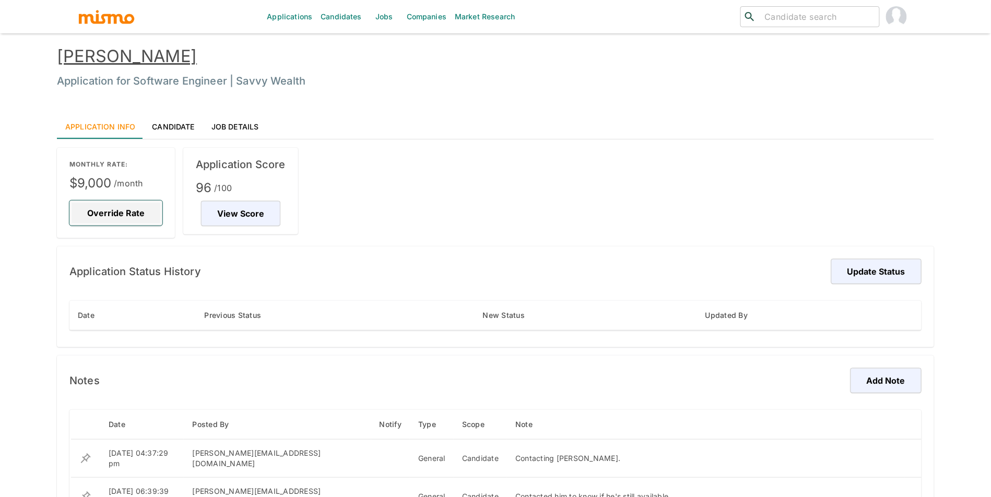
click at [130, 204] on button "Override Rate" at bounding box center [115, 213] width 93 height 25
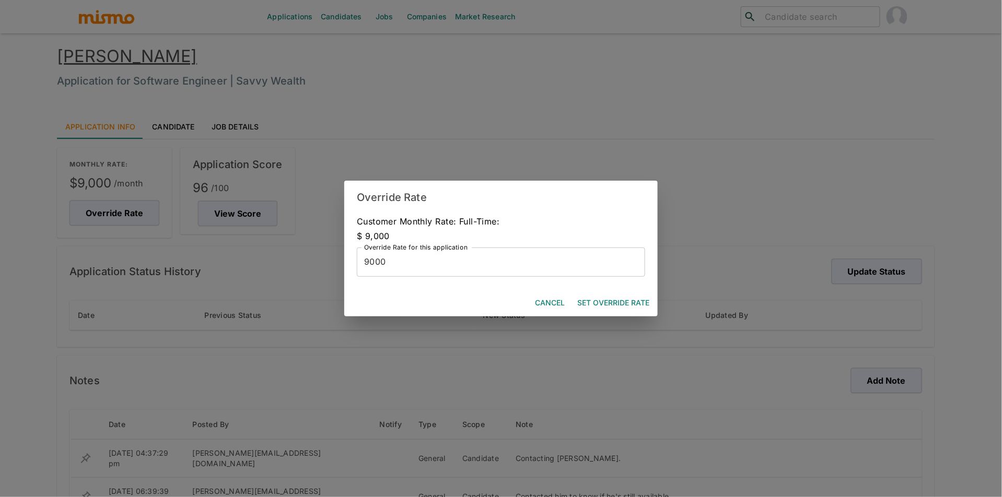
click at [548, 299] on button "Cancel" at bounding box center [550, 303] width 38 height 19
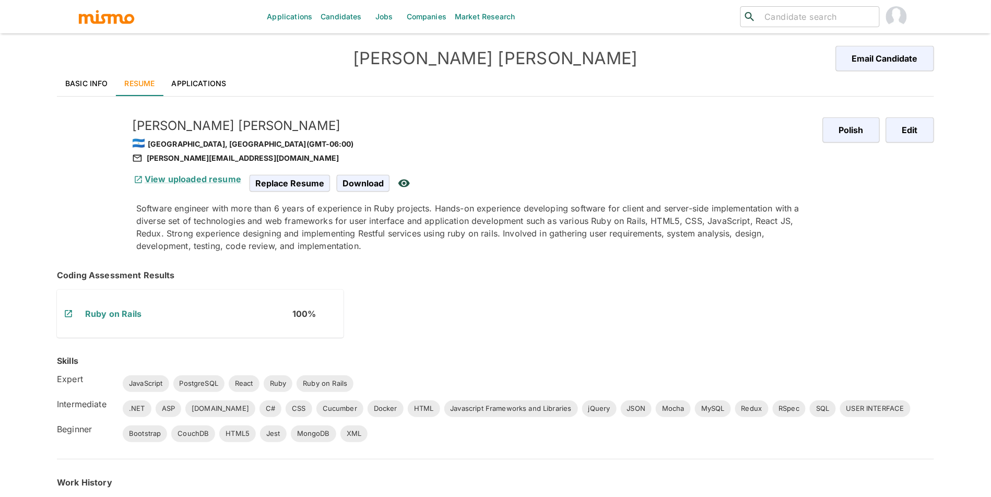
click at [207, 71] on link "Applications" at bounding box center [199, 83] width 72 height 25
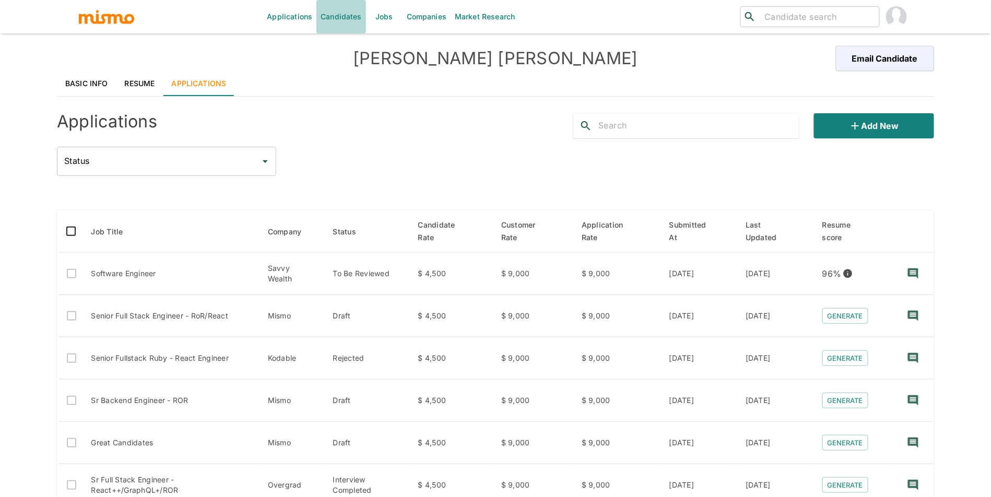
click at [333, 19] on link "Candidates" at bounding box center [341, 16] width 50 height 33
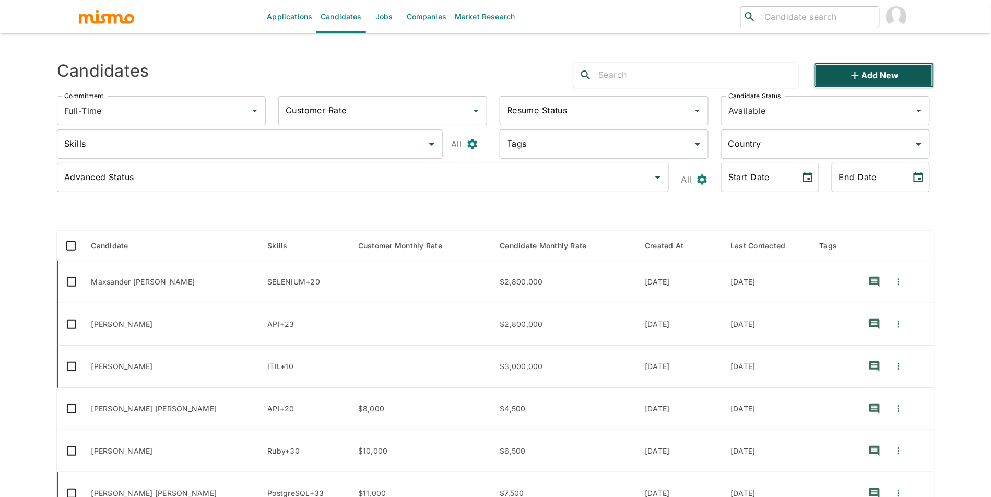
click at [873, 66] on button "Add new" at bounding box center [874, 75] width 120 height 25
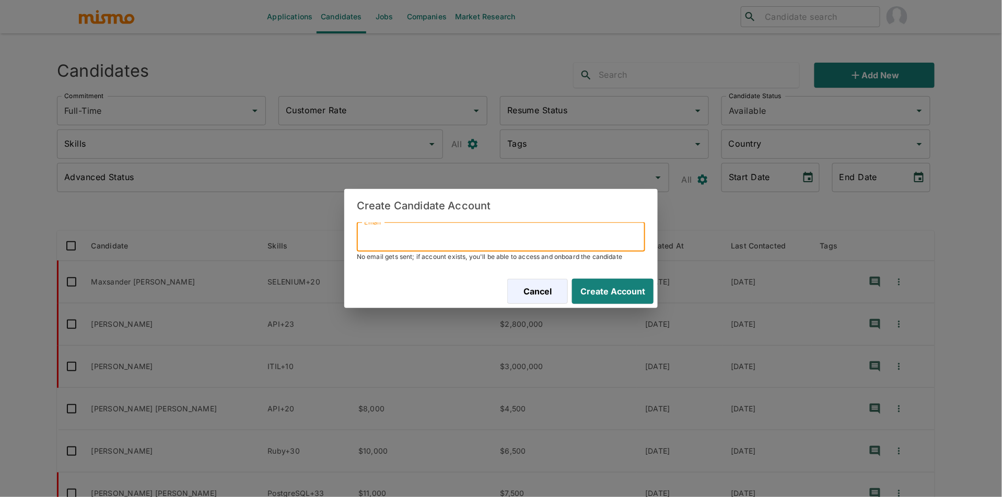
click at [503, 240] on input "Email" at bounding box center [501, 236] width 288 height 29
paste input "[EMAIL_ADDRESS][DOMAIN_NAME]"
type input "[EMAIL_ADDRESS][DOMAIN_NAME]"
click at [620, 294] on button "Create Account" at bounding box center [611, 291] width 86 height 25
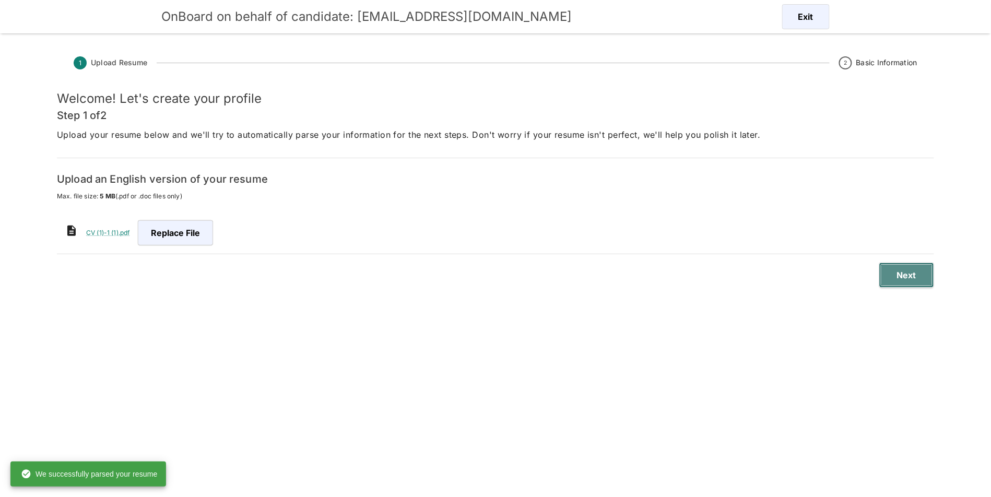
click at [920, 276] on button "Next" at bounding box center [907, 275] width 55 height 25
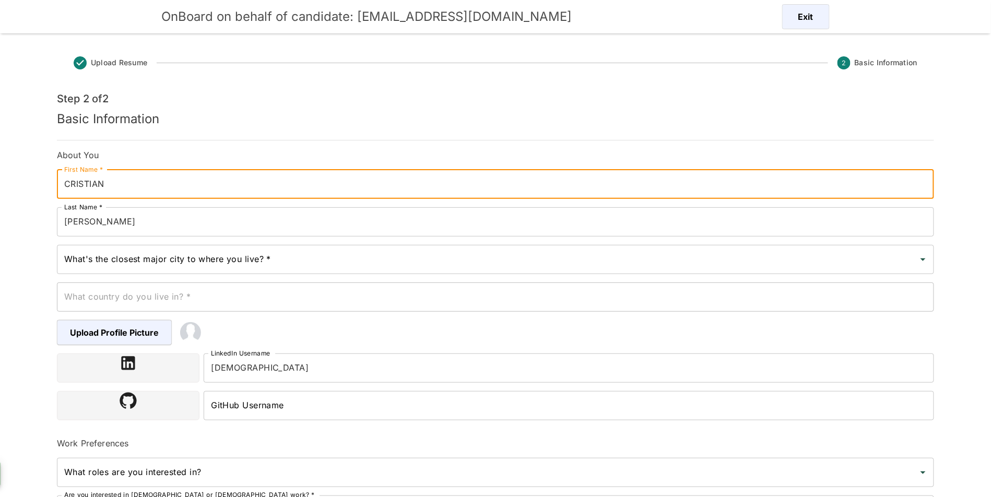
click at [175, 180] on input "CRISTIAN" at bounding box center [495, 184] width 877 height 29
type input "[PERSON_NAME]"
click at [311, 213] on input "MORA" at bounding box center [495, 221] width 877 height 29
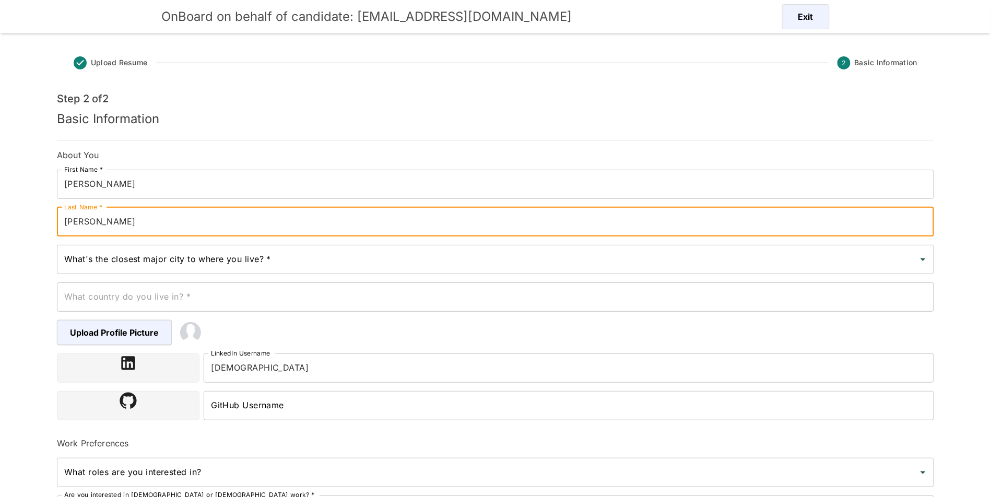
type input "[PERSON_NAME]"
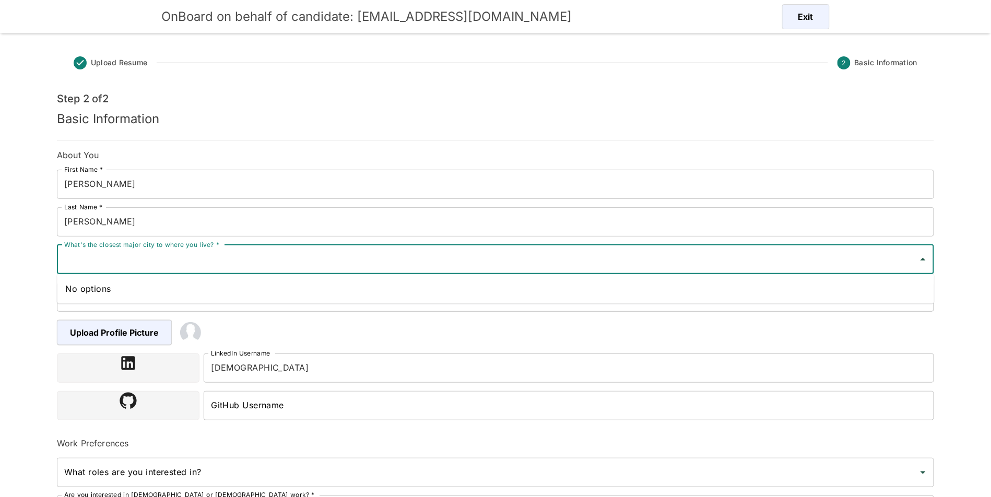
click at [285, 257] on input "What's the closest major city to where you live? *" at bounding box center [488, 260] width 852 height 20
click at [278, 279] on li "[GEOGRAPHIC_DATA], [GEOGRAPHIC_DATA]" at bounding box center [495, 288] width 877 height 21
type input "[GEOGRAPHIC_DATA], [GEOGRAPHIC_DATA]"
type input "[GEOGRAPHIC_DATA]"
type input "[GEOGRAPHIC_DATA], [GEOGRAPHIC_DATA]"
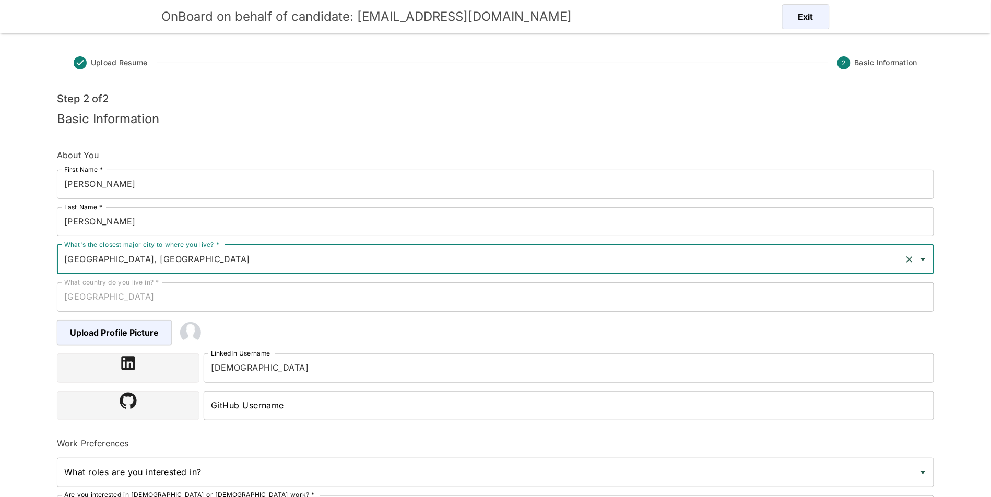
click at [269, 387] on div "GitHub Username GitHub Username" at bounding box center [567, 403] width 735 height 33
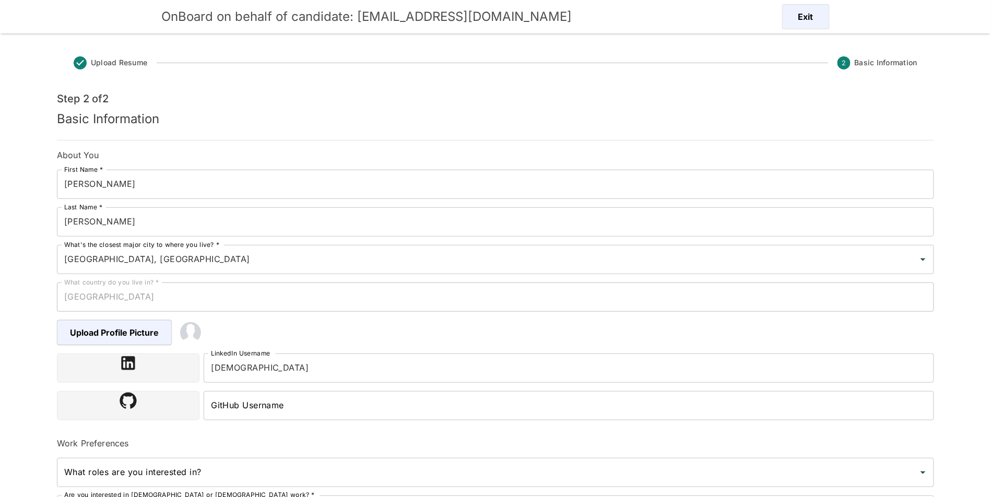
click at [273, 372] on input "cristi" at bounding box center [569, 368] width 731 height 29
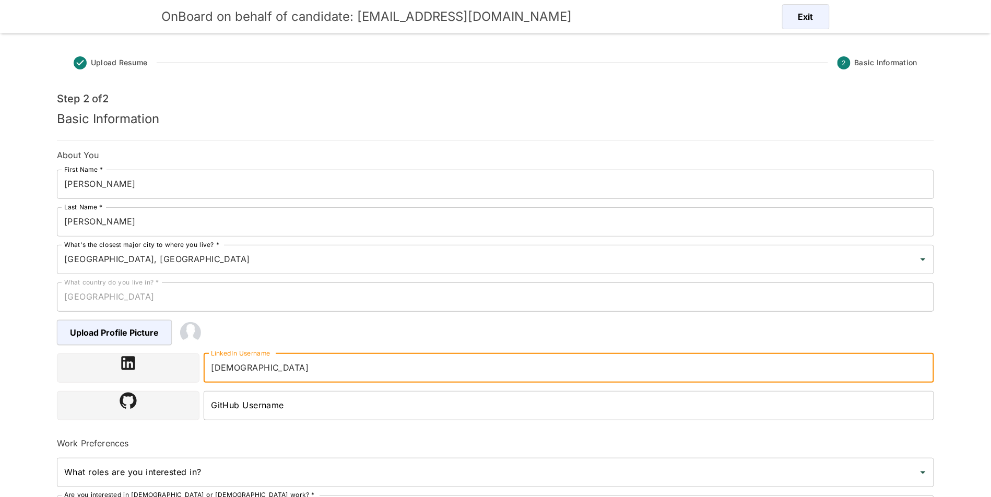
paste input "[URL][DOMAIN_NAME][PERSON_NAME][PERSON_NAME]"
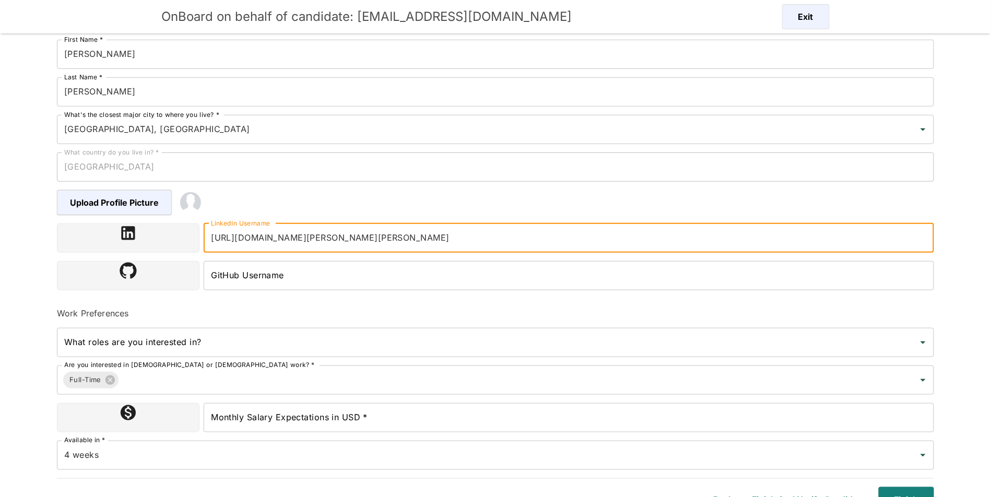
scroll to position [145, 0]
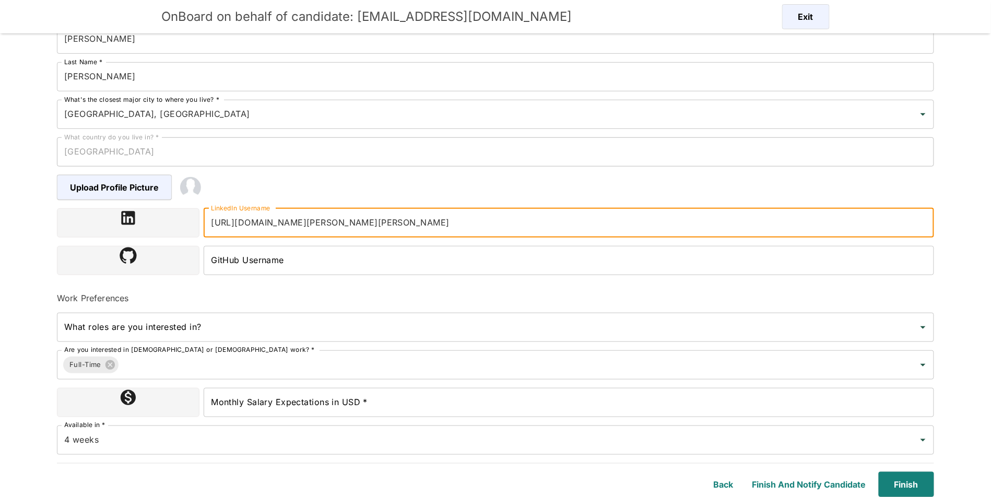
type input "[URL][DOMAIN_NAME][PERSON_NAME][PERSON_NAME]"
click at [418, 407] on input "Monthly Salary Expectations in USD *" at bounding box center [569, 402] width 731 height 29
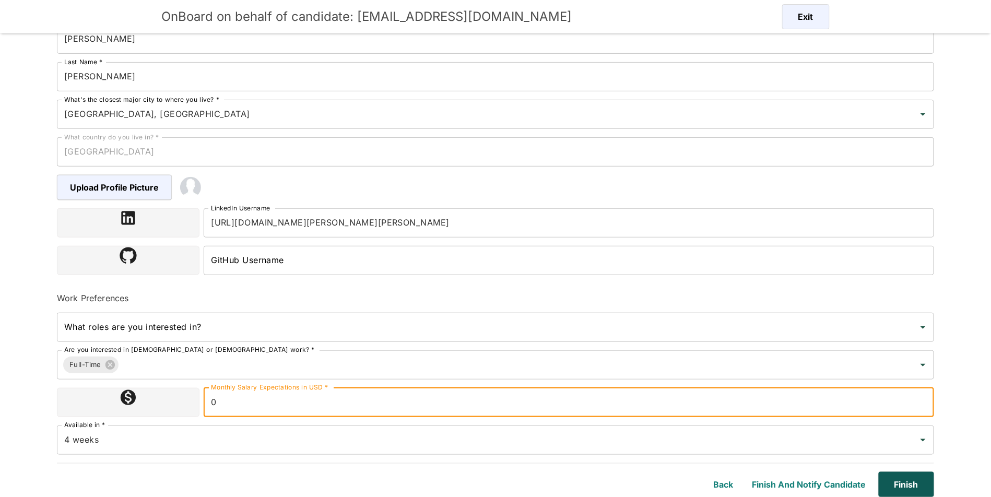
type input "0"
click at [892, 482] on button "Finish" at bounding box center [905, 484] width 60 height 25
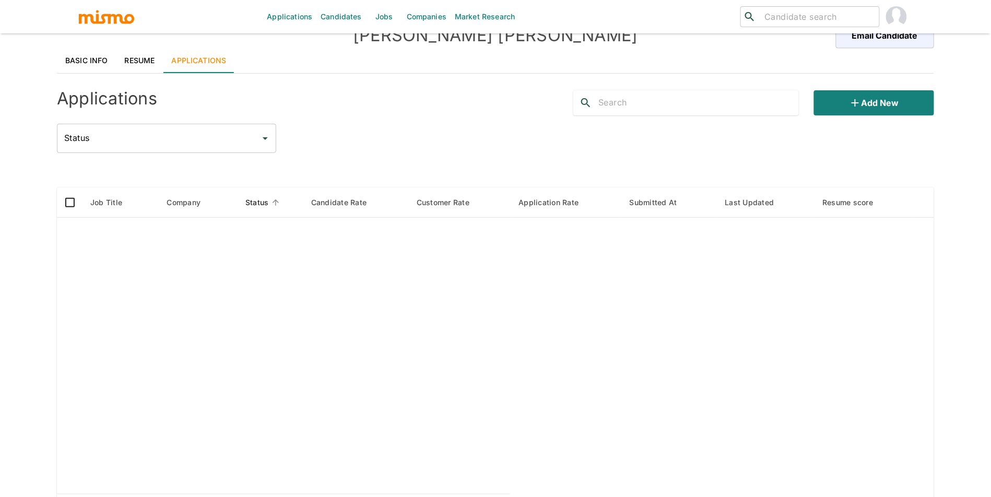
scroll to position [11, 0]
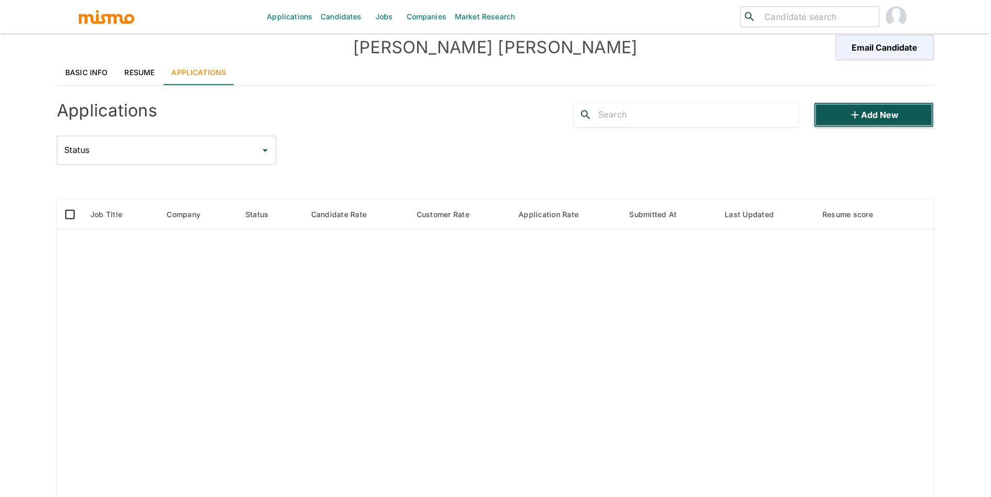
click at [841, 125] on button "Add new" at bounding box center [874, 114] width 120 height 25
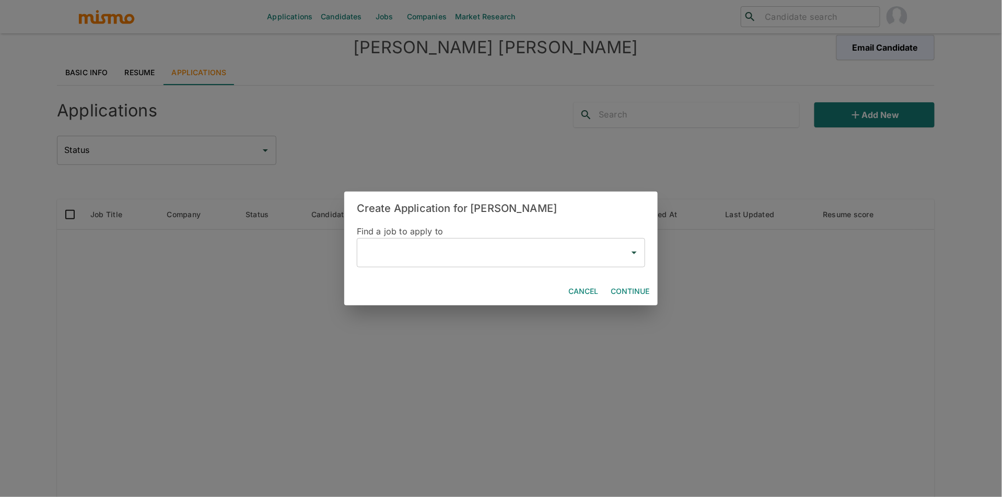
click at [419, 262] on input "text" at bounding box center [492, 253] width 263 height 20
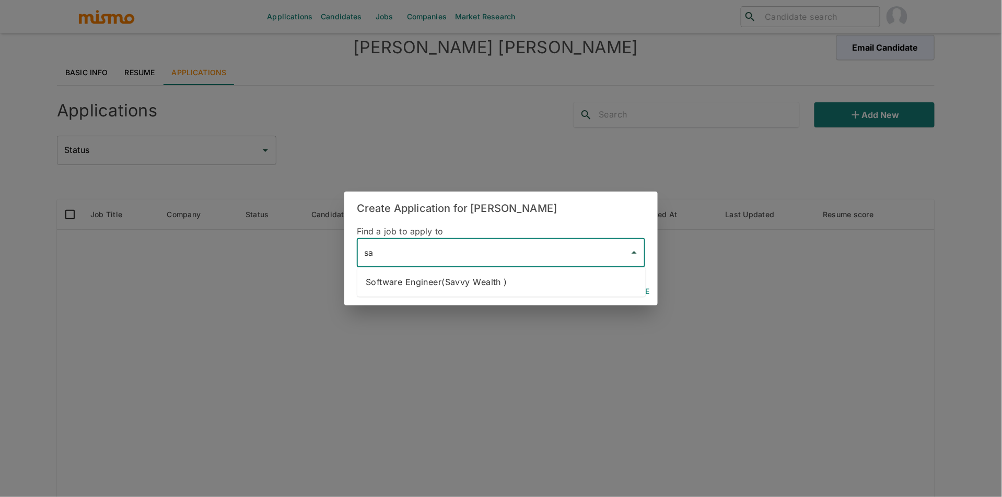
click at [451, 294] on ul "Software Engineer(Savvy Wealth )" at bounding box center [501, 281] width 288 height 29
click at [534, 286] on li "Software Engineer(Savvy Wealth )" at bounding box center [501, 282] width 288 height 21
type input "Software Engineer(Savvy Wealth )"
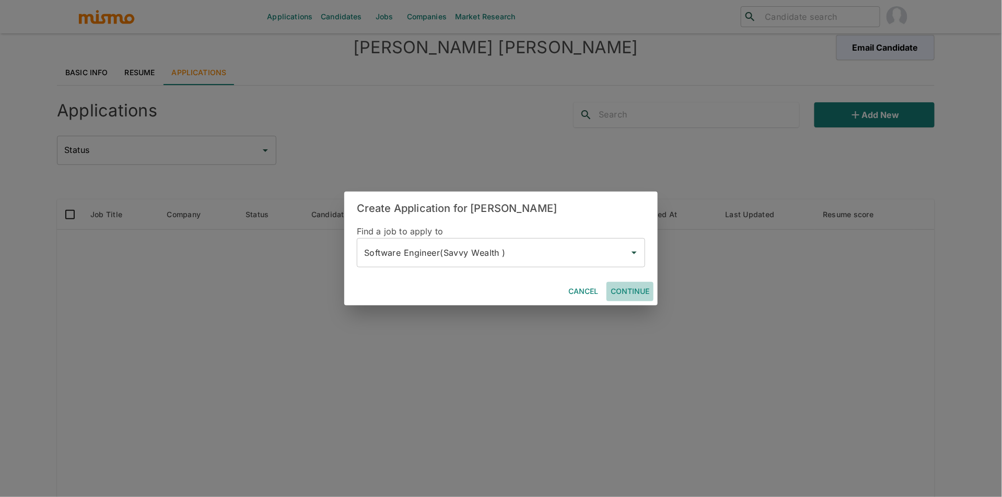
click at [609, 285] on button "Continue" at bounding box center [629, 291] width 47 height 19
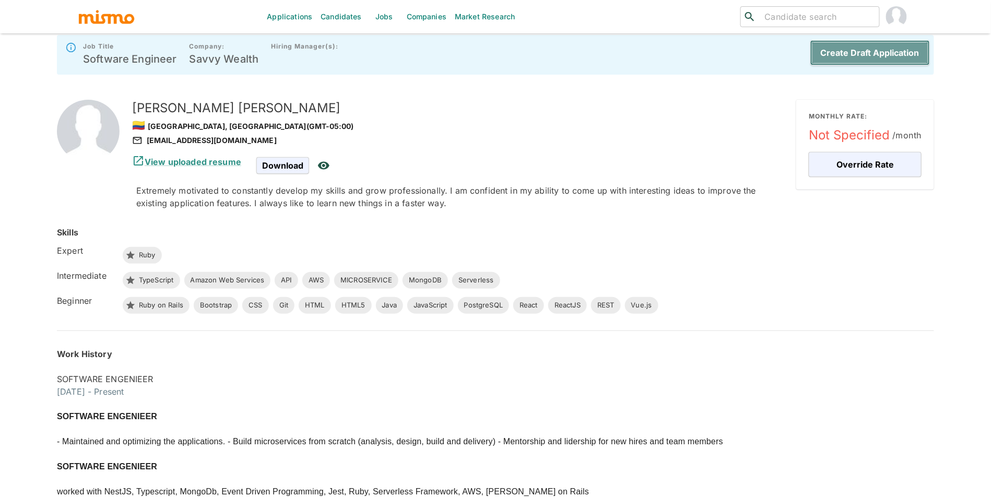
click at [856, 45] on button "Create Draft Application" at bounding box center [871, 52] width 120 height 25
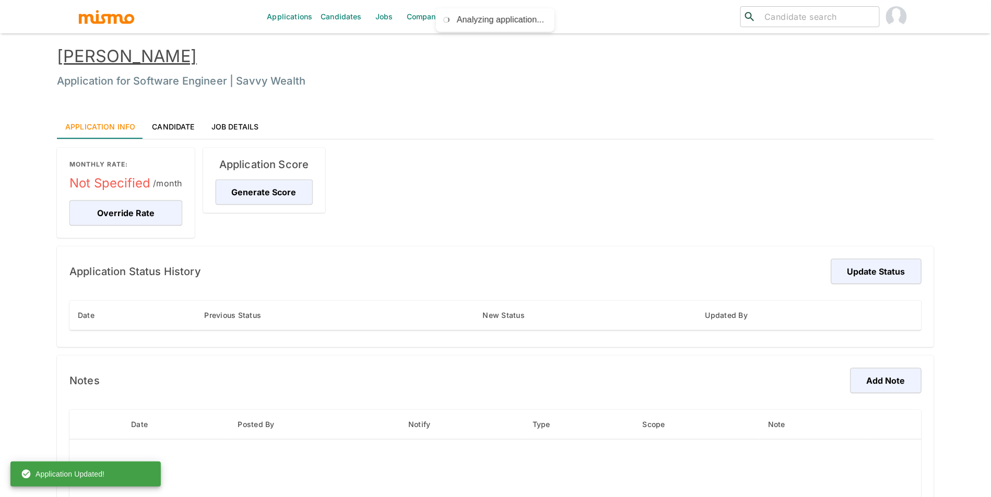
click at [133, 57] on link "Cristian Peñaranda" at bounding box center [127, 56] width 140 height 20
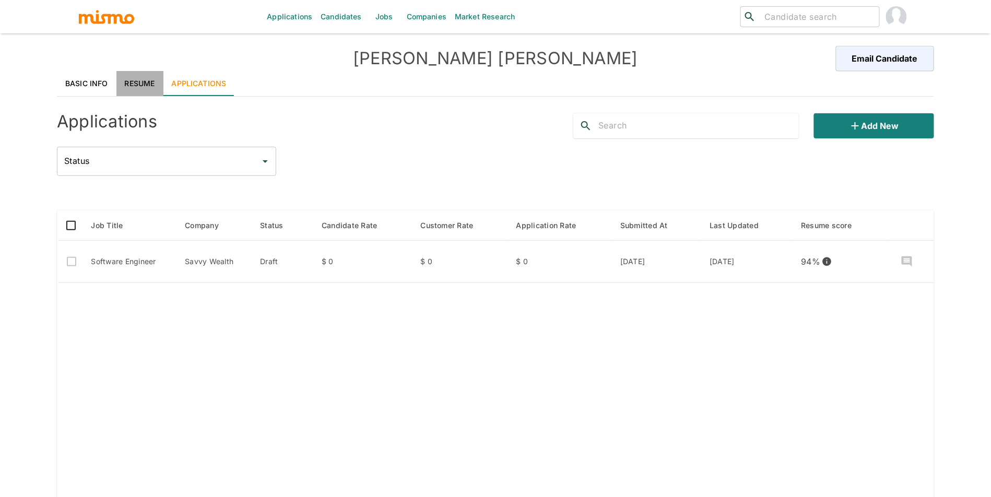
click at [135, 81] on link "Resume" at bounding box center [139, 83] width 47 height 25
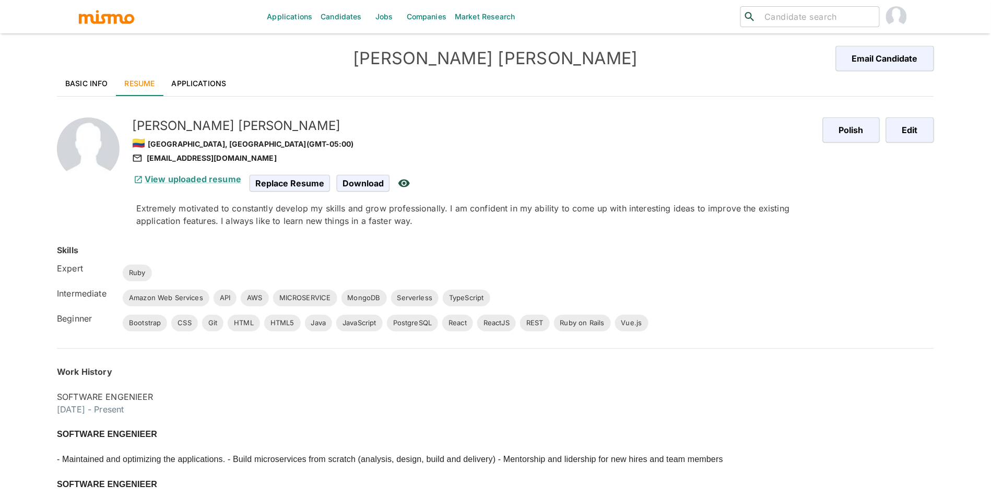
click at [87, 79] on link "Basic Info" at bounding box center [87, 83] width 60 height 25
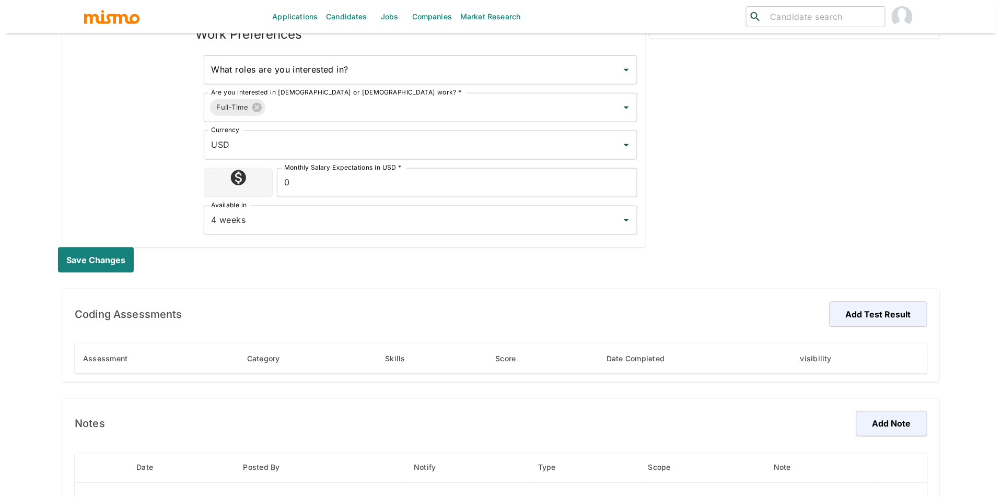
scroll to position [544, 0]
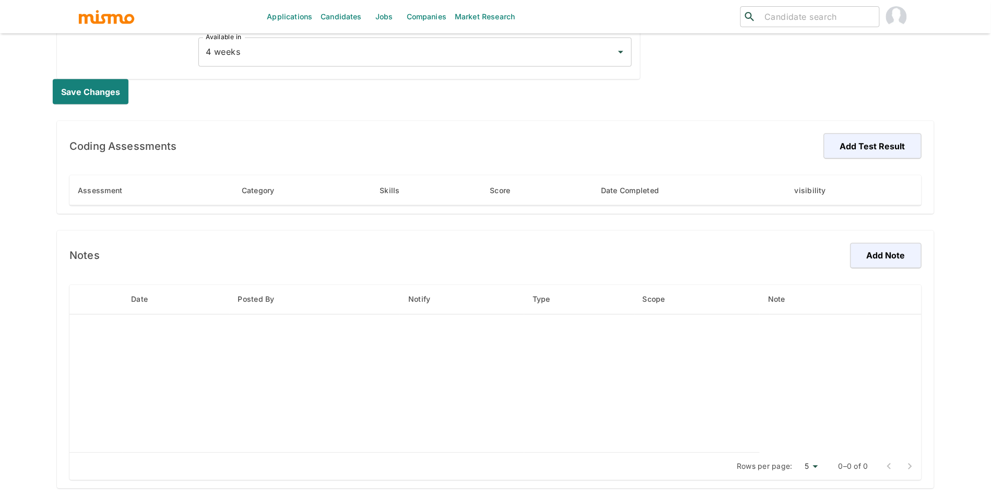
click at [892, 272] on div "Notes Add Note Date Posted By Notify Type Scope Note Rows per page: 5 5 0–0 of 0" at bounding box center [495, 360] width 877 height 258
click at [894, 264] on button "Add Note" at bounding box center [885, 255] width 74 height 25
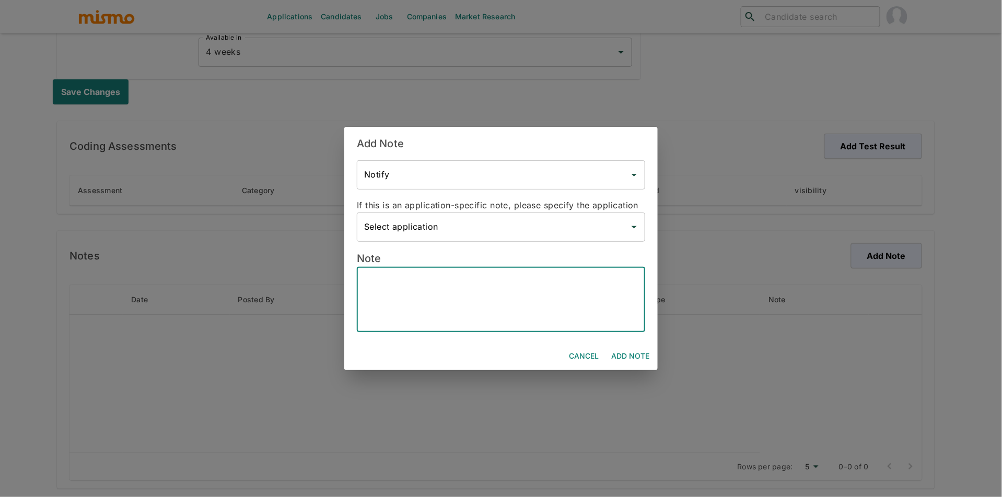
click at [573, 309] on textarea at bounding box center [501, 300] width 274 height 48
paste textarea "Loremips Dolorsita – Consectet & Adipiscingel Seddoei Tempori Utla: Etdolo Magn…"
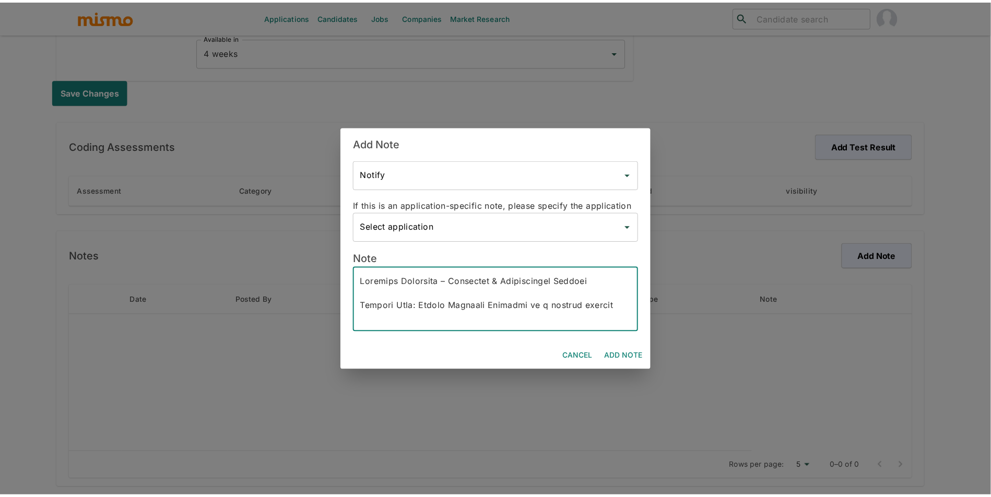
scroll to position [804, 0]
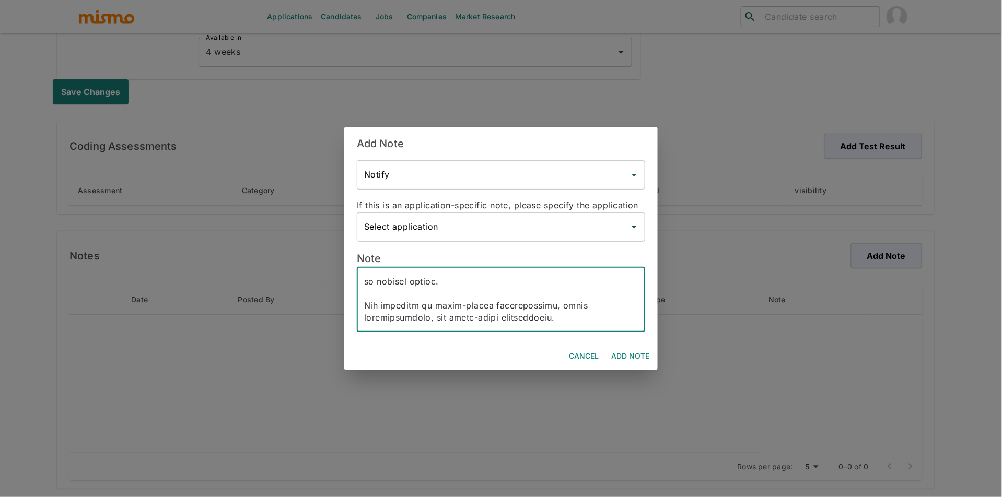
type textarea "Loremips Dolorsita – Consectet & Adipiscingel Seddoei Tempori Utla: Etdolo Magn…"
click at [633, 356] on button "Add Note" at bounding box center [630, 356] width 46 height 19
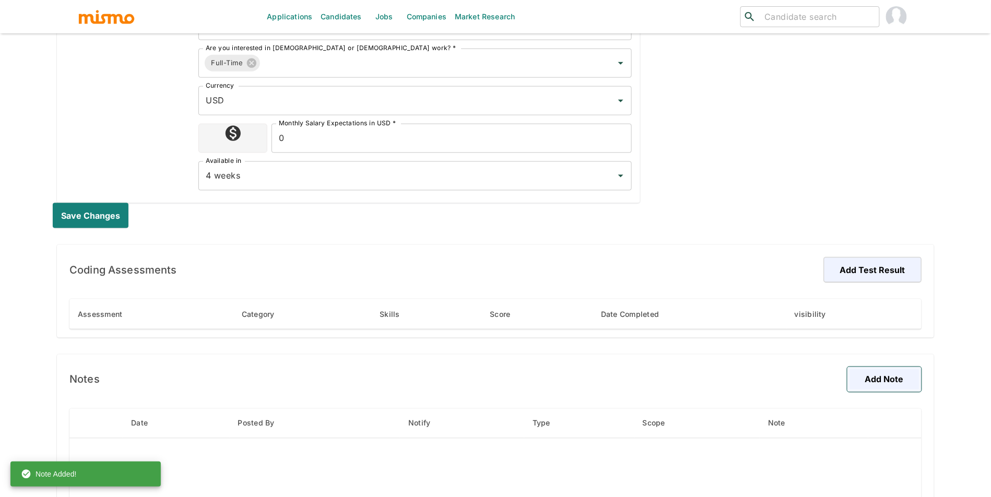
scroll to position [199, 0]
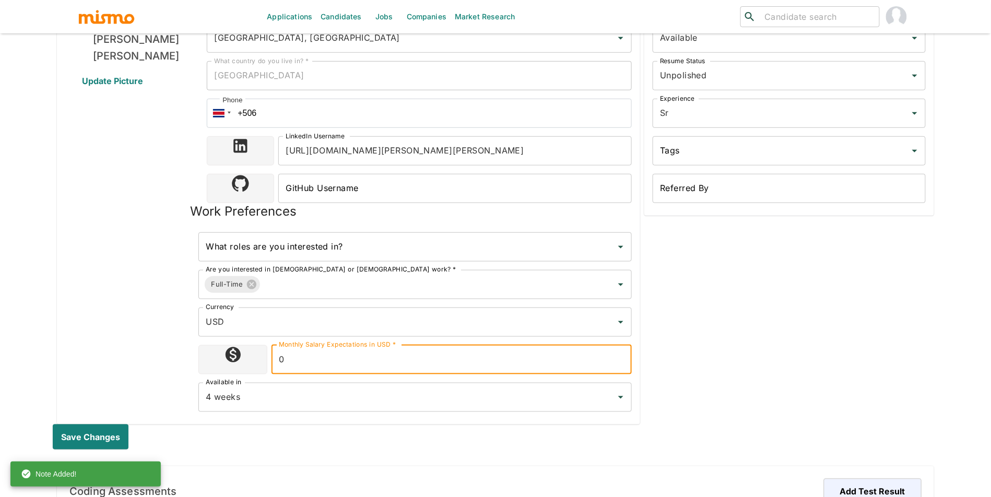
click at [336, 353] on input "0" at bounding box center [452, 359] width 360 height 29
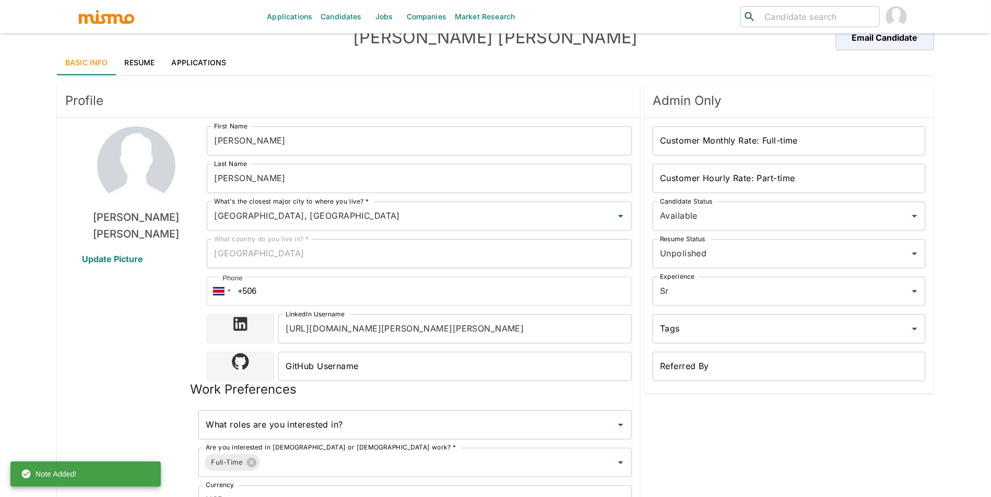
scroll to position [0, 0]
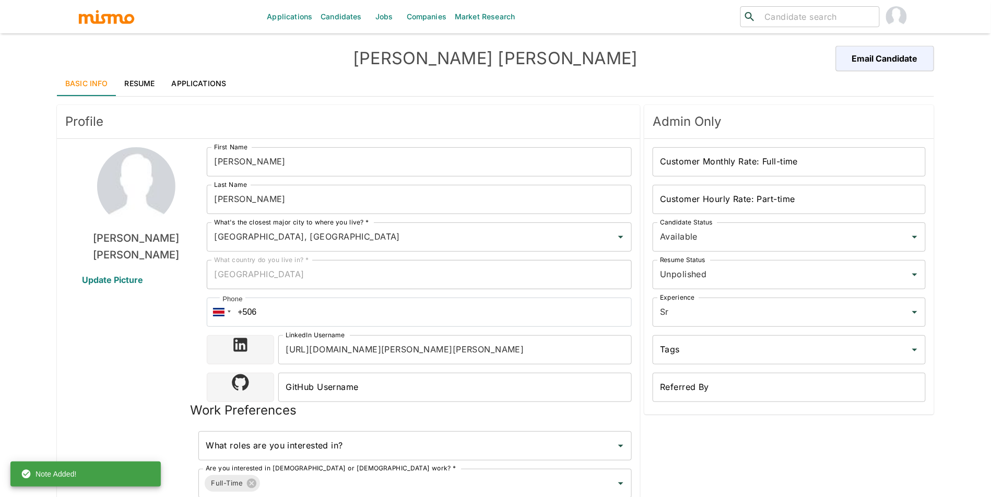
type input "8000"
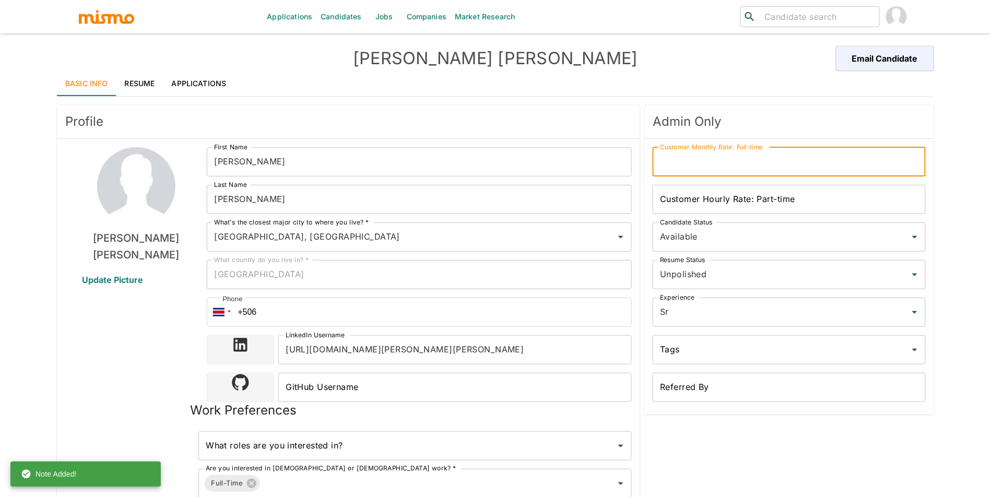
click at [717, 165] on input "Customer Monthly Rate: Full-time" at bounding box center [789, 161] width 273 height 29
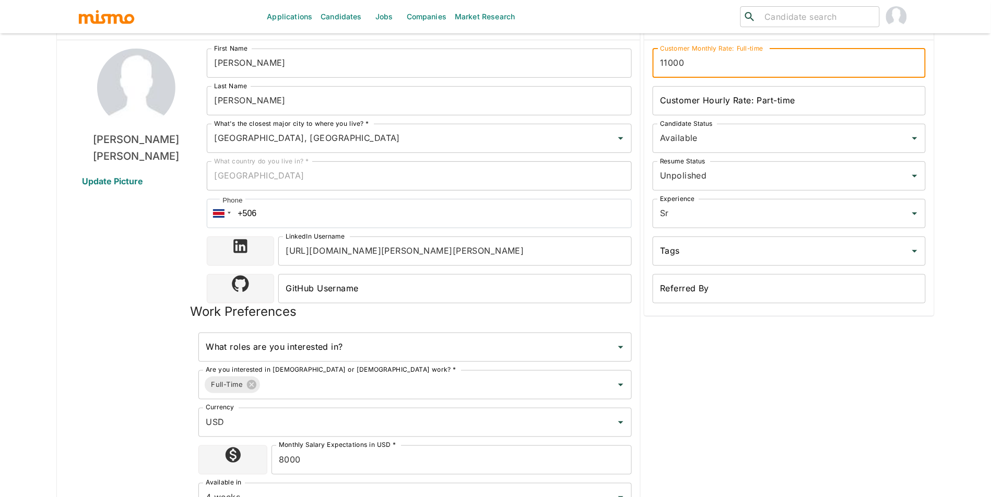
scroll to position [544, 0]
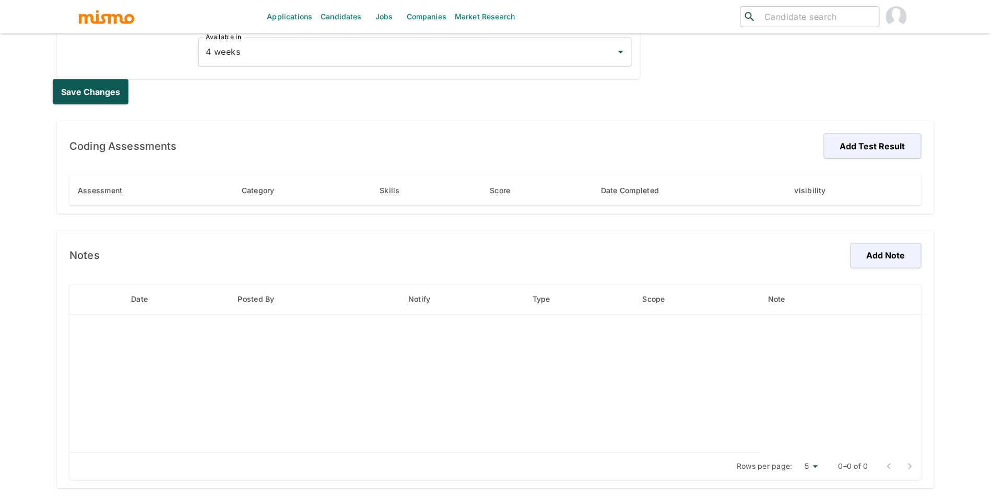
type input "11000"
click at [105, 99] on button "Save changes" at bounding box center [93, 91] width 80 height 25
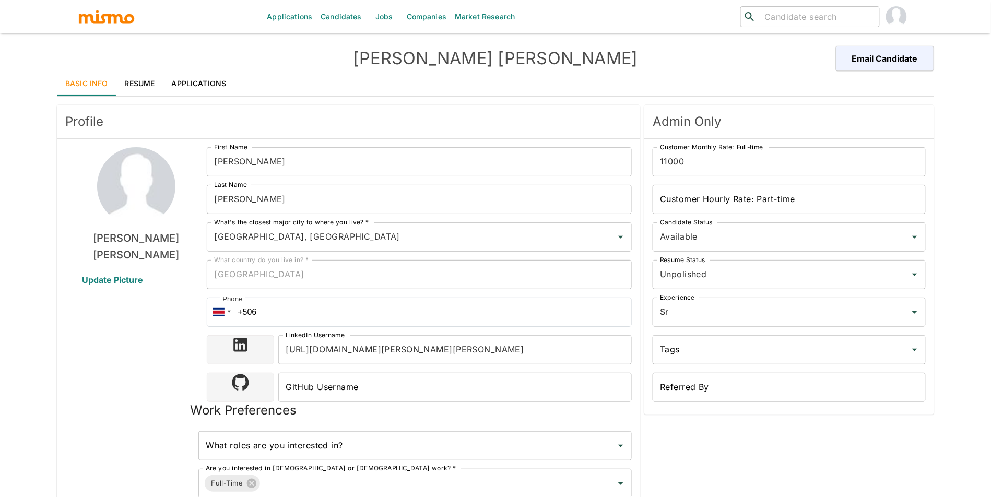
click at [129, 79] on link "Resume" at bounding box center [139, 83] width 47 height 25
